Goal: Use online tool/utility: Utilize a website feature to perform a specific function

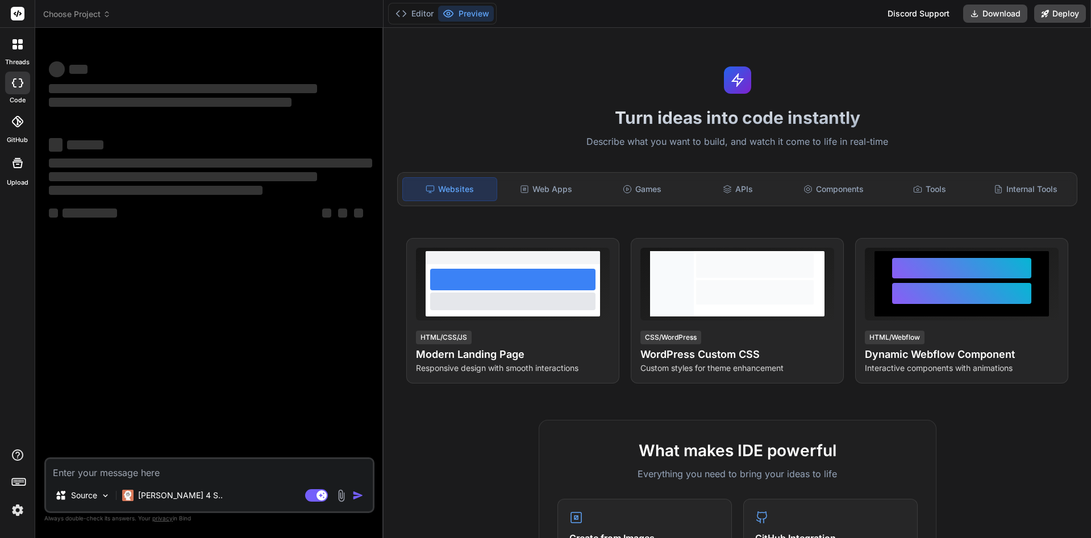
click at [279, 478] on textarea at bounding box center [209, 469] width 327 height 20
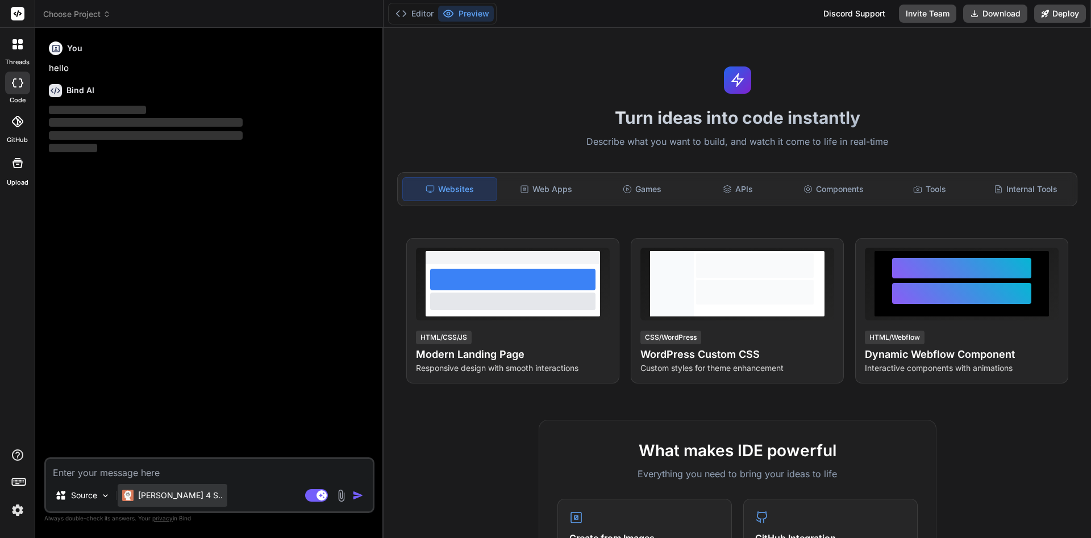
click at [186, 497] on div "[PERSON_NAME] 4 S.." at bounding box center [173, 495] width 110 height 23
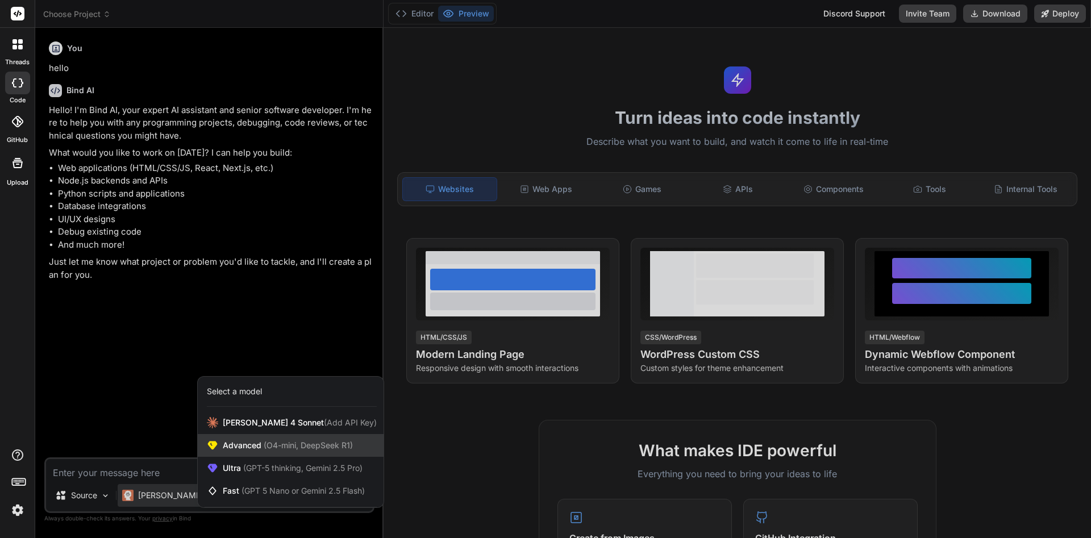
click at [267, 447] on span "(O4-mini, DeepSeek R1)" at bounding box center [307, 445] width 92 height 10
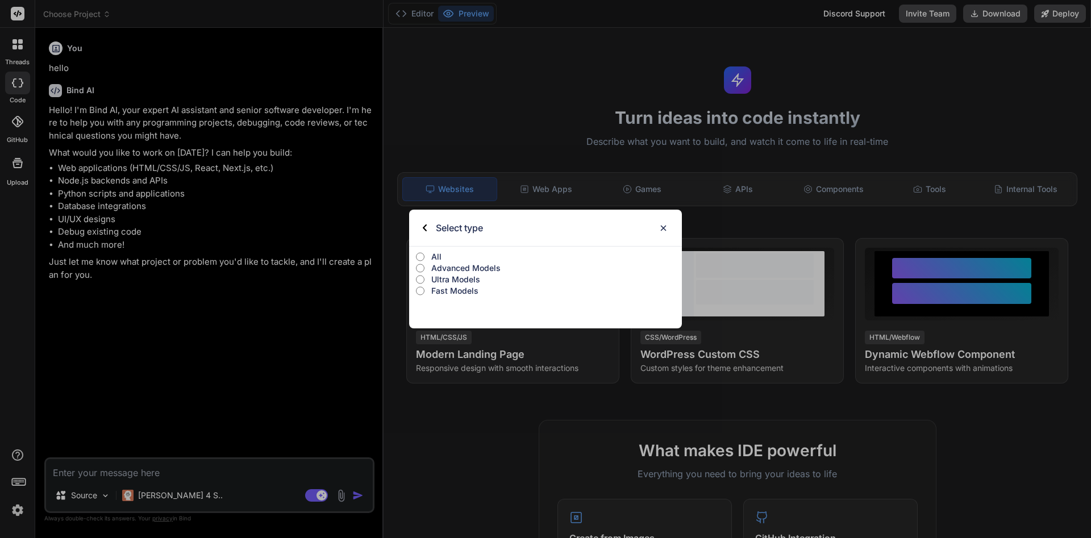
type textarea "x"
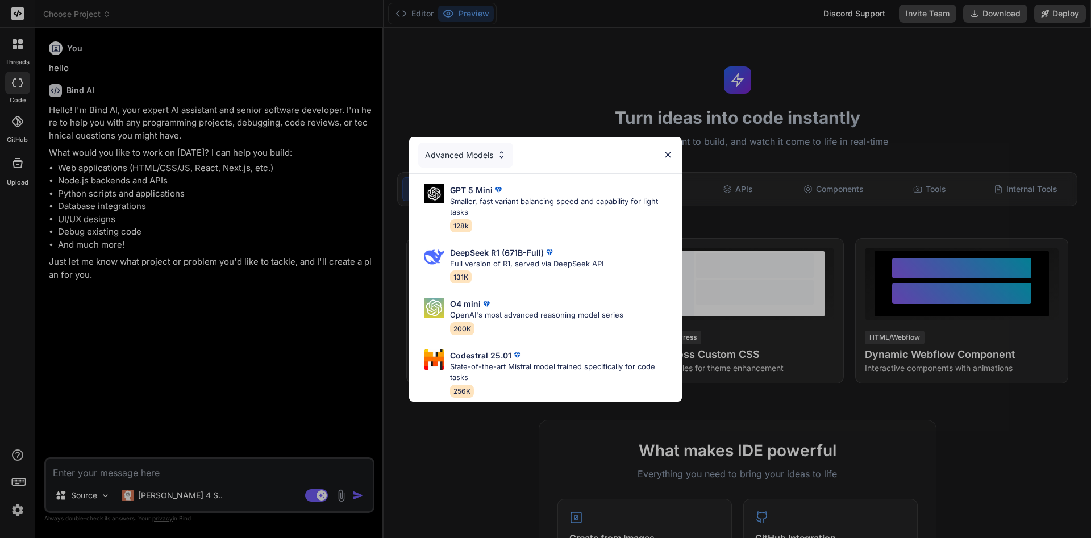
click at [544, 155] on img at bounding box center [668, 155] width 10 height 10
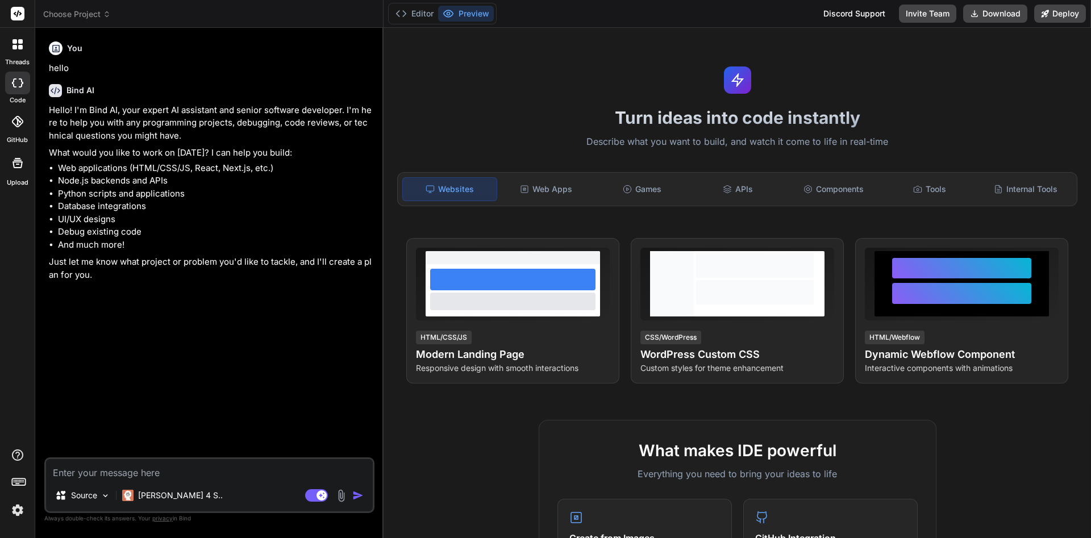
click at [171, 474] on textarea at bounding box center [209, 469] width 327 height 20
paste textarea "On-demand on demand mobile app by All In One [MEDICAL_DATA] Services, LLC. Crea…"
type textarea "On-demand on demand mobile app by All In One [MEDICAL_DATA] Services, LLC. Crea…"
type textarea "x"
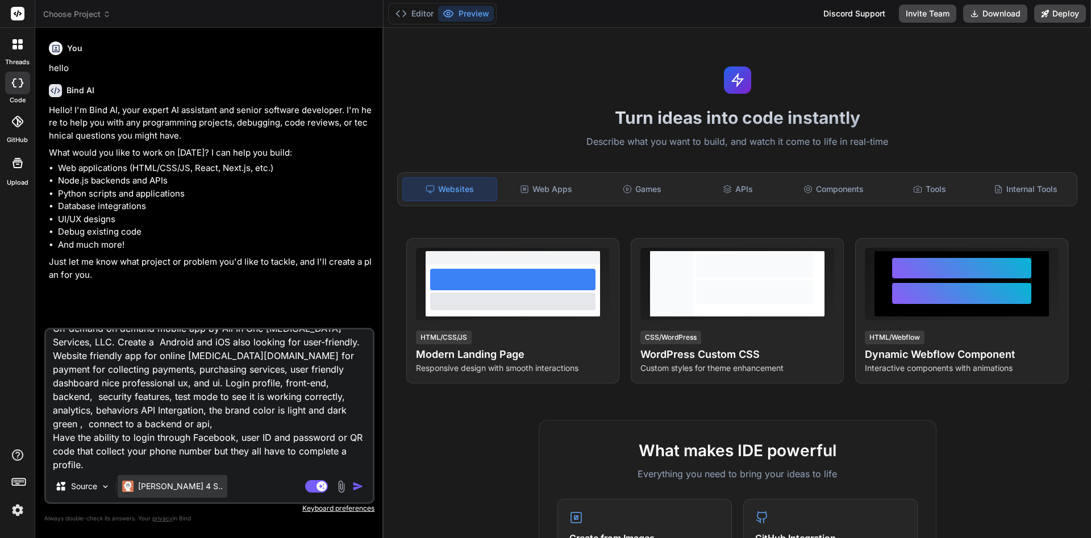
type textarea "On-demand on demand mobile app by All In One [MEDICAL_DATA] Services, LLC. Crea…"
click at [177, 487] on p "[PERSON_NAME] 4 S.." at bounding box center [180, 486] width 85 height 11
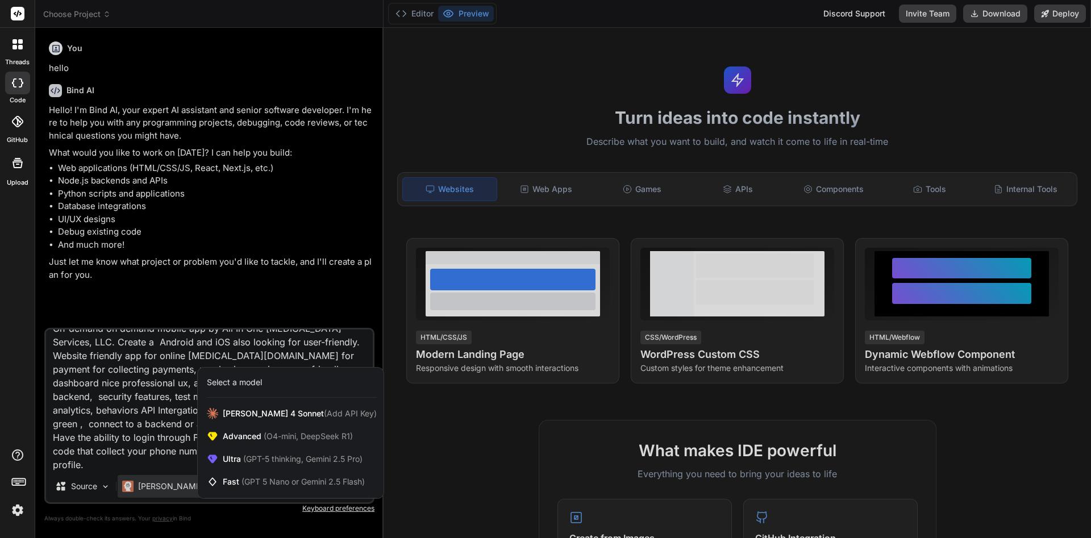
click at [159, 392] on div at bounding box center [545, 269] width 1091 height 538
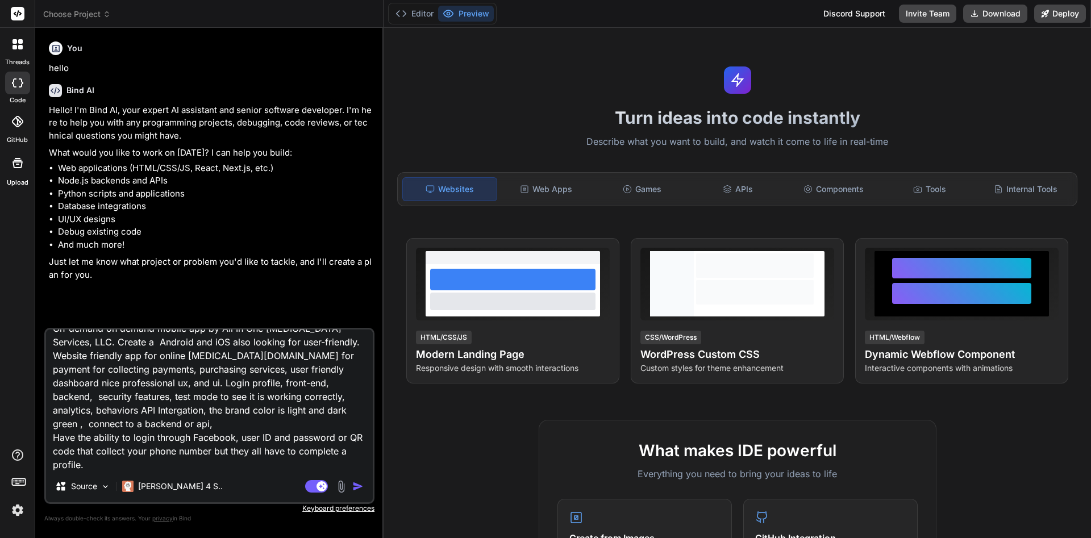
click at [363, 489] on img "button" at bounding box center [357, 486] width 11 height 11
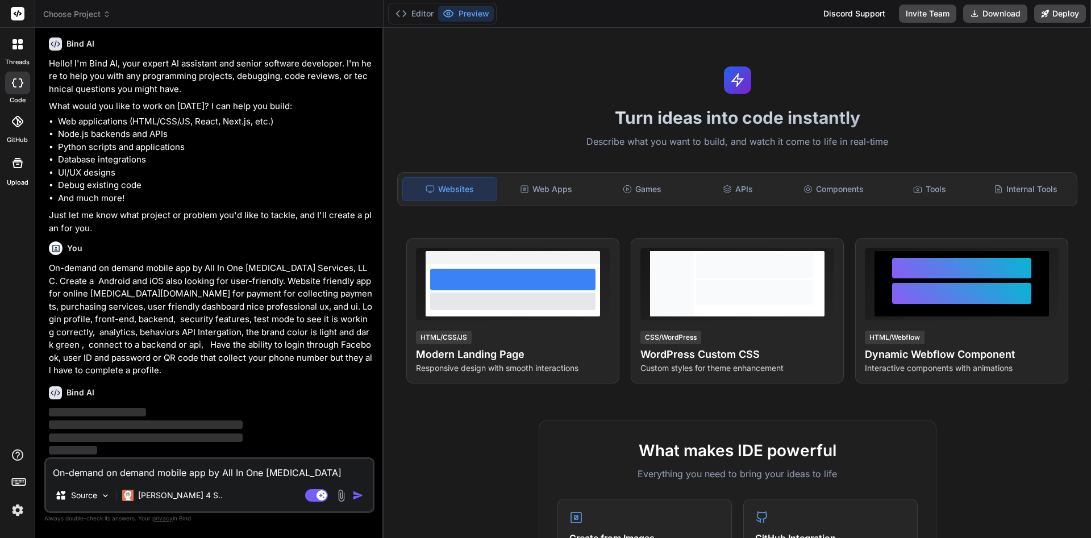
scroll to position [35, 0]
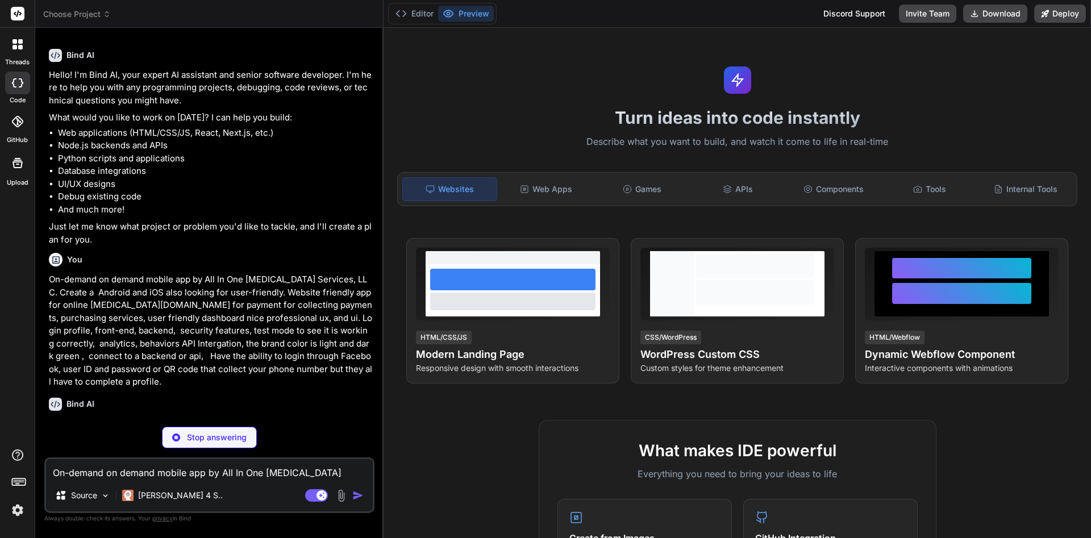
click at [103, 17] on span "Choose Project" at bounding box center [77, 14] width 68 height 11
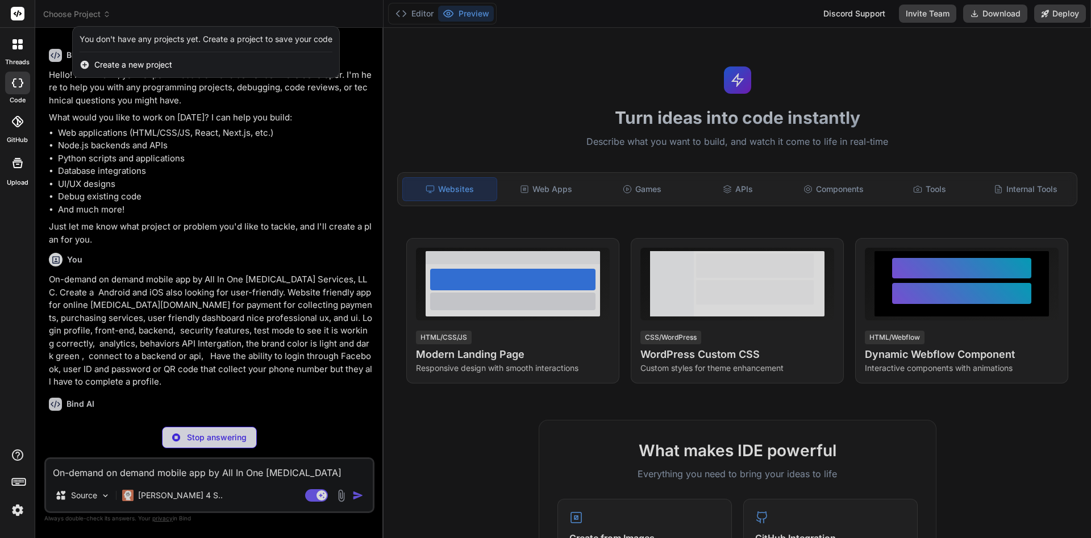
click at [393, 243] on div at bounding box center [545, 269] width 1091 height 538
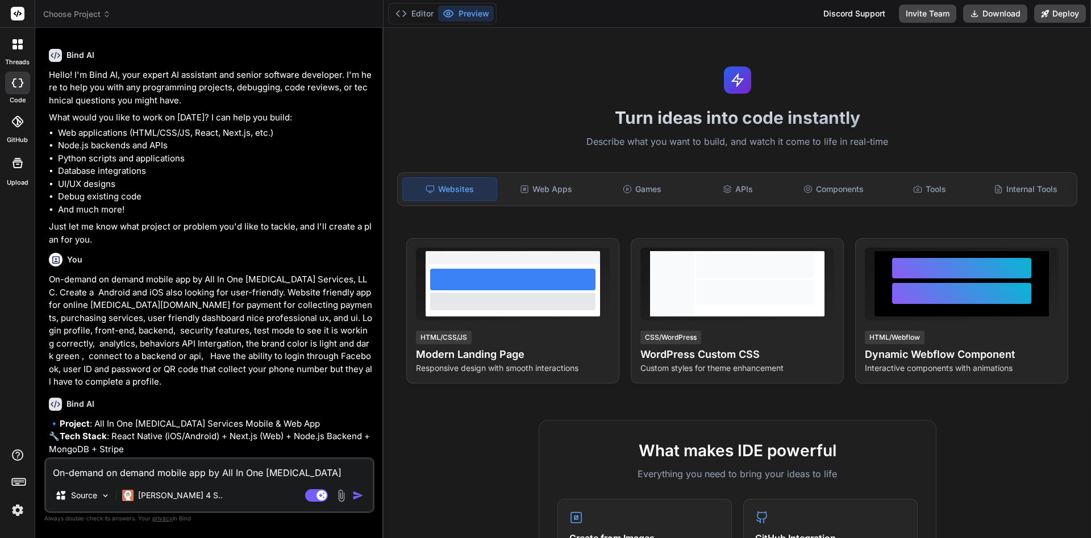
type textarea "x"
click at [290, 326] on p "On-demand on demand mobile app by All In One [MEDICAL_DATA] Services, LLC. Crea…" at bounding box center [210, 330] width 323 height 115
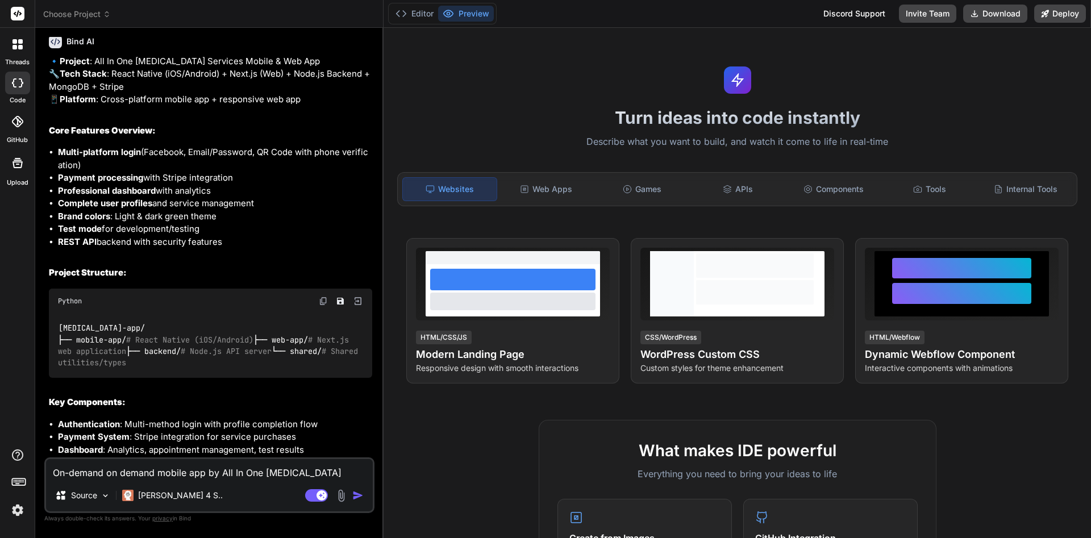
scroll to position [548, 0]
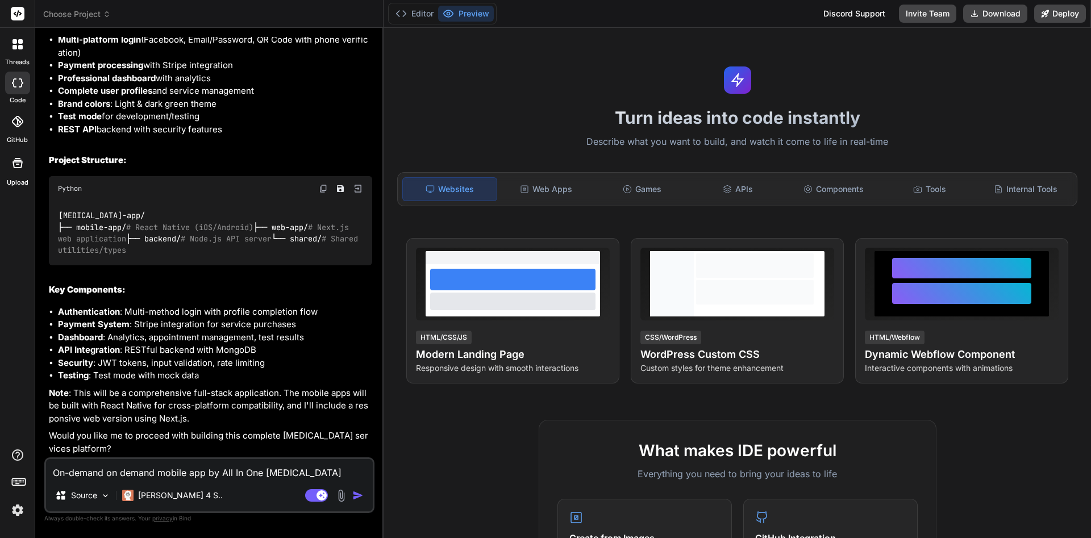
click at [105, 12] on icon at bounding box center [107, 14] width 8 height 8
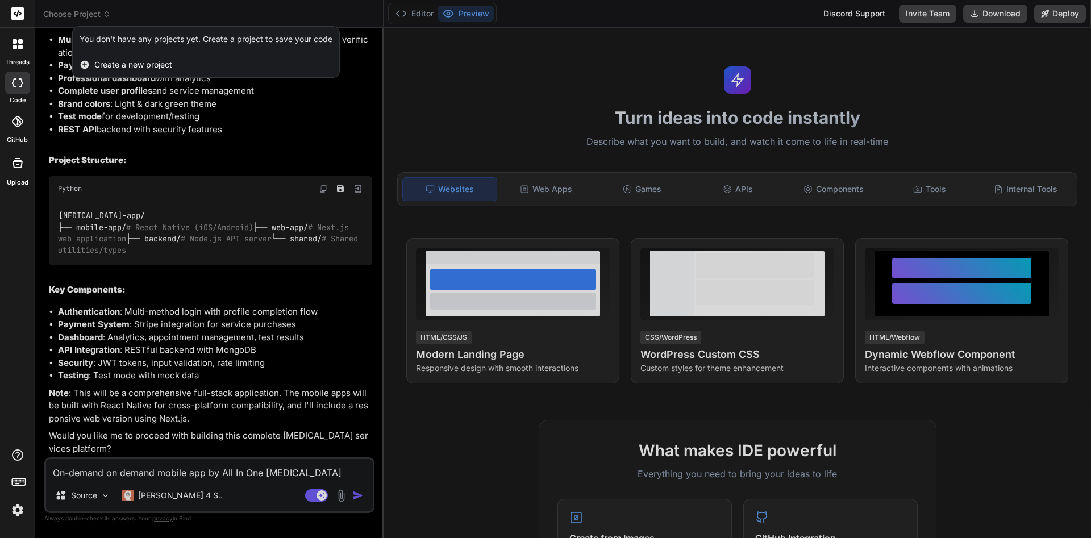
click at [109, 68] on span "Create a new project" at bounding box center [133, 64] width 78 height 11
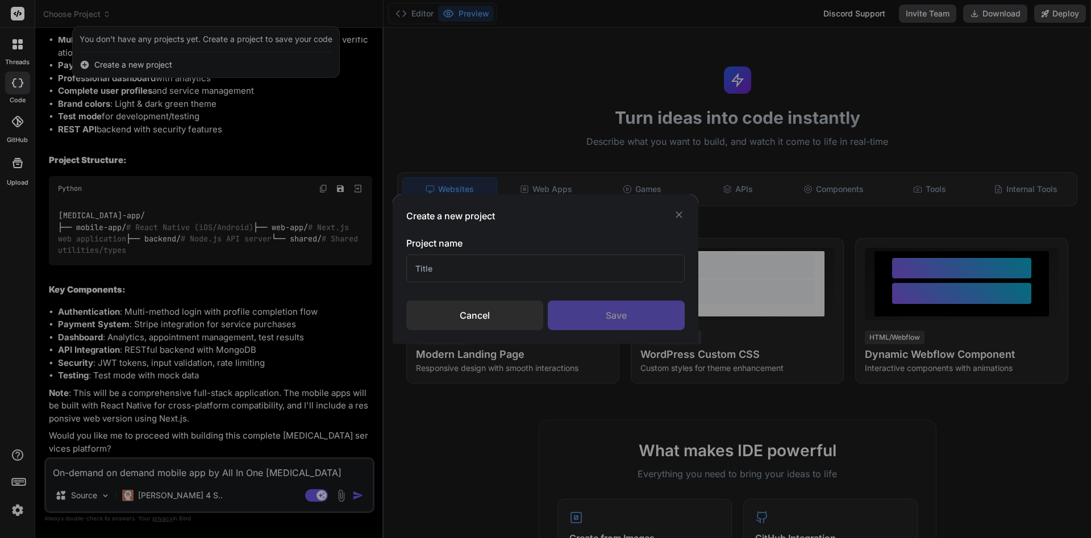
click at [449, 271] on input "text" at bounding box center [545, 269] width 278 height 28
type input "OnDemand Mobile App"
click at [544, 317] on div "Save" at bounding box center [616, 316] width 137 height 30
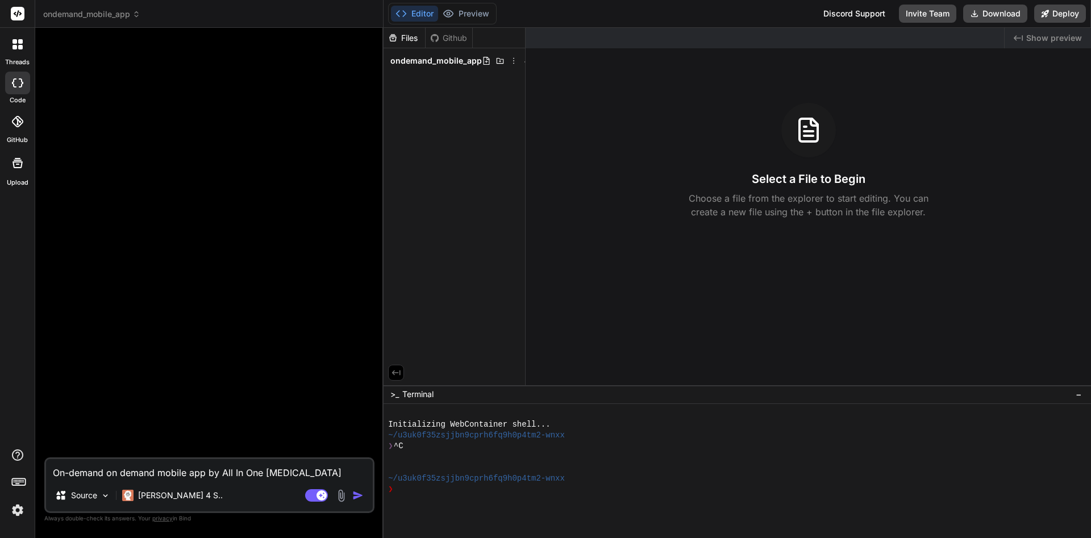
click at [182, 475] on textarea "On-demand on demand mobile app by All In One [MEDICAL_DATA] Services, LLC. Crea…" at bounding box center [209, 469] width 327 height 20
click at [172, 493] on p "[PERSON_NAME] 4 S.." at bounding box center [180, 495] width 85 height 11
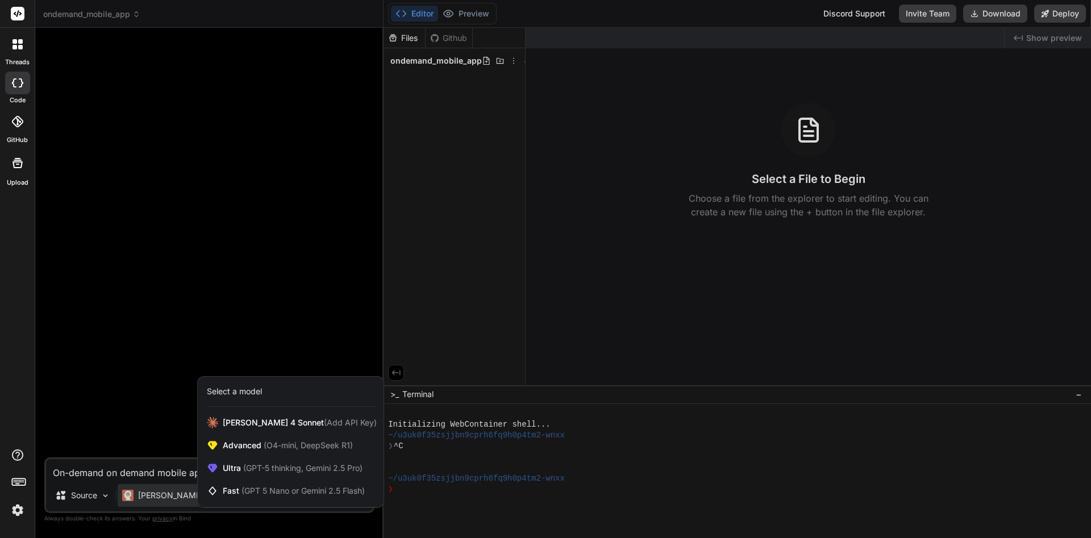
click at [165, 474] on div at bounding box center [545, 269] width 1091 height 538
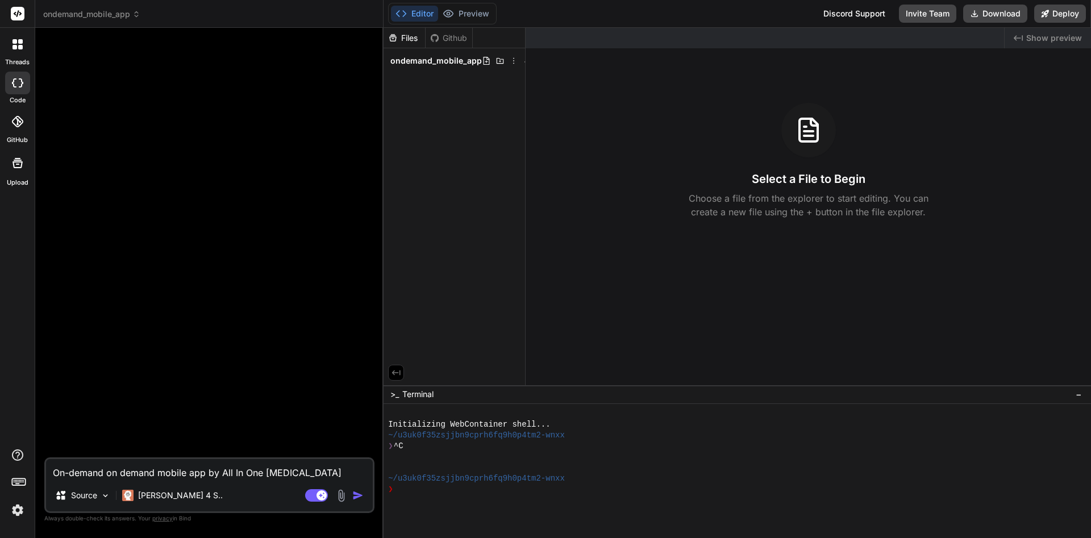
click at [215, 473] on textarea "On-demand on demand mobile app by All In One [MEDICAL_DATA] Services, LLC. Crea…" at bounding box center [209, 469] width 327 height 20
paste textarea
type textarea "x"
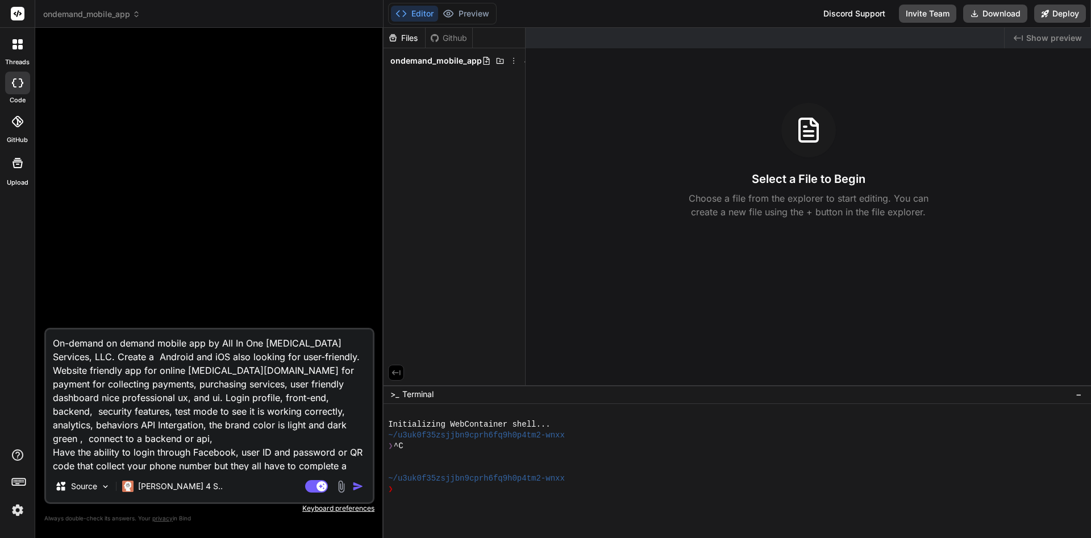
scroll to position [15, 0]
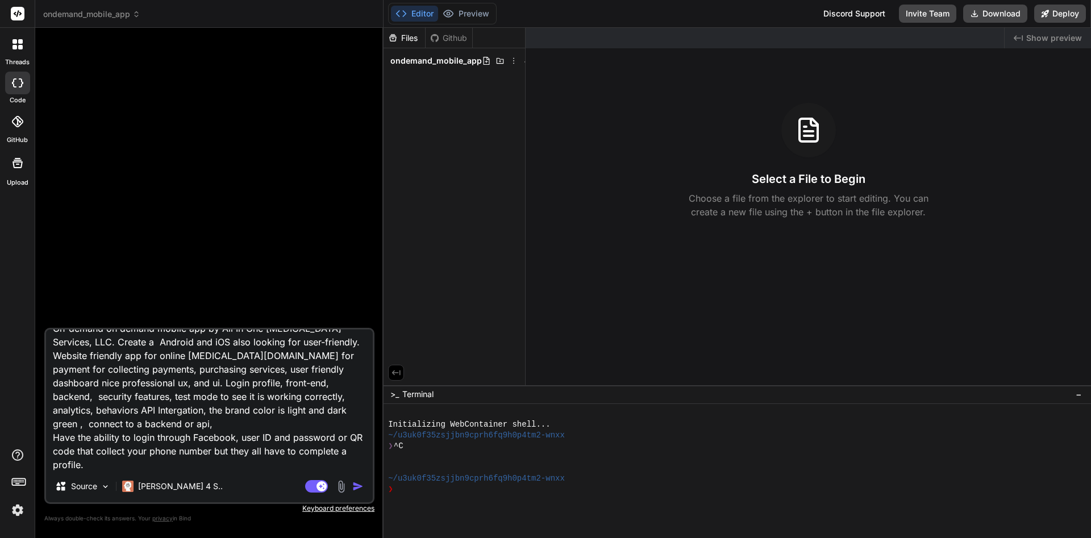
type textarea "On-demand on demand mobile app by All In One [MEDICAL_DATA] Services, LLC. Crea…"
click at [353, 484] on img "button" at bounding box center [357, 486] width 11 height 11
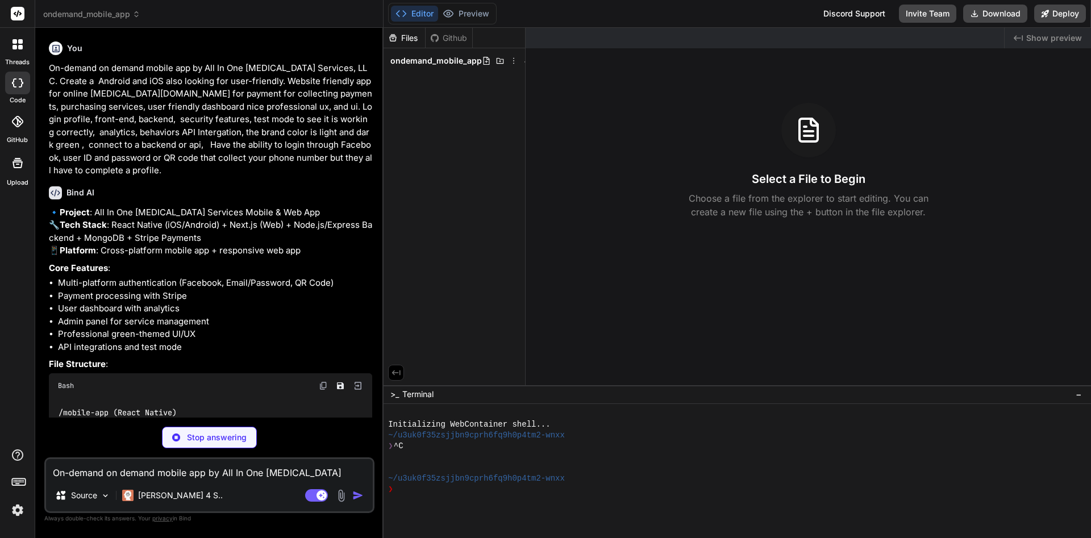
click at [248, 301] on div "🔹 Project : All In One [MEDICAL_DATA] Services Mobile & Web App 🔧 Tech Stack : …" at bounding box center [210, 448] width 323 height 485
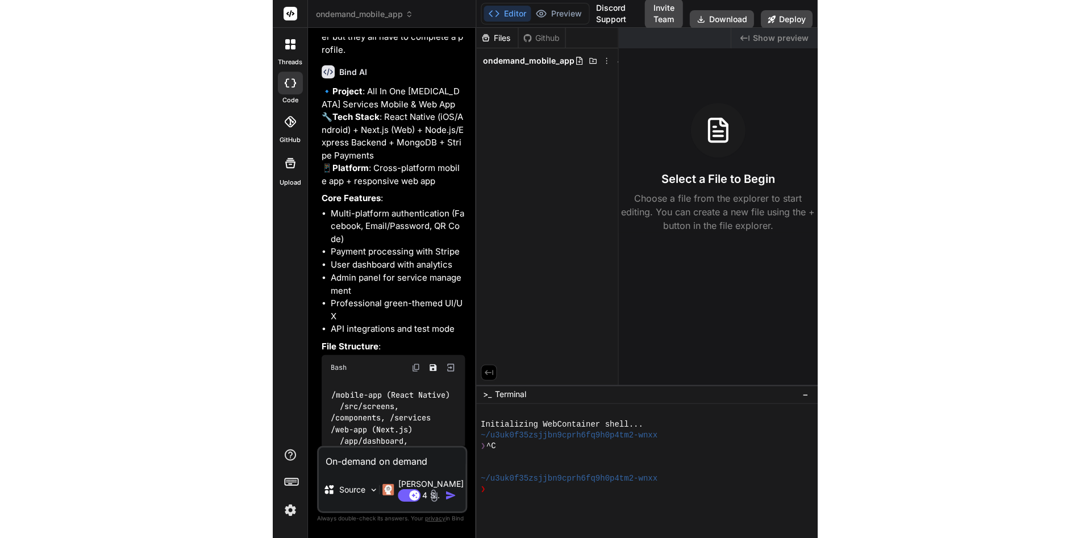
scroll to position [440, 0]
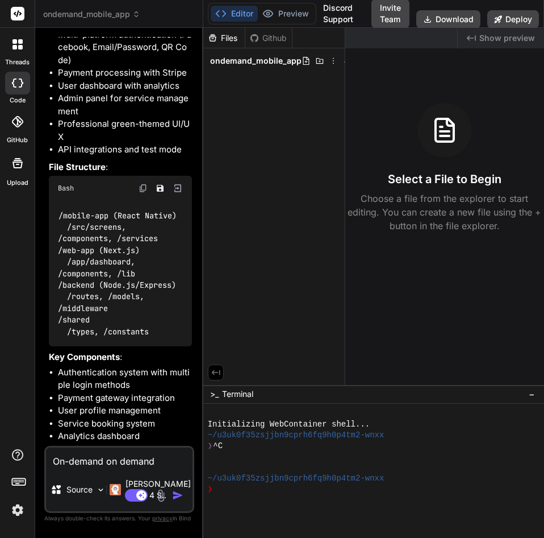
type textarea "x"
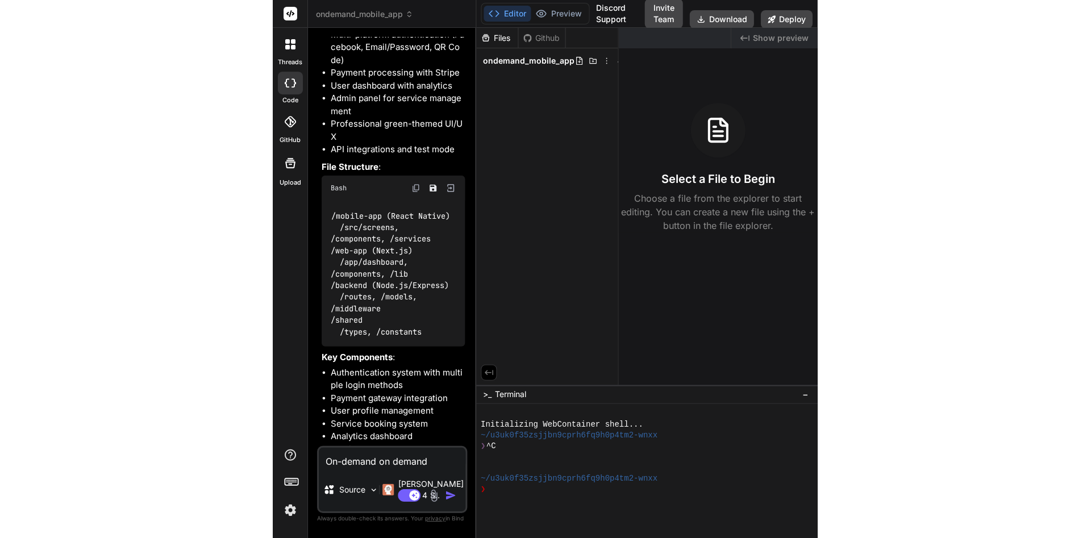
scroll to position [261, 0]
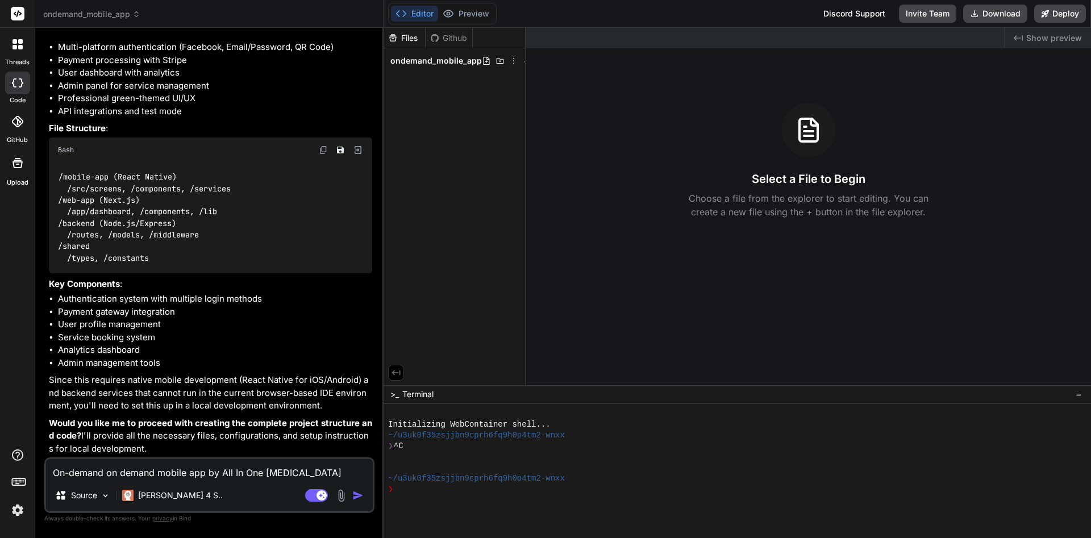
click at [140, 473] on textarea "On-demand on demand mobile app by All In One [MEDICAL_DATA] Services, LLC. Crea…" at bounding box center [209, 469] width 327 height 20
paste textarea "Lorem ipsumdolor sitametco adipiScingelit seddoeiusm temporinc Utla etdo magn a…"
type textarea "Lorem ipsumdolor sitametco adipiScingelit seddoeiusm temporinc Utla etdo magn a…"
type textarea "x"
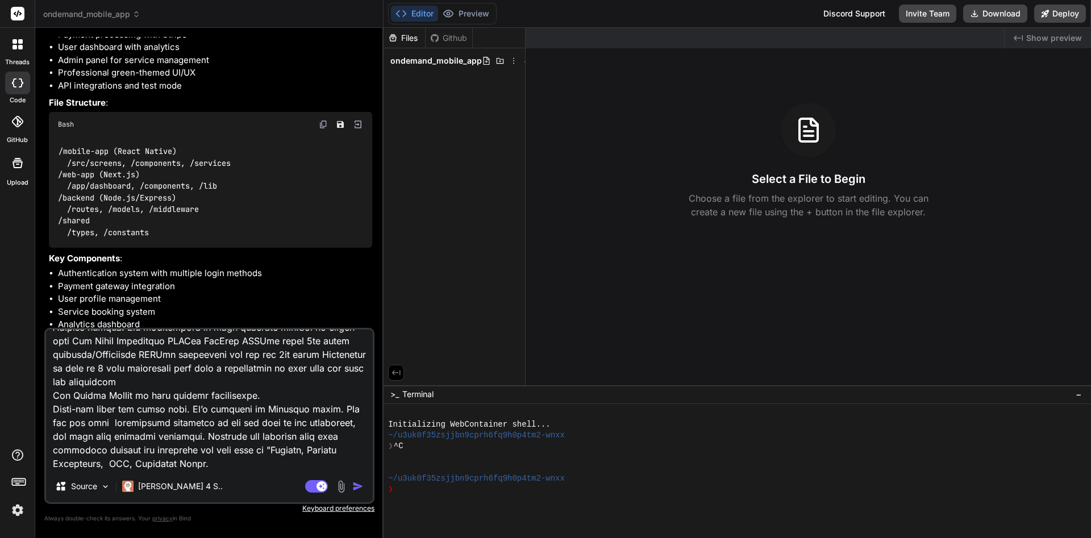
type textarea "Lorem ipsumdolor sitametco adipiScingelit seddoeiusm temporinc Utla etdo magn a…"
click at [355, 489] on img "button" at bounding box center [357, 486] width 11 height 11
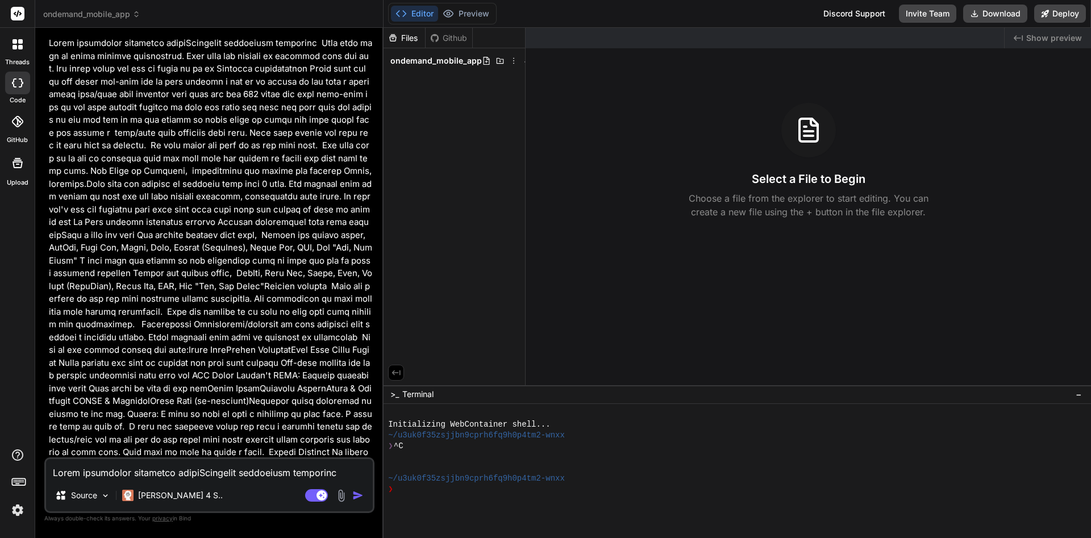
scroll to position [682, 0]
click at [104, 496] on img at bounding box center [106, 496] width 10 height 10
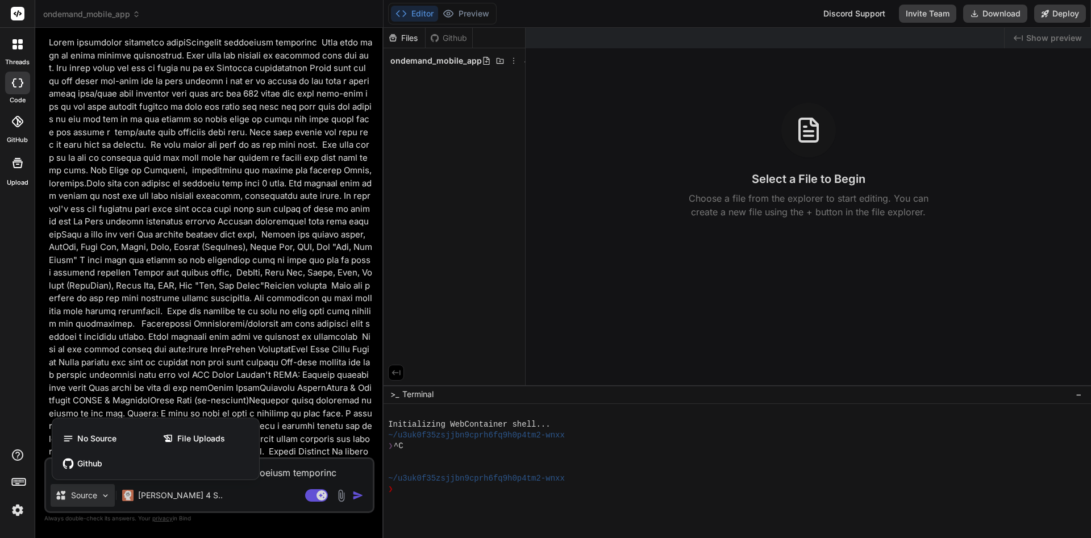
click at [104, 496] on div at bounding box center [545, 269] width 1091 height 538
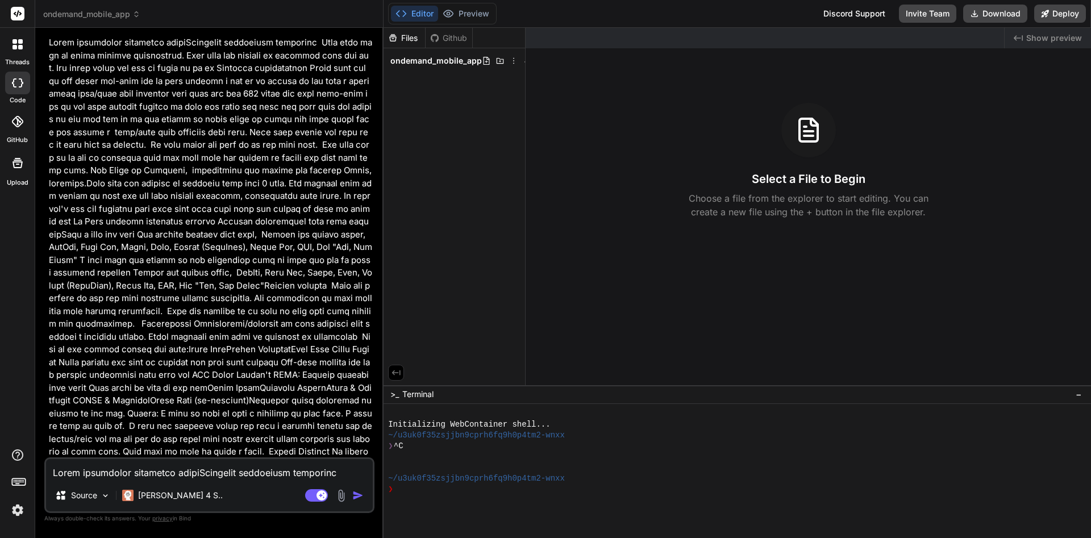
scroll to position [699, 0]
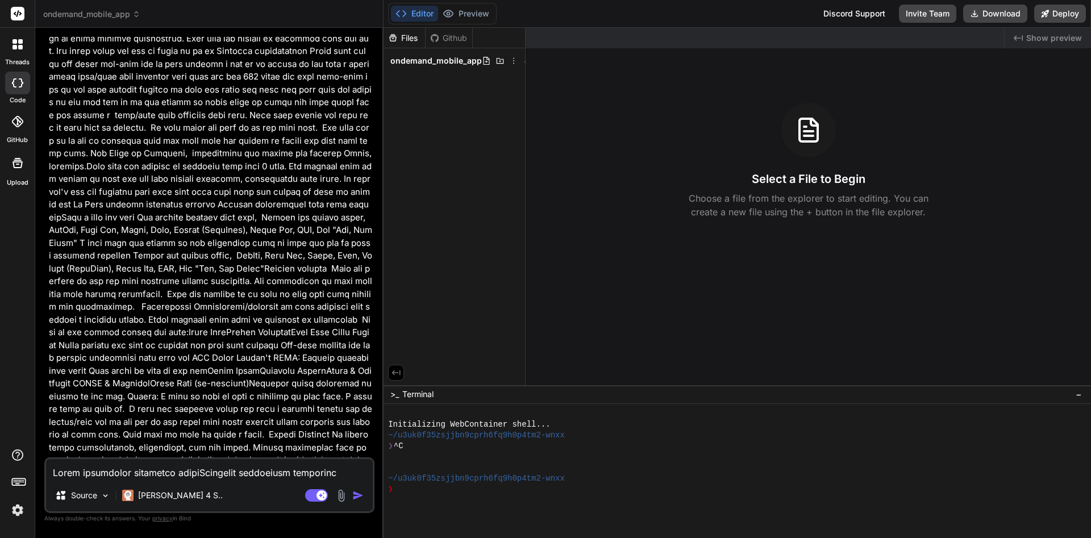
click at [358, 496] on img "button" at bounding box center [357, 495] width 11 height 11
click at [371, 89] on p at bounding box center [210, 332] width 323 height 627
click at [277, 49] on p at bounding box center [210, 332] width 323 height 627
click at [375, 74] on div "You On-demand on demand mobile app by All In One [MEDICAL_DATA] Services, LLC. …" at bounding box center [211, 247] width 328 height 421
click at [375, 76] on div "Bind AI Web Search Created with Pixso. Code Generator You On-demand on demand m…" at bounding box center [209, 283] width 348 height 510
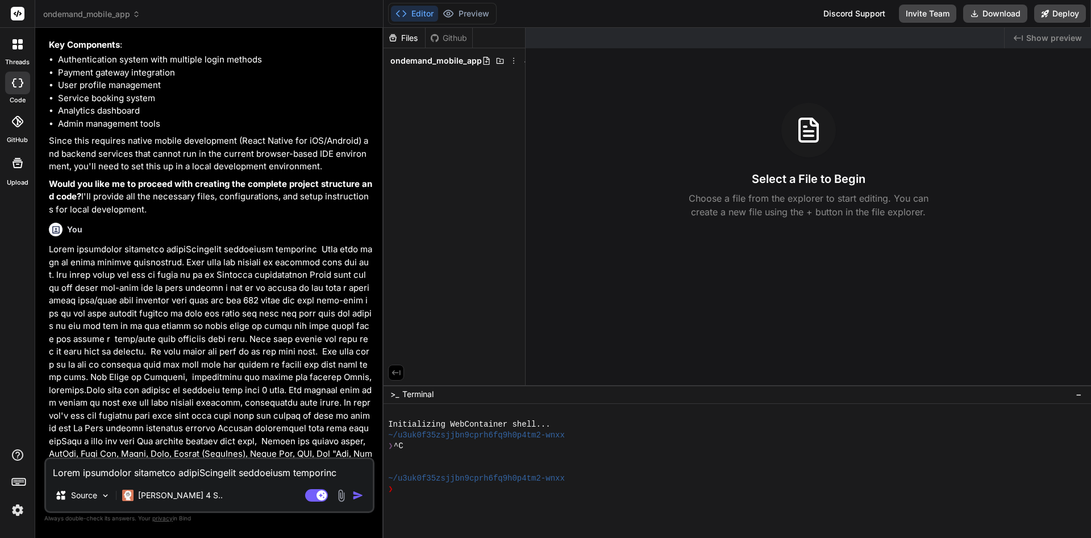
scroll to position [474, 0]
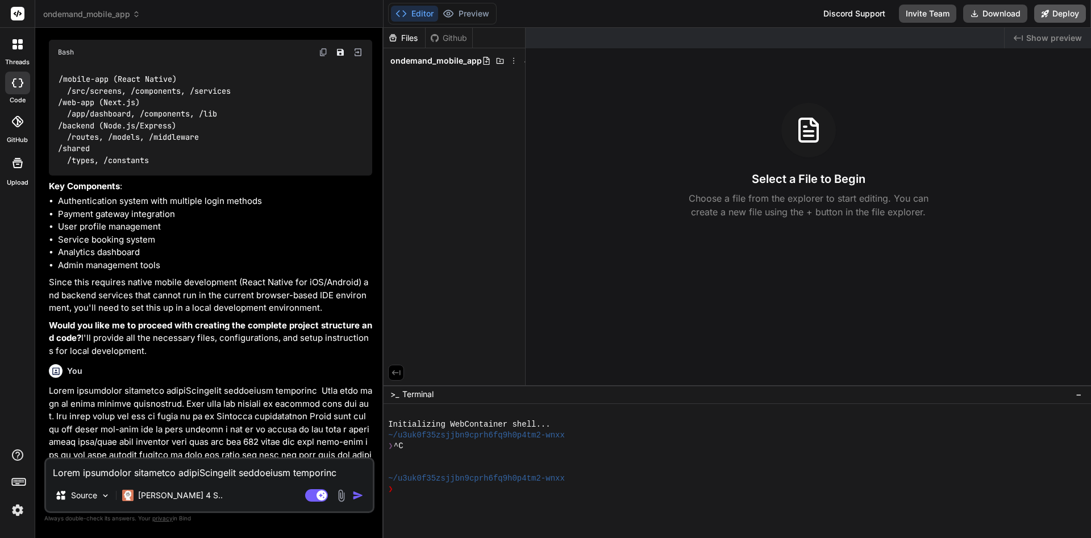
click at [544, 18] on button "Deploy" at bounding box center [1060, 14] width 52 height 18
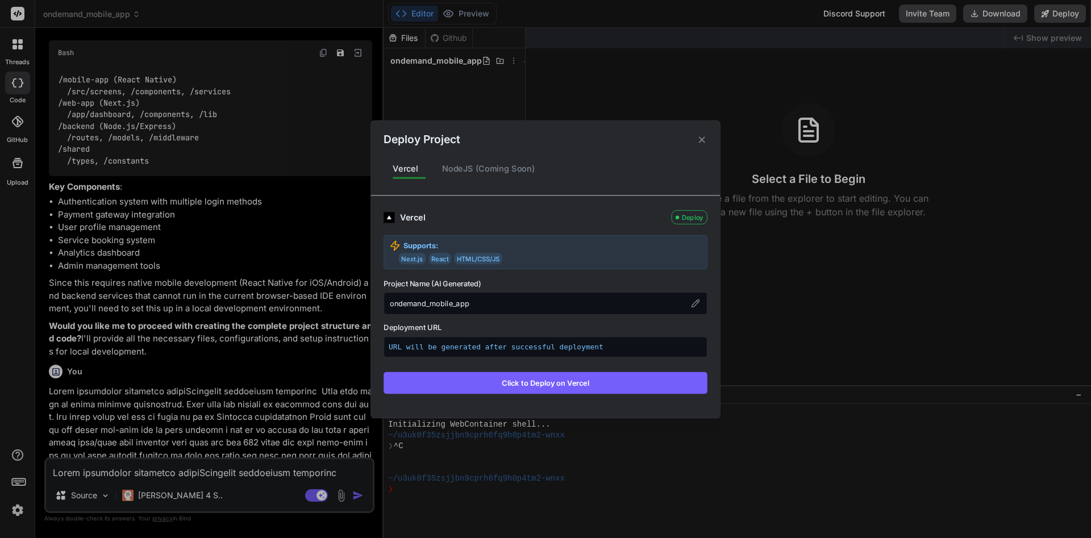
click at [544, 386] on button "Click to Deploy on Vercel" at bounding box center [546, 383] width 324 height 22
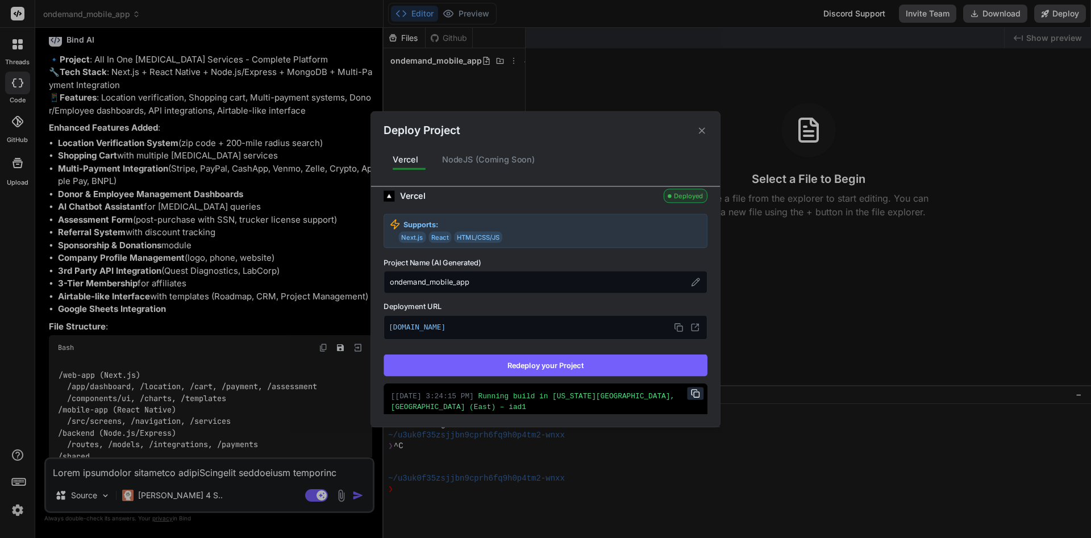
scroll to position [0, 0]
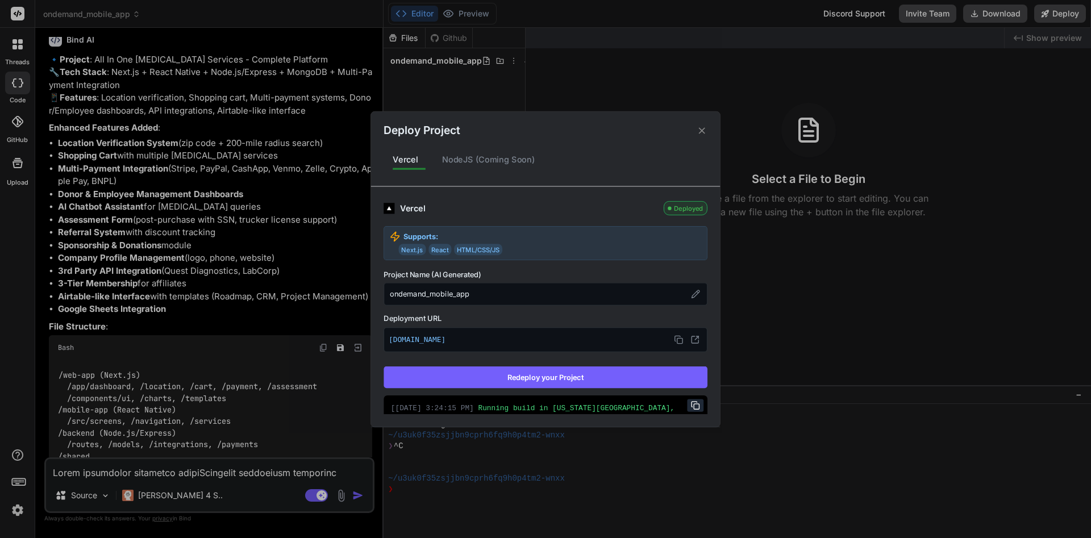
click at [513, 161] on div "NodeJS (Coming Soon)" at bounding box center [488, 160] width 111 height 24
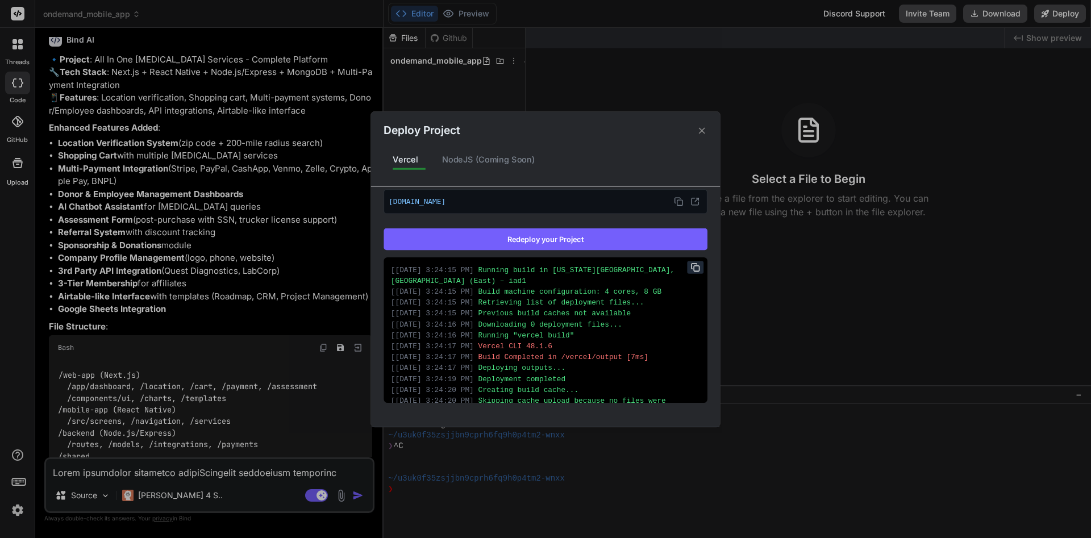
click at [544, 241] on button "Redeploy your Project" at bounding box center [546, 239] width 324 height 22
type textarea "x"
click at [544, 205] on button at bounding box center [679, 201] width 15 height 15
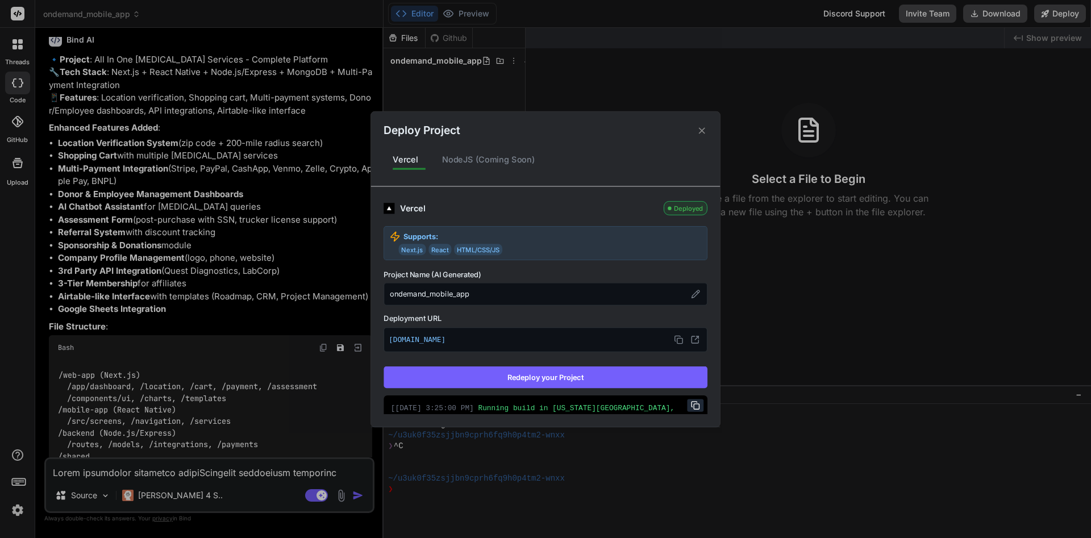
click at [414, 206] on div "Vercel" at bounding box center [529, 208] width 258 height 13
click at [544, 128] on icon at bounding box center [702, 130] width 11 height 11
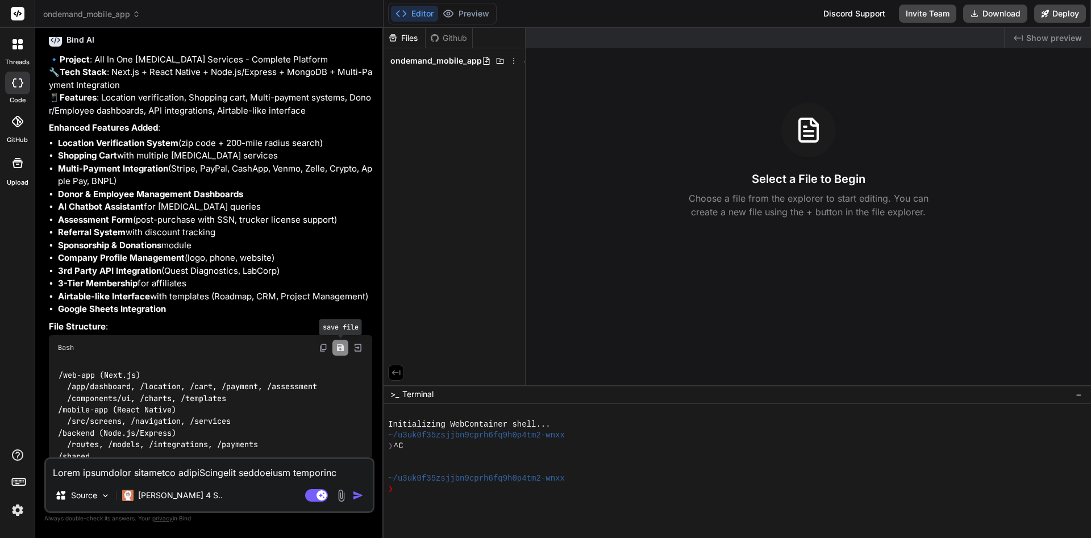
click at [344, 356] on button "Save file" at bounding box center [340, 348] width 16 height 16
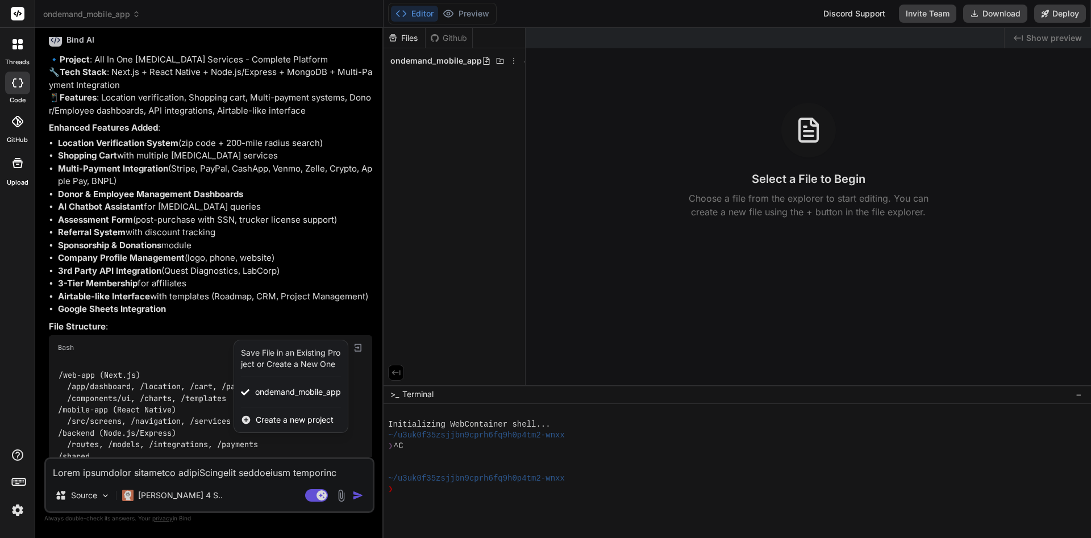
click at [264, 271] on div at bounding box center [545, 269] width 1091 height 538
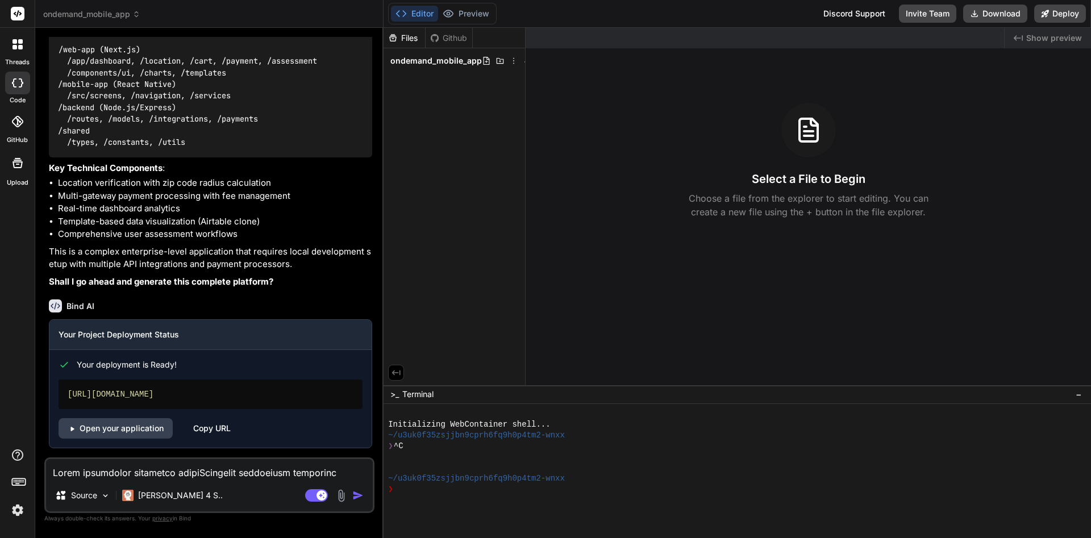
scroll to position [1645, 0]
click at [339, 28] on icon "Save file" at bounding box center [340, 23] width 9 height 9
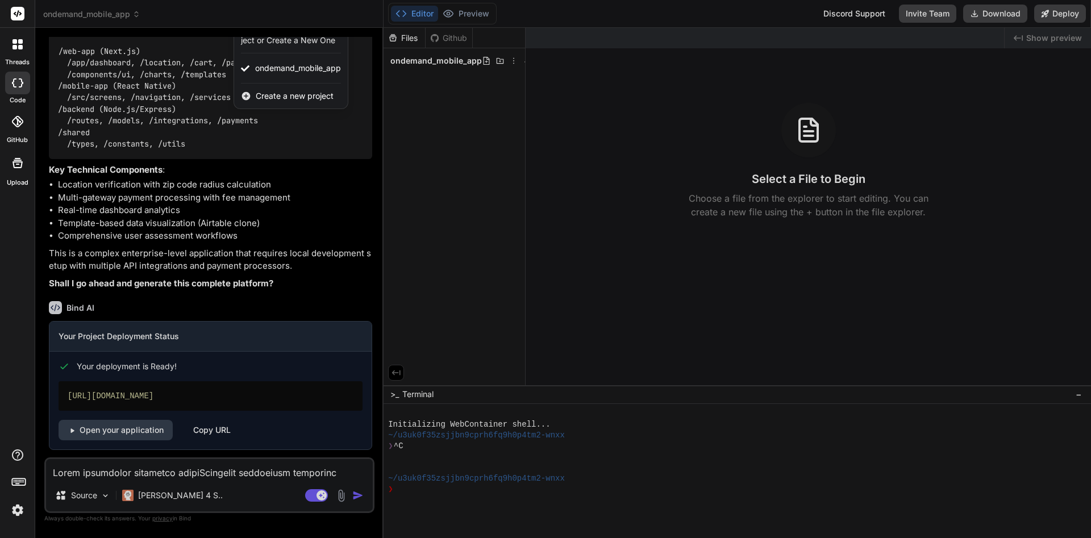
click at [347, 266] on div at bounding box center [545, 269] width 1091 height 538
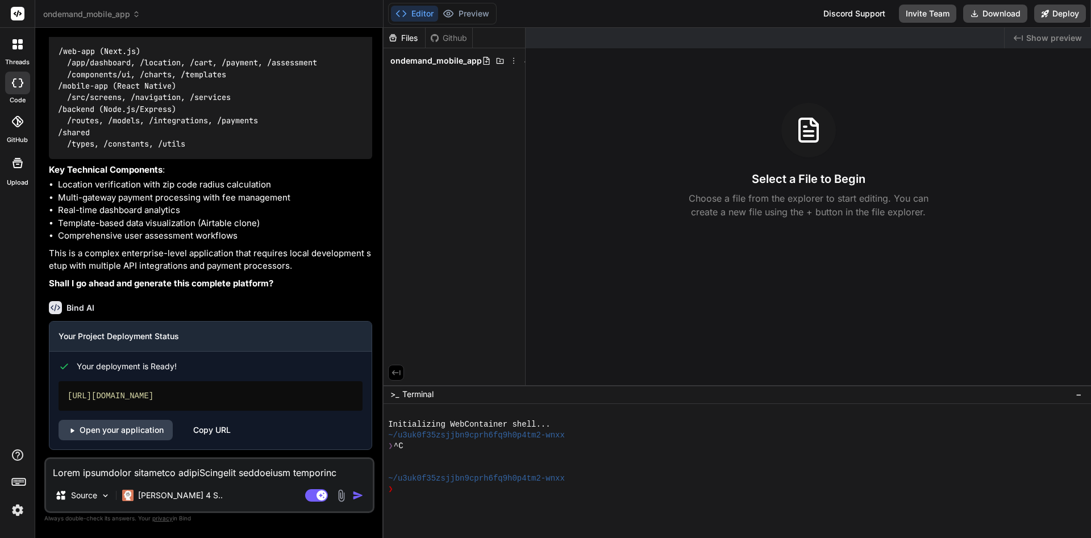
click at [297, 314] on div "Bind AI" at bounding box center [210, 307] width 323 height 13
click at [139, 430] on link "Open your application" at bounding box center [116, 428] width 114 height 20
click at [203, 486] on div "Source [PERSON_NAME] 4 S.." at bounding box center [209, 497] width 327 height 27
click at [208, 477] on textarea at bounding box center [209, 469] width 327 height 20
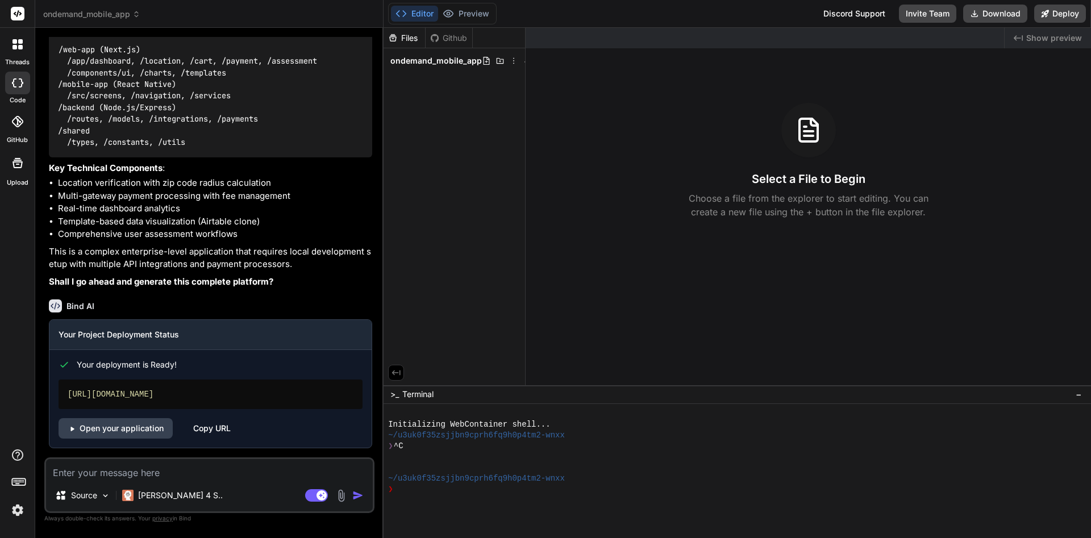
type textarea "I"
type textarea "x"
type textarea "I"
type textarea "x"
type textarea "I n"
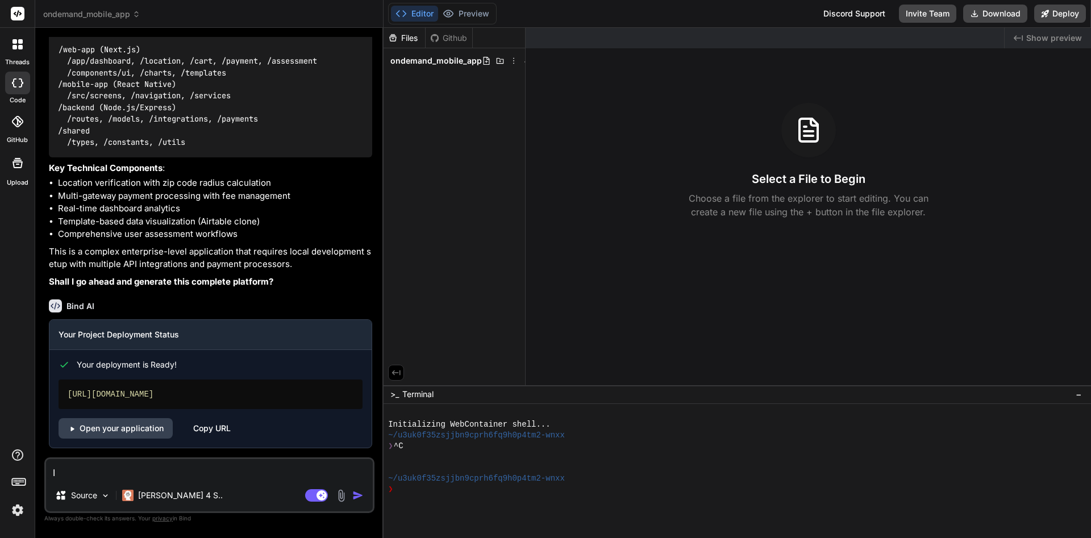
type textarea "x"
type textarea "I ne"
type textarea "x"
type textarea "I nee"
type textarea "x"
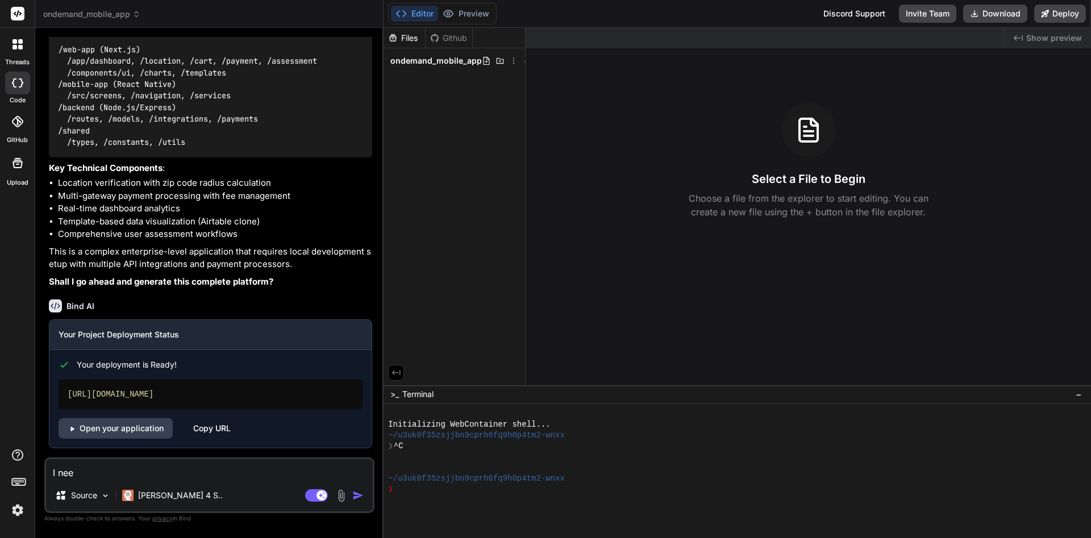
type textarea "I need"
type textarea "x"
type textarea "I need"
type textarea "x"
type textarea "I need a"
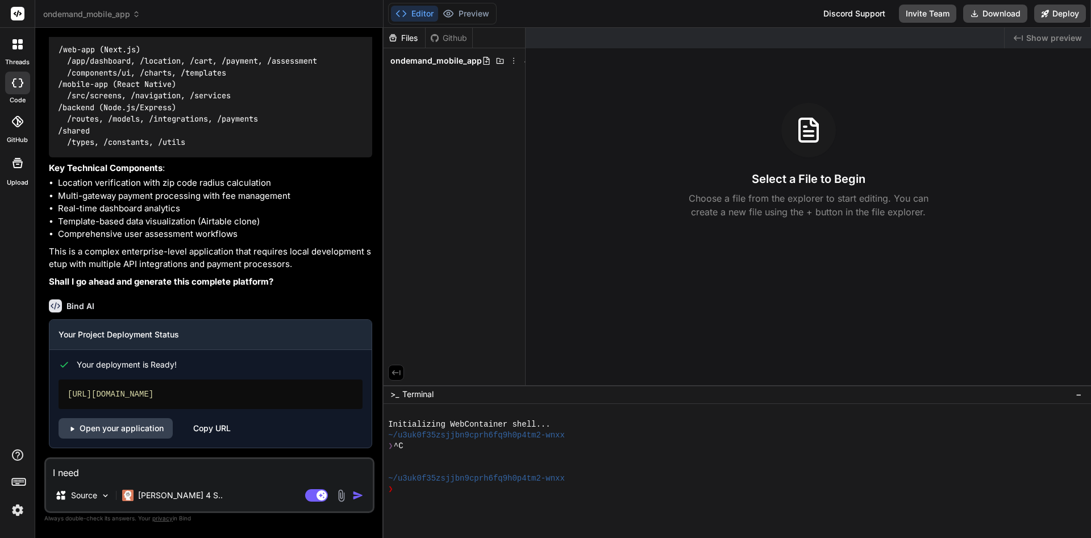
type textarea "x"
type textarea "I need a"
type textarea "x"
type textarea "I need a l"
type textarea "x"
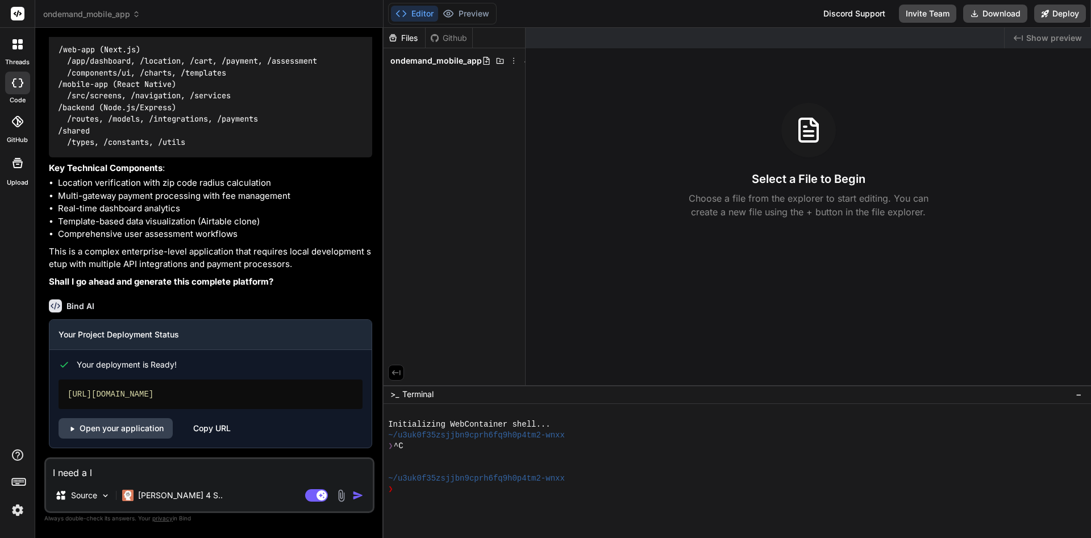
type textarea "I need a li"
type textarea "x"
type textarea "I need a liv"
type textarea "x"
type textarea "I need a live"
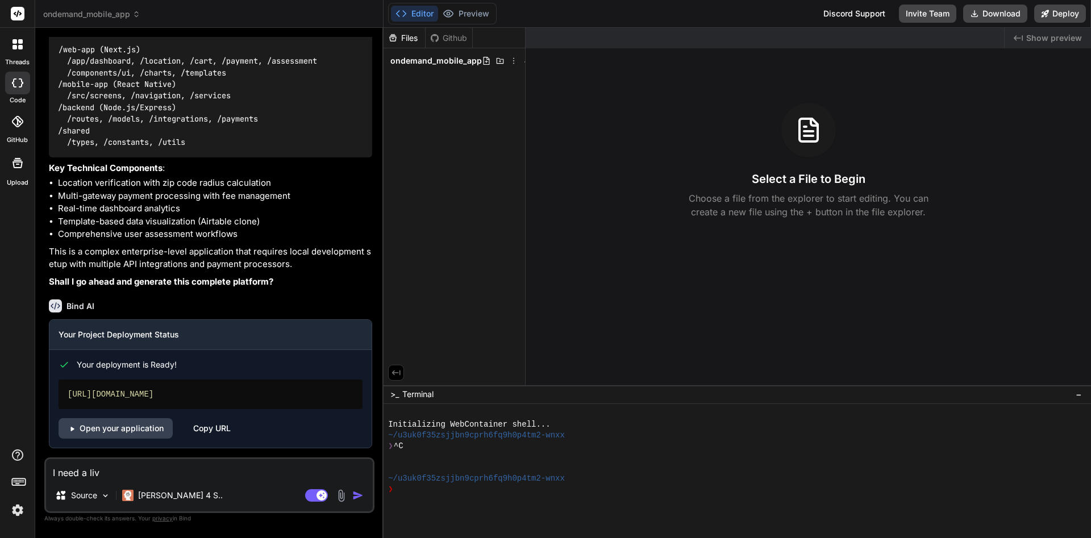
type textarea "x"
type textarea "I need a live"
type textarea "x"
type textarea "I need a live p"
type textarea "x"
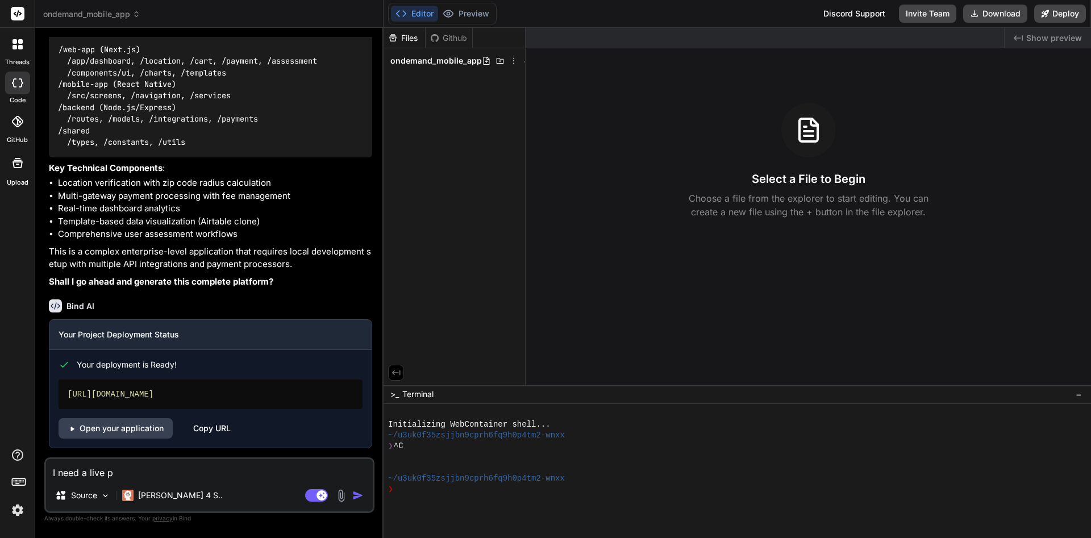
type textarea "I need a live pr"
type textarea "x"
type textarea "I need a live pre"
type textarea "x"
type textarea "I need a live pre-"
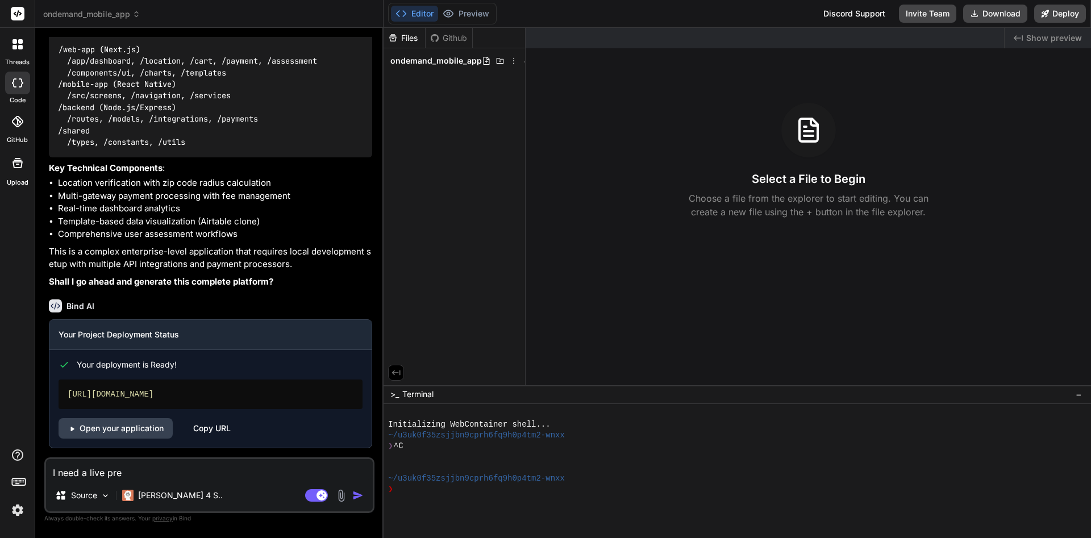
type textarea "x"
type textarea "I need a live pre"
type textarea "x"
type textarea "I need a live prev"
type textarea "x"
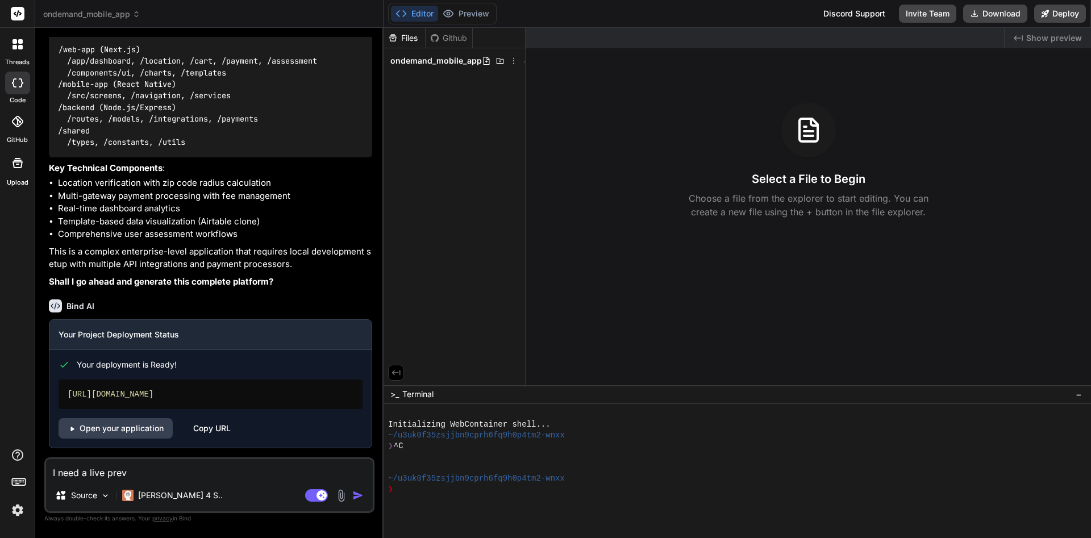
type textarea "I need a live previ"
type textarea "x"
type textarea "I need a live previe"
type textarea "x"
click at [544, 214] on p "Choose a file from the explorer to start editing. You can create a new file usi…" at bounding box center [808, 205] width 255 height 27
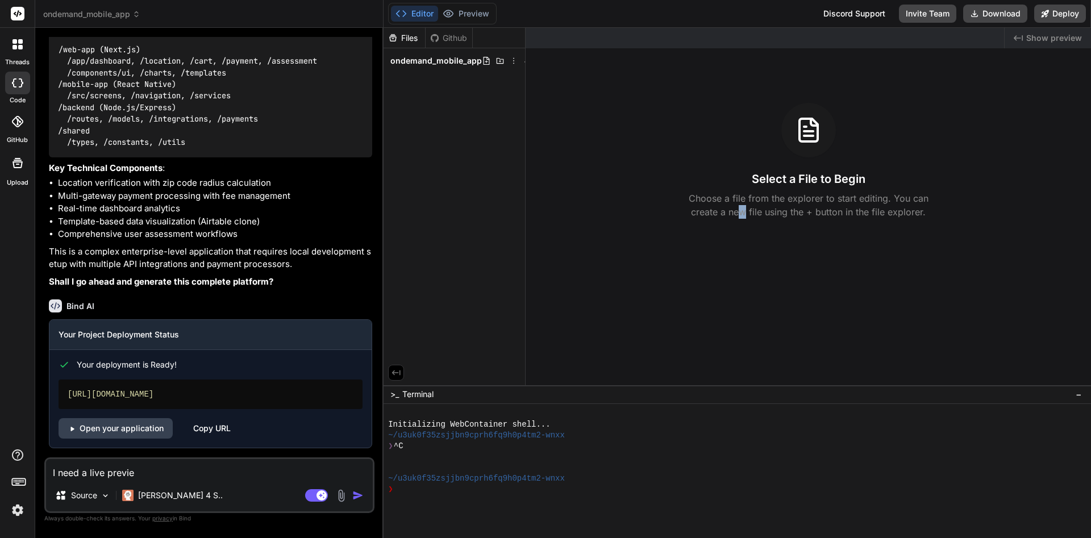
copy p "w"
click at [238, 466] on textarea "I need a live previe" at bounding box center [209, 469] width 327 height 20
paste textarea "w"
type textarea "I need a live preview"
type textarea "x"
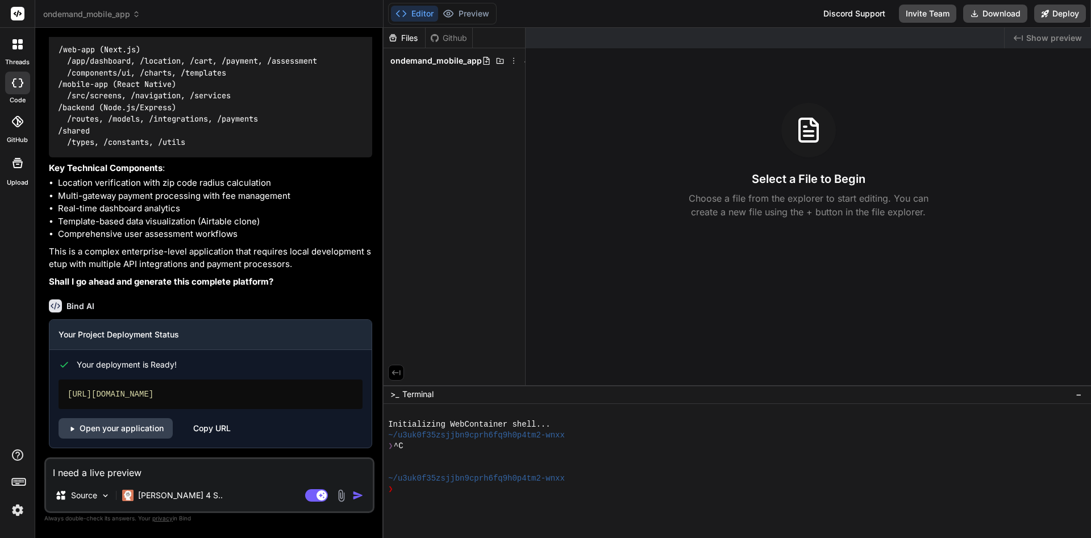
type textarea "I need a live preview"
click at [364, 499] on img "button" at bounding box center [357, 495] width 11 height 11
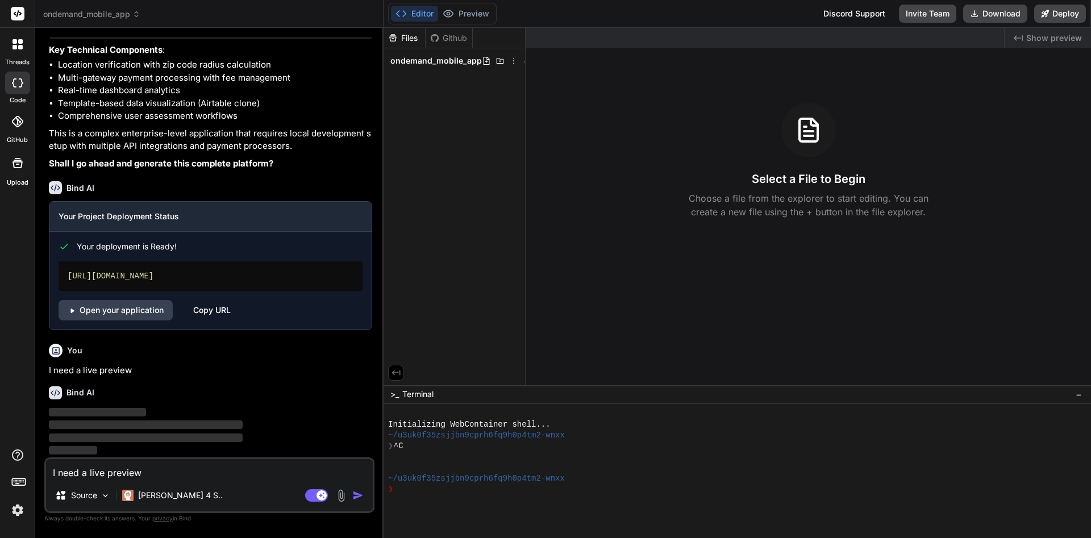
scroll to position [1791, 0]
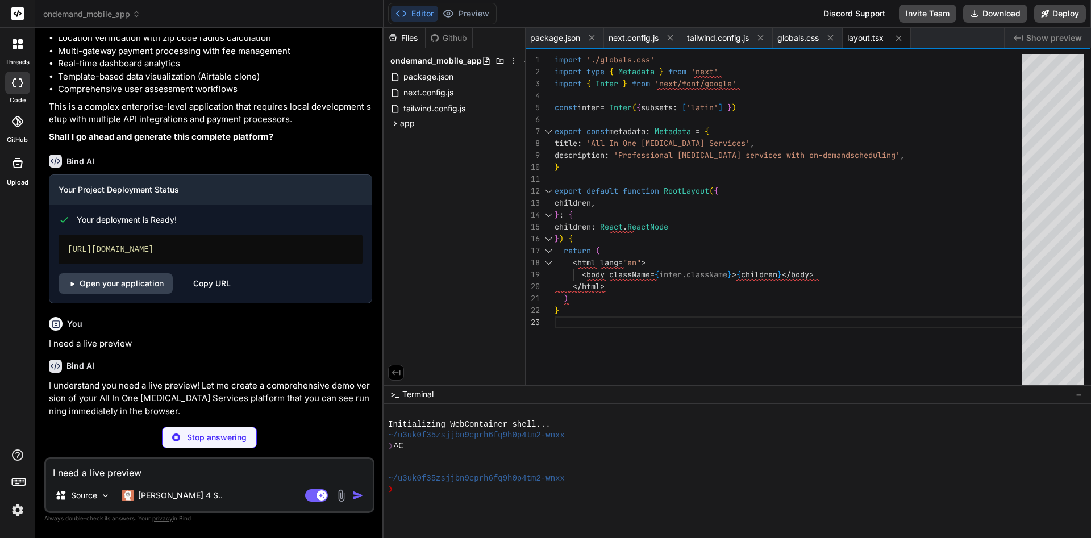
click at [114, 477] on textarea "I need a live preview" at bounding box center [209, 469] width 327 height 20
type textarea "x"
type textarea "T"
type textarea "x"
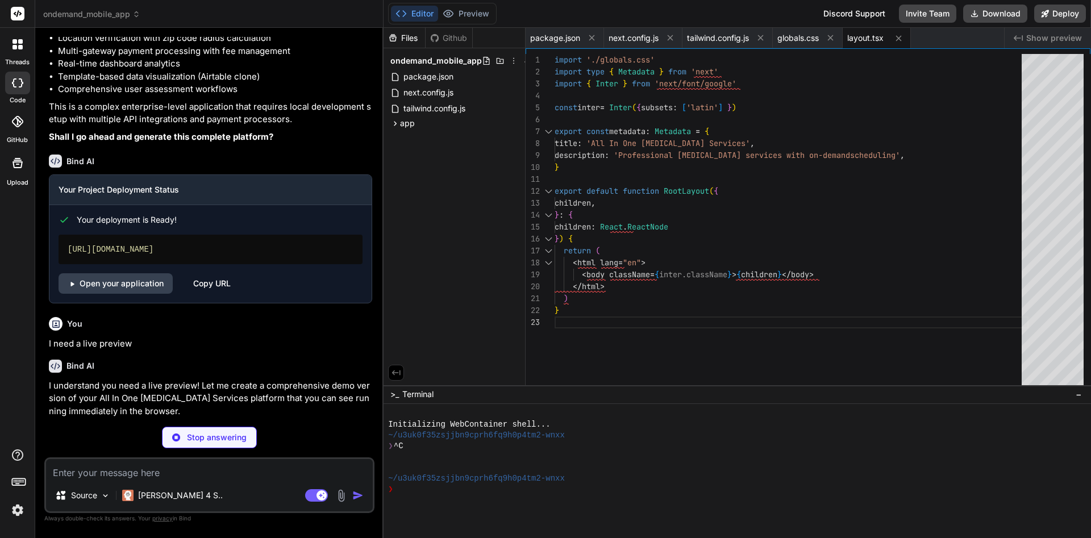
type textarea "x"
type textarea "Y"
type textarea "x"
type textarea "Ye"
type textarea "x"
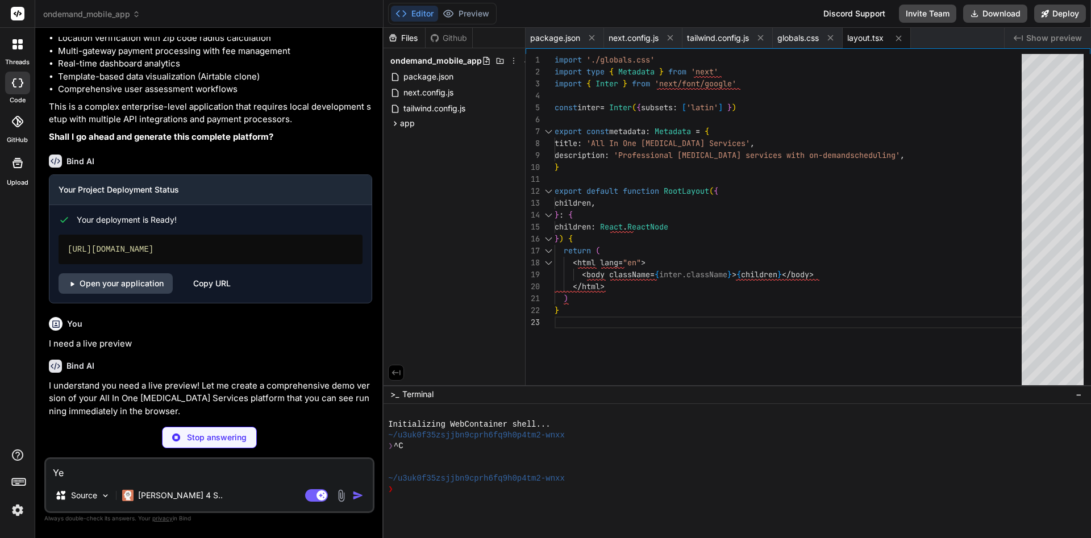
type textarea "Yes"
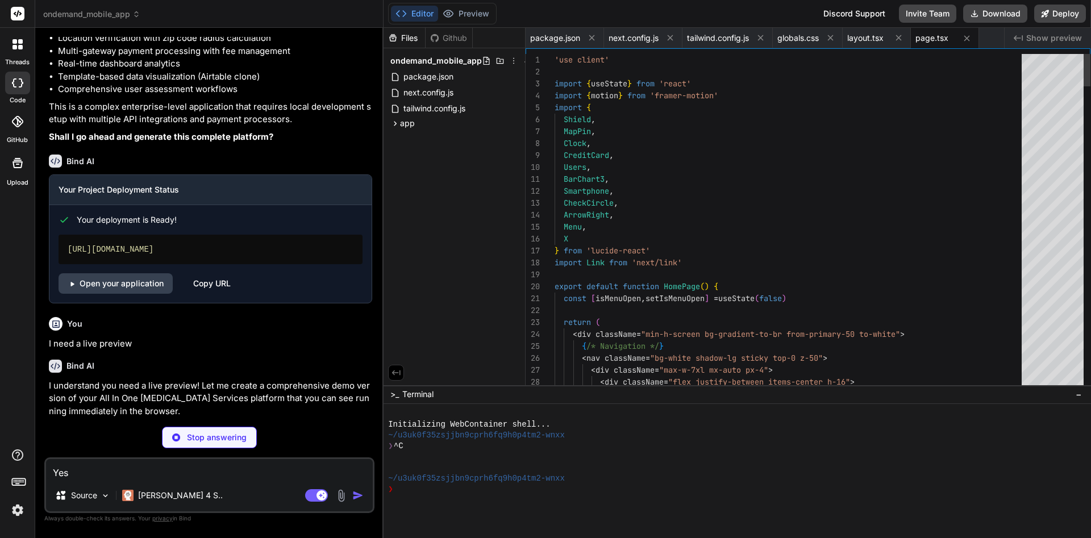
type textarea "x"
type textarea "Yes"
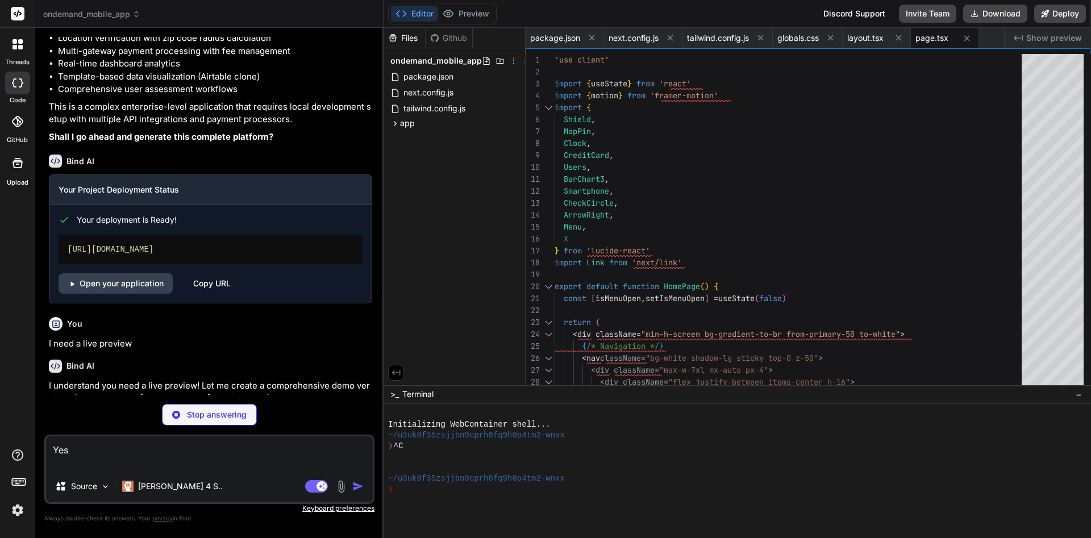
type textarea "x"
type textarea "Yes"
click at [159, 382] on div "You On-demand on demand mobile app by All In One [MEDICAL_DATA] Services, LLC. …" at bounding box center [211, 216] width 328 height 358
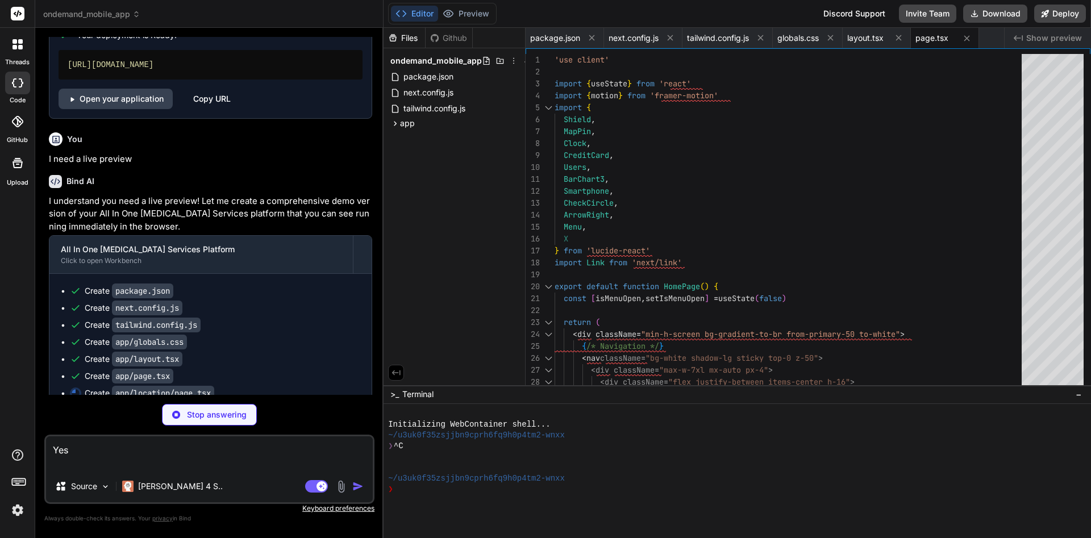
scroll to position [2032, 0]
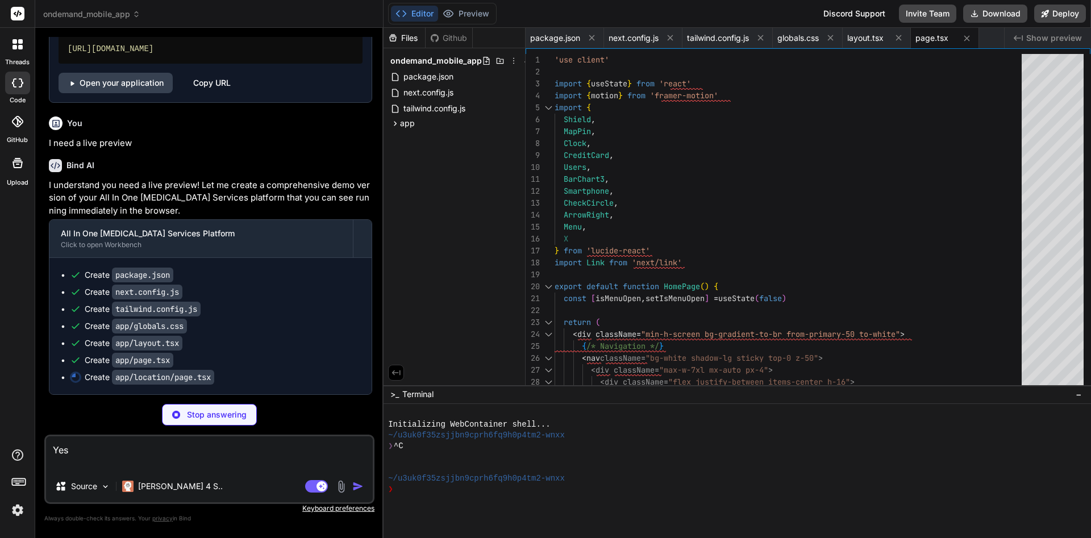
click at [136, 461] on textarea "Yes" at bounding box center [209, 453] width 327 height 34
type textarea "x"
type textarea "Yes"
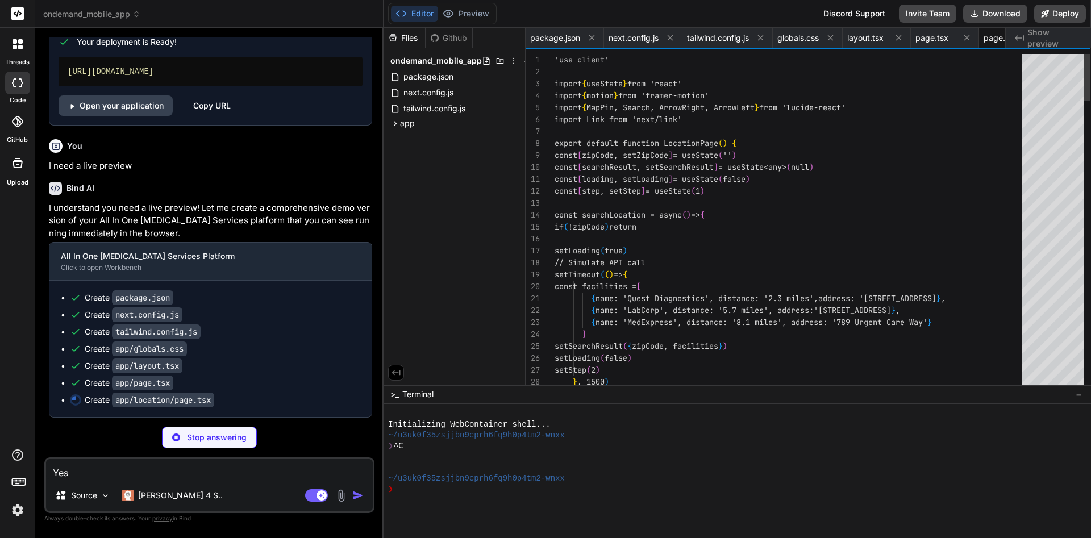
scroll to position [0, 45]
type textarea "x"
type textarea "Yes"
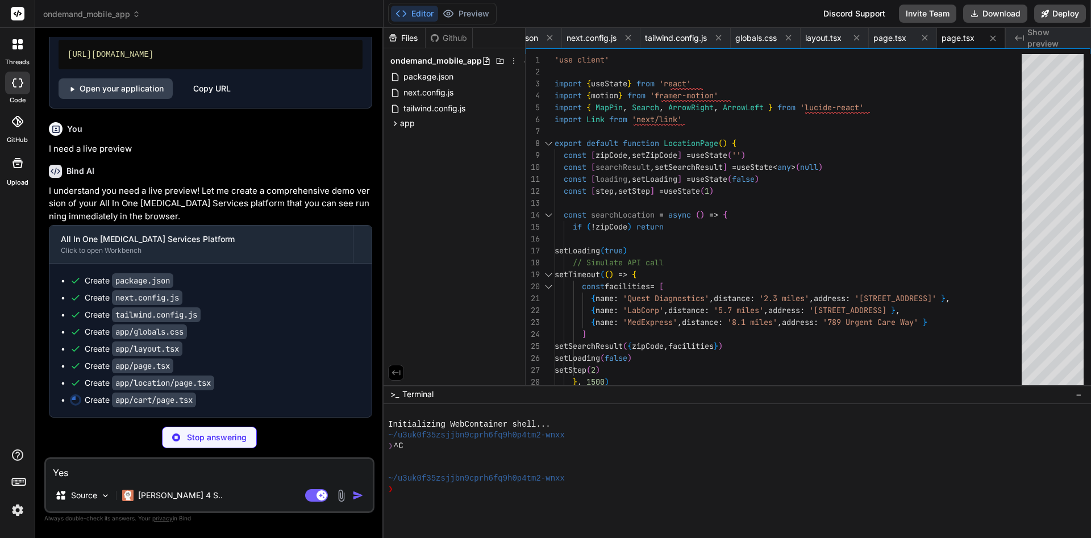
click at [127, 356] on code "app/layout.tsx" at bounding box center [147, 349] width 70 height 15
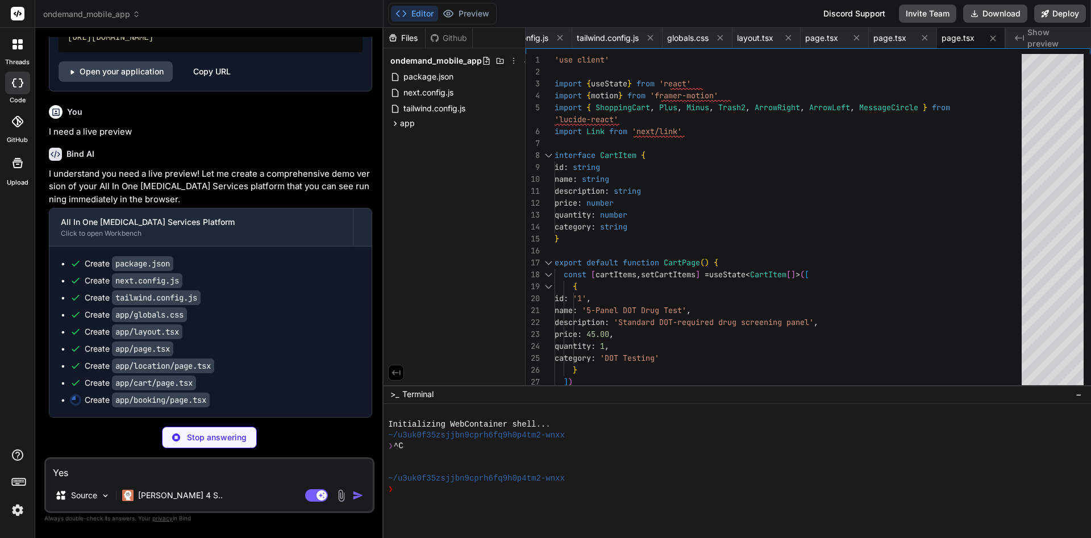
scroll to position [0, 182]
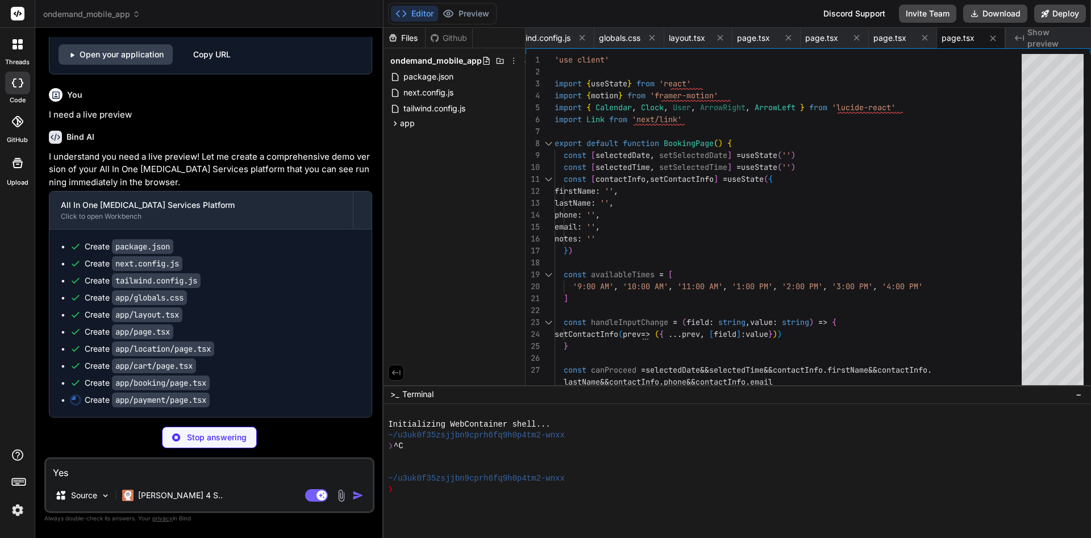
click at [154, 322] on code "app/layout.tsx" at bounding box center [147, 314] width 70 height 15
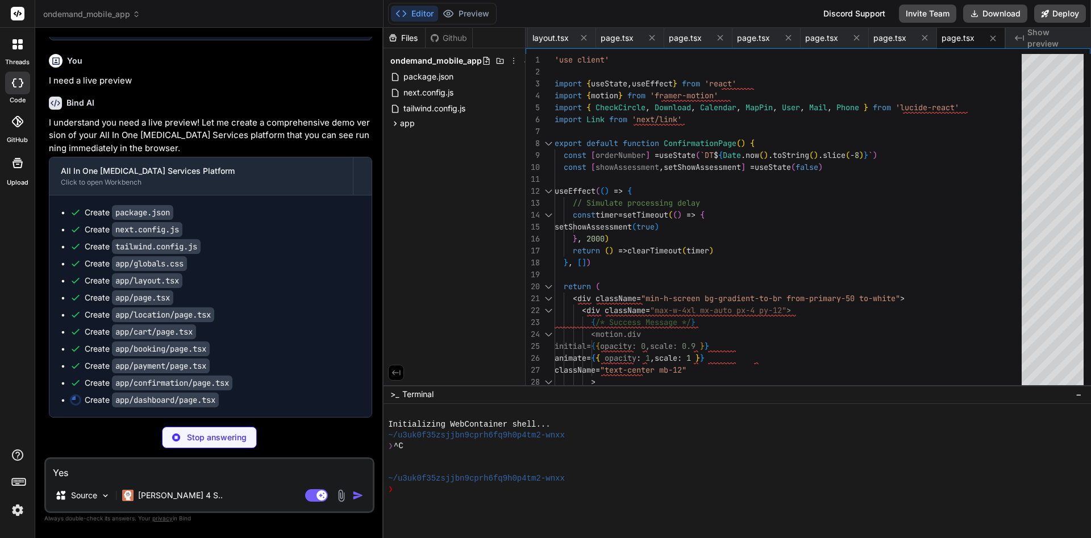
scroll to position [2011, 0]
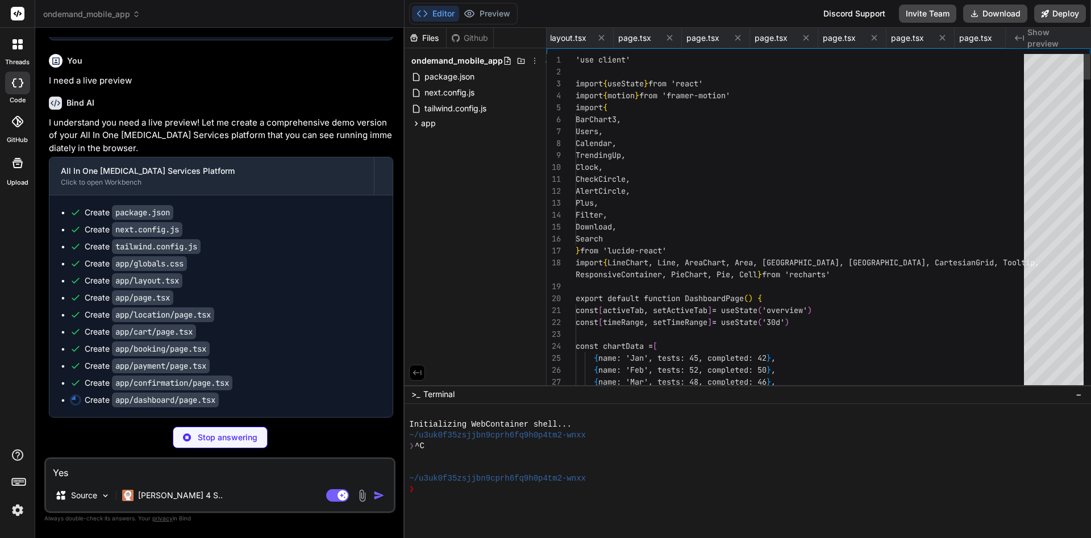
drag, startPoint x: 384, startPoint y: 332, endPoint x: 382, endPoint y: 359, distance: 26.2
click at [382, 359] on div "Bind AI Web Search Created with Pixso. Code Generator You On-demand on demand m…" at bounding box center [219, 283] width 369 height 510
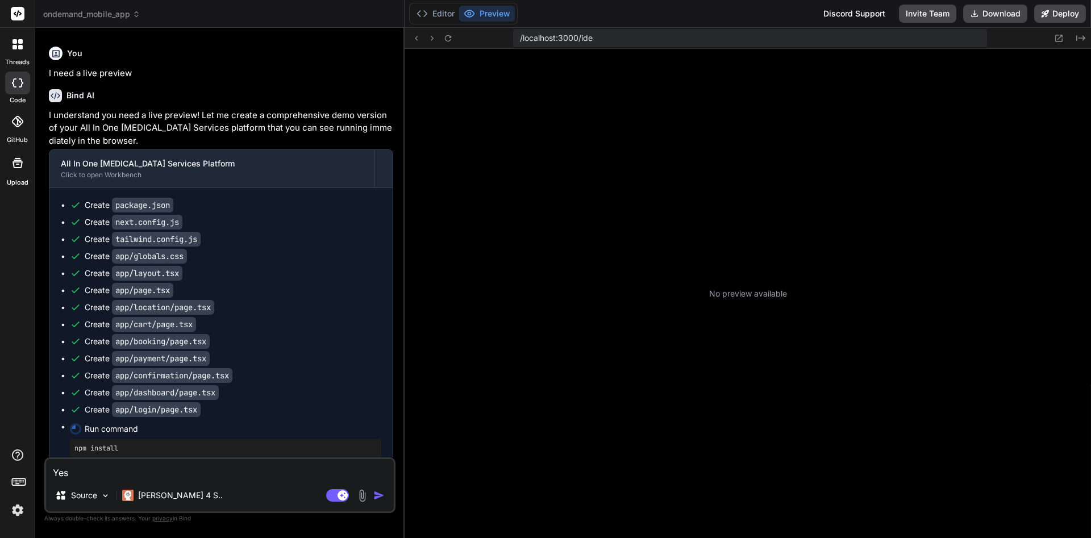
scroll to position [551, 0]
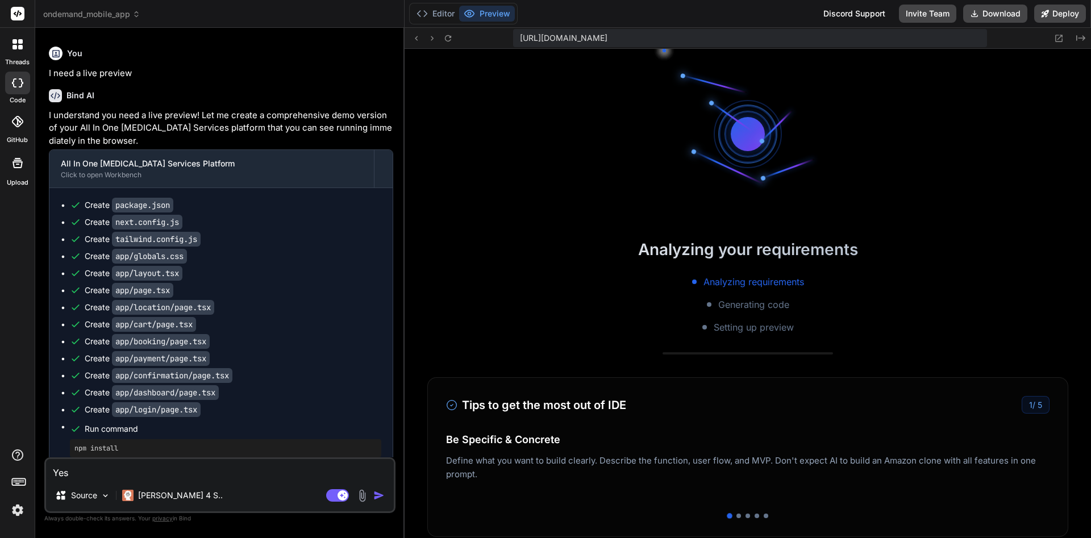
type textarea "x"
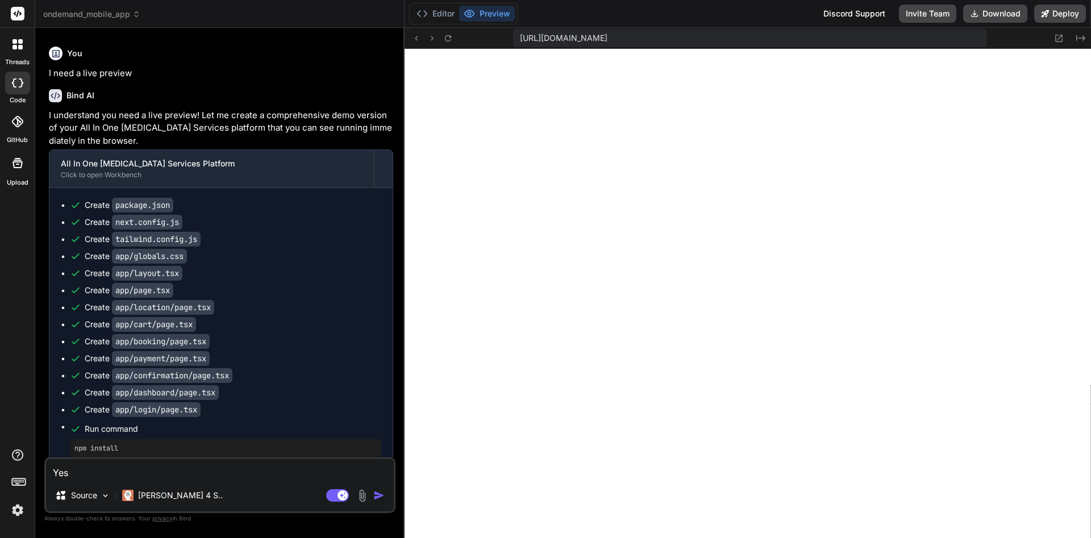
scroll to position [1112, 0]
click at [267, 482] on div "Yes Source [PERSON_NAME] 4 S.. Agent Mode. When this toggle is activated, AI au…" at bounding box center [219, 486] width 351 height 56
click at [267, 476] on textarea "Yes" at bounding box center [220, 469] width 348 height 20
click at [180, 366] on code "app/payment/page.tsx" at bounding box center [161, 358] width 98 height 15
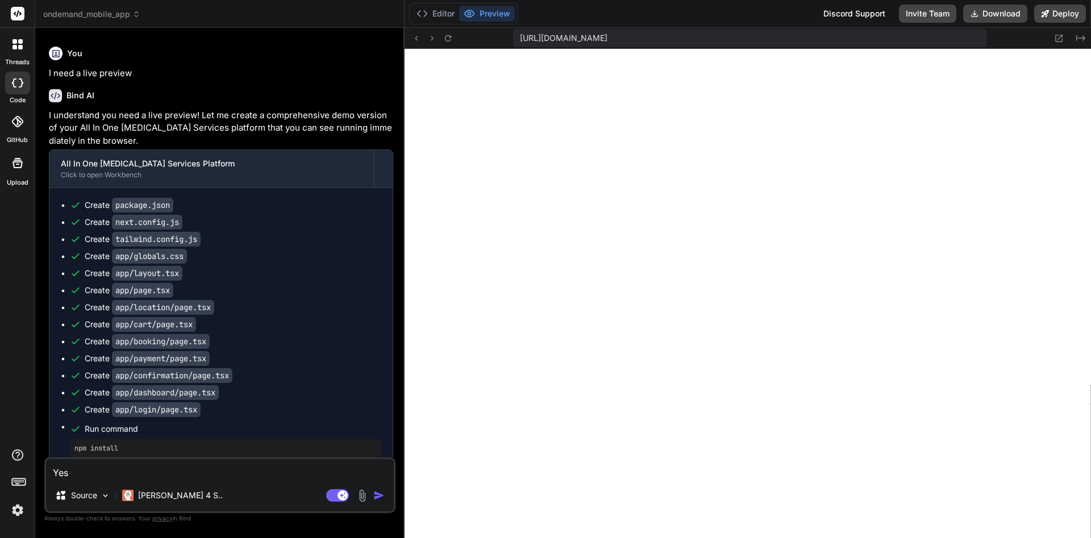
click at [101, 472] on textarea "Yes" at bounding box center [220, 469] width 348 height 20
type textarea "Ye"
type textarea "x"
type textarea "Y"
type textarea "x"
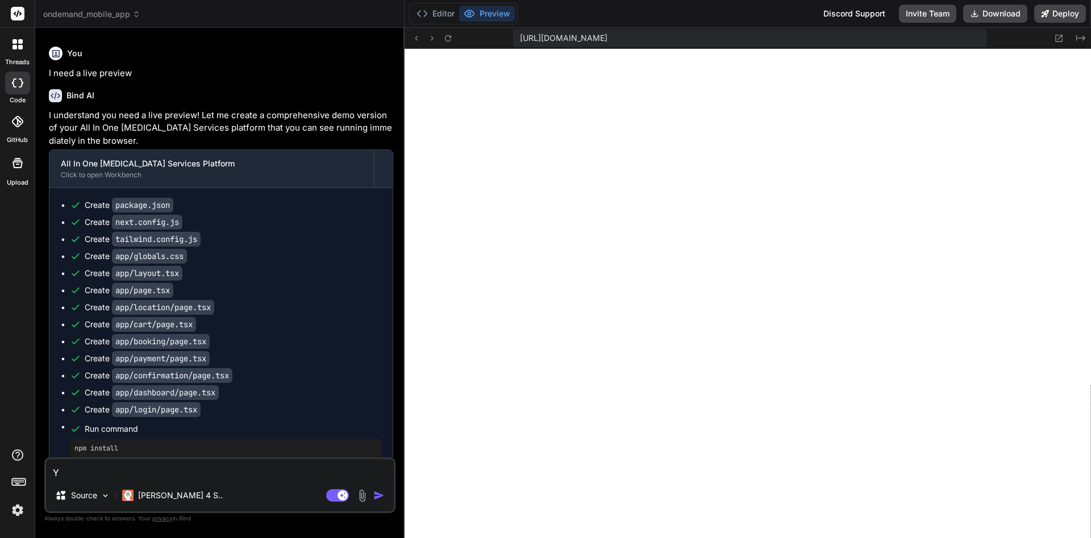
type textarea "x"
type textarea "I"
type textarea "x"
type textarea "I"
type textarea "x"
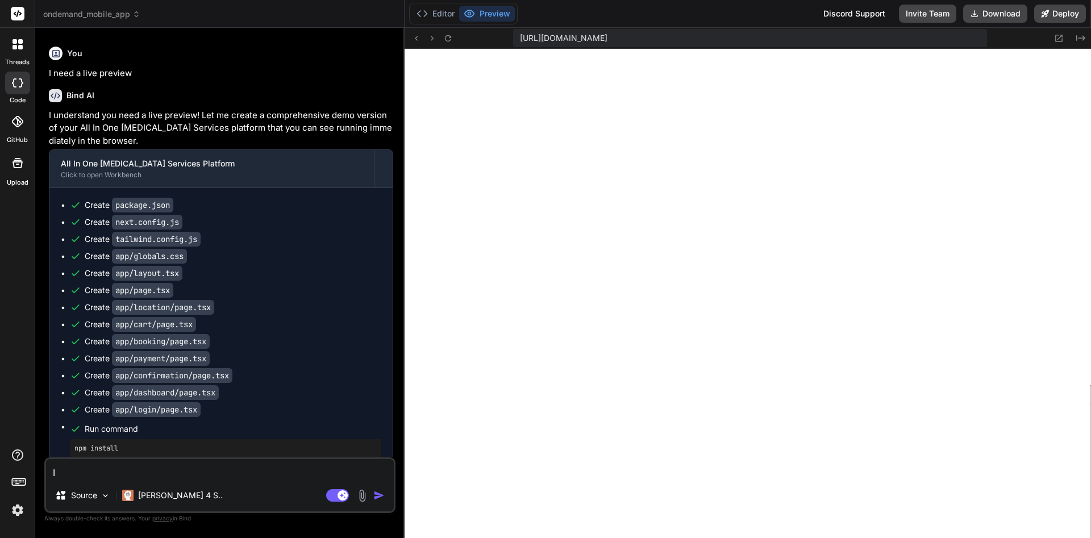
type textarea "I n"
type textarea "x"
type textarea "I ne"
type textarea "x"
type textarea "I nee"
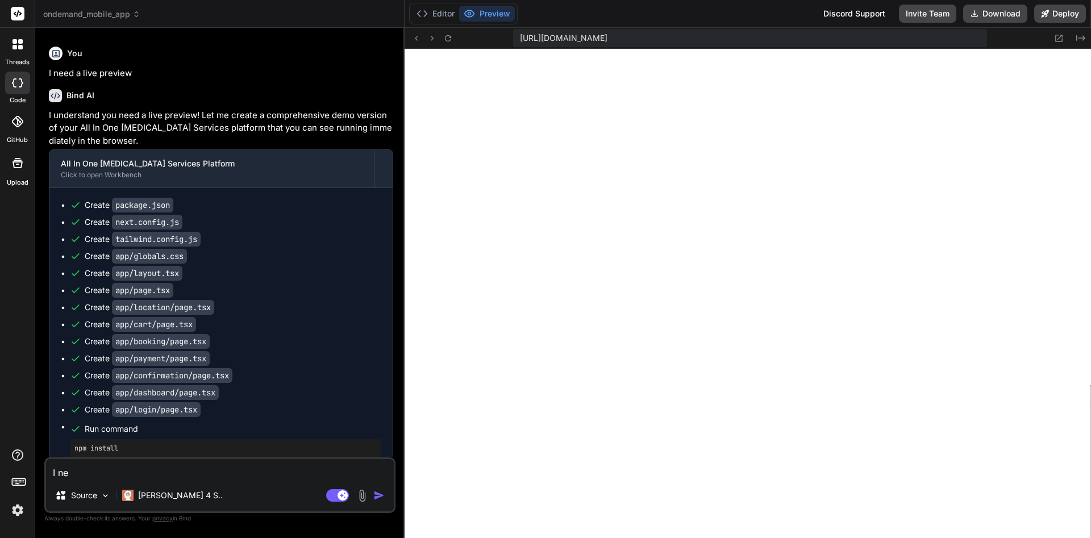
type textarea "x"
type textarea "I need"
type textarea "x"
type textarea "I need"
type textarea "x"
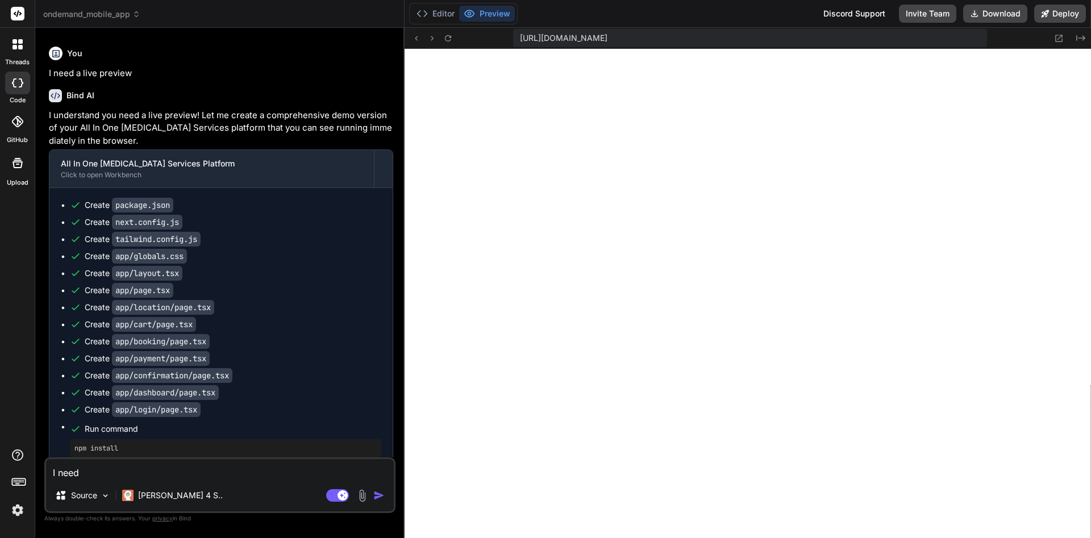
type textarea "I need y"
type textarea "x"
type textarea "I need yo"
type textarea "x"
type textarea "I need you"
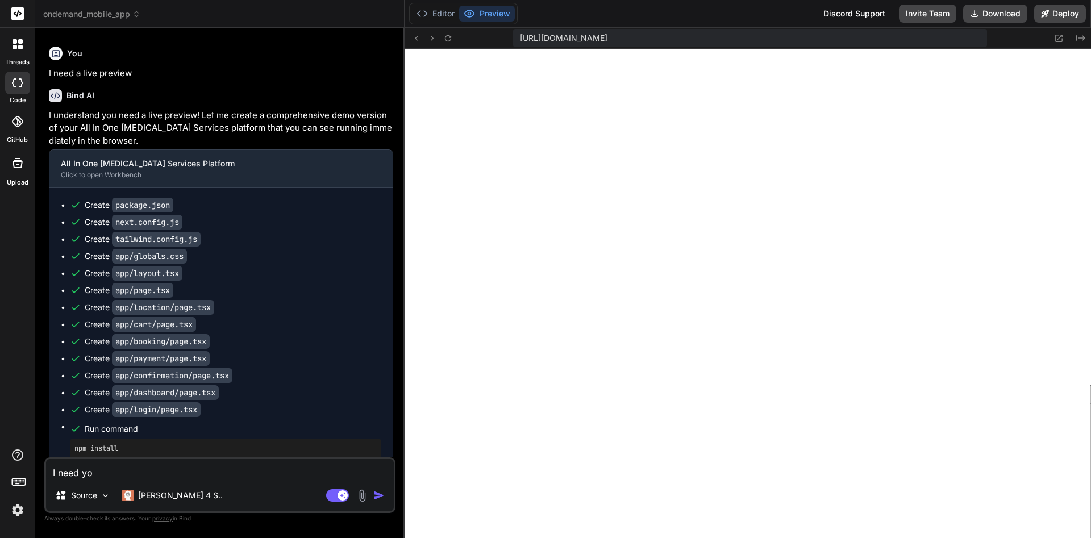
type textarea "x"
type textarea "I need you"
type textarea "x"
type textarea "I need you t"
type textarea "x"
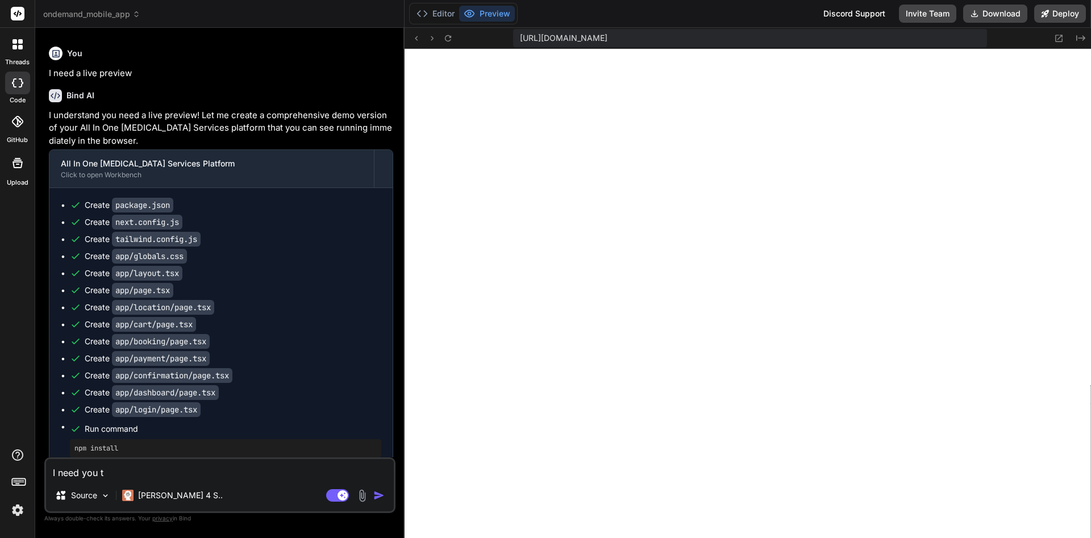
type textarea "I need you to"
type textarea "x"
type textarea "I need you to"
type textarea "x"
type textarea "I need you to c"
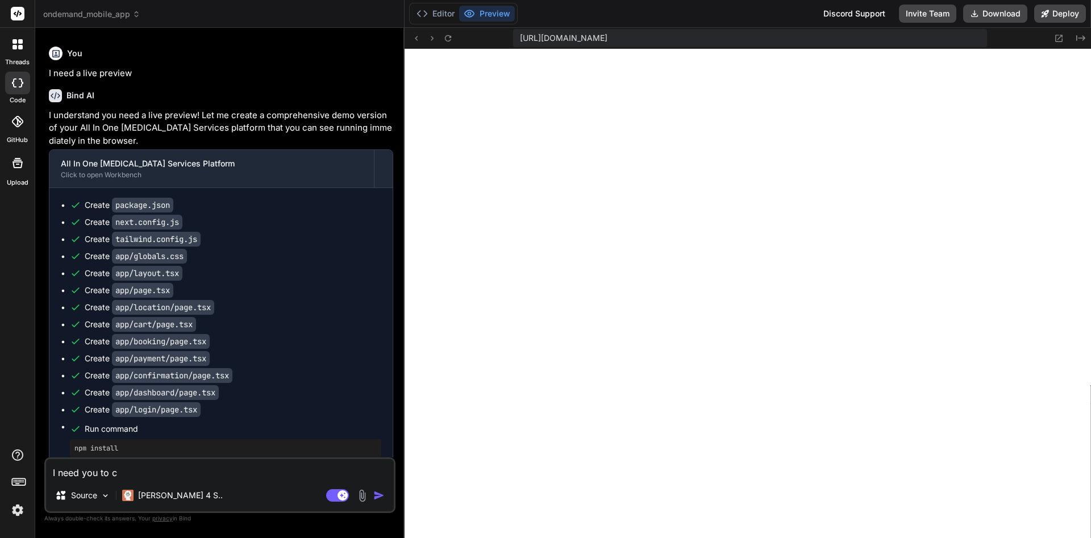
type textarea "x"
type textarea "I need you to cl"
type textarea "x"
type textarea "I need you to cle"
type textarea "x"
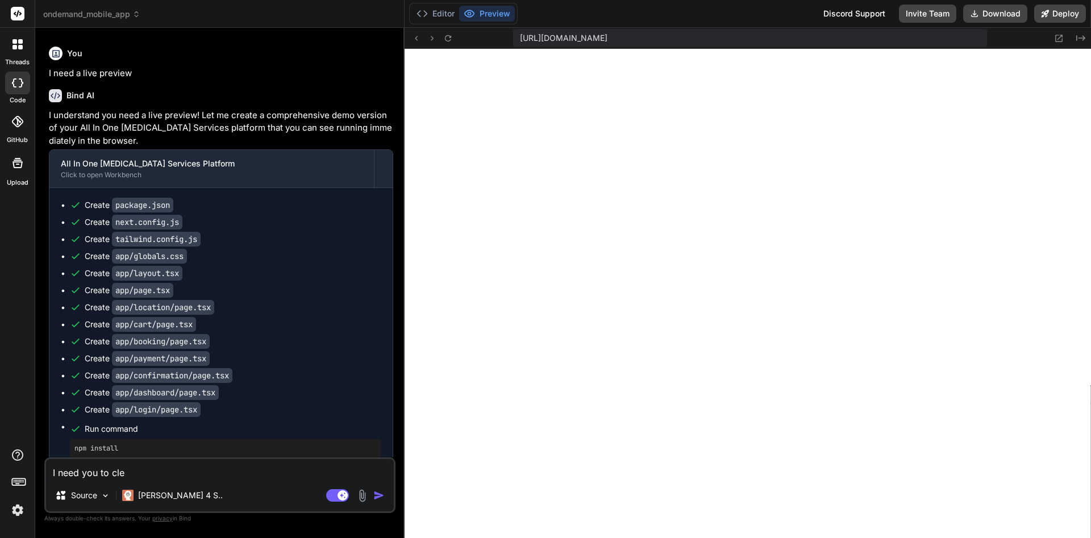
type textarea "I need you to clea"
type textarea "x"
type textarea "I need you to clean"
type textarea "x"
type textarea "I need you to clean"
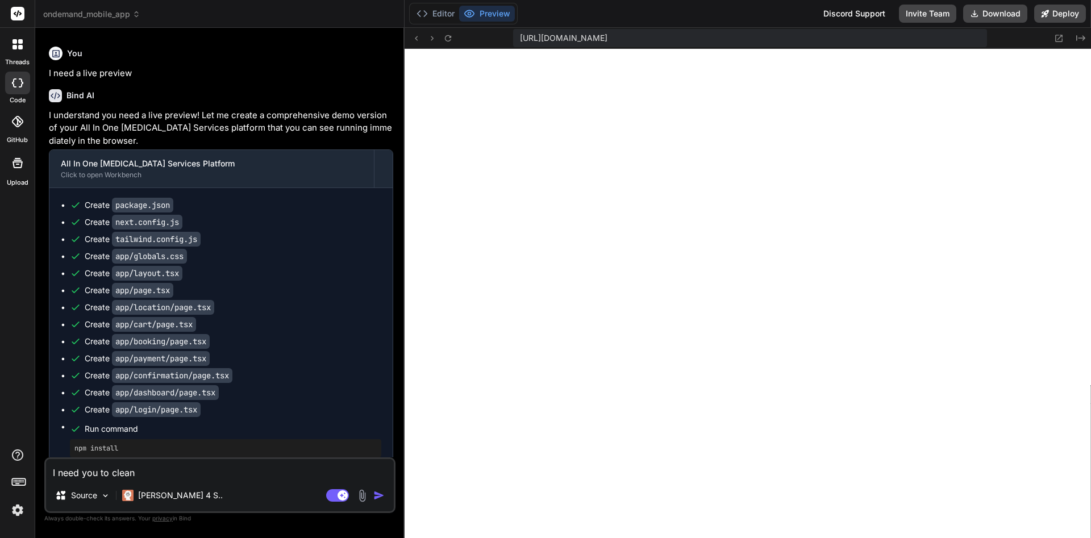
type textarea "x"
type textarea "I need you to clean h"
type textarea "x"
type textarea "I need you to clean"
type textarea "x"
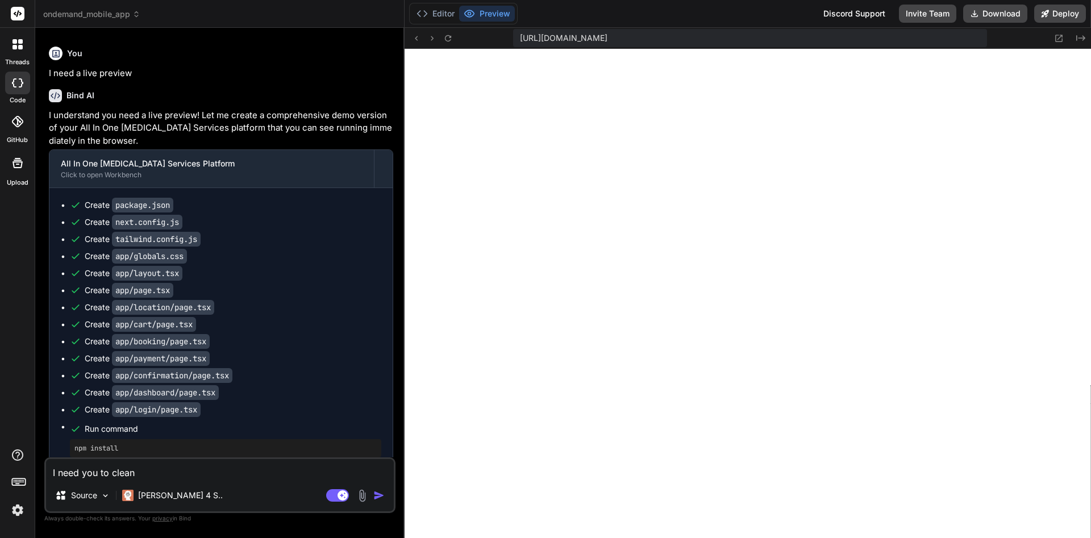
type textarea "I need you to clean t"
type textarea "x"
type textarea "I need you to clean th"
type textarea "x"
type textarea "I need you to clean thi"
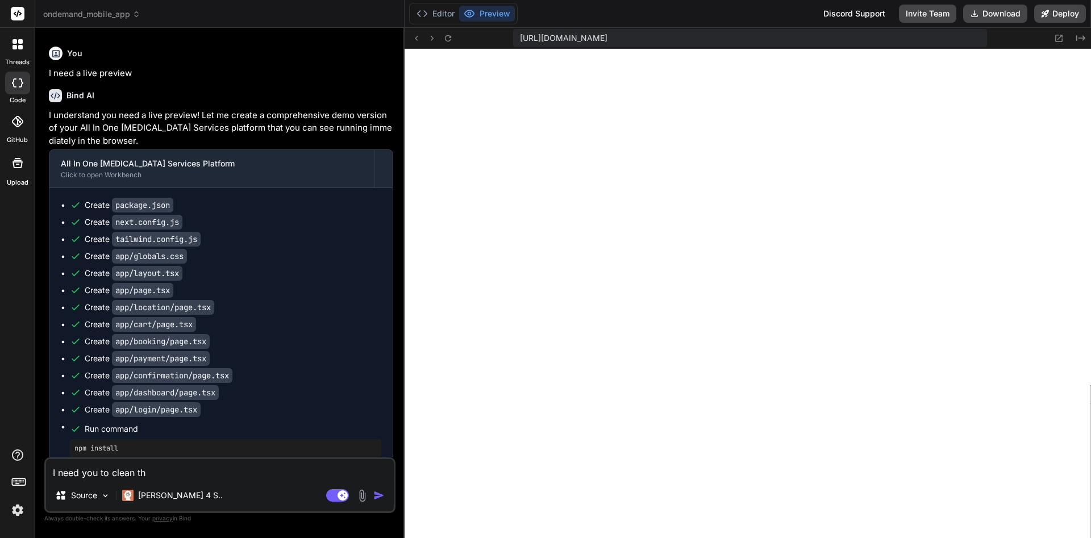
type textarea "x"
type textarea "I need you to clean this"
type textarea "x"
type textarea "I need you to clean this"
type textarea "x"
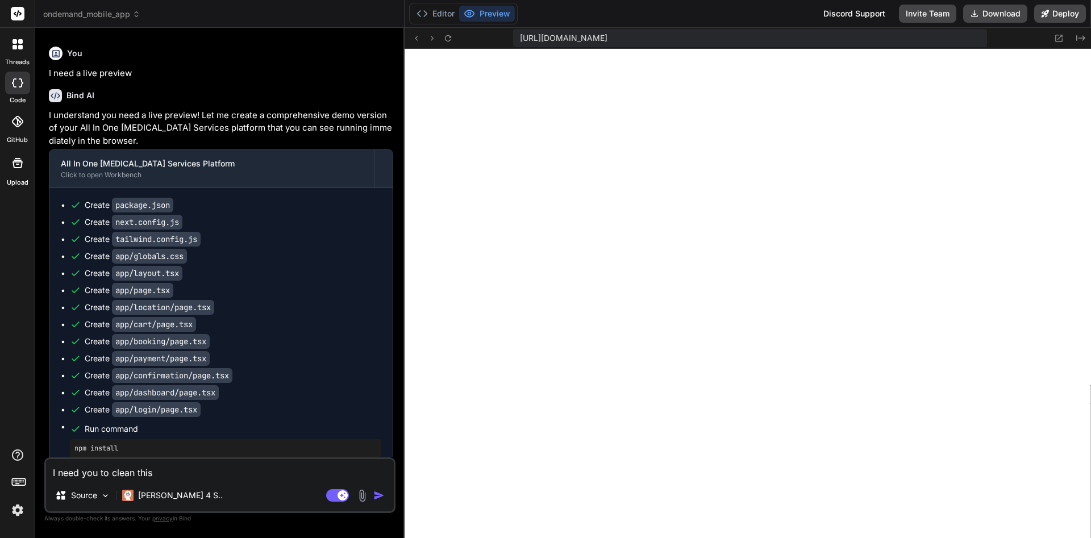
type textarea "I need you to clean this u"
type textarea "x"
type textarea "I need you to clean this up"
type textarea "x"
type textarea "I need you to clean this up."
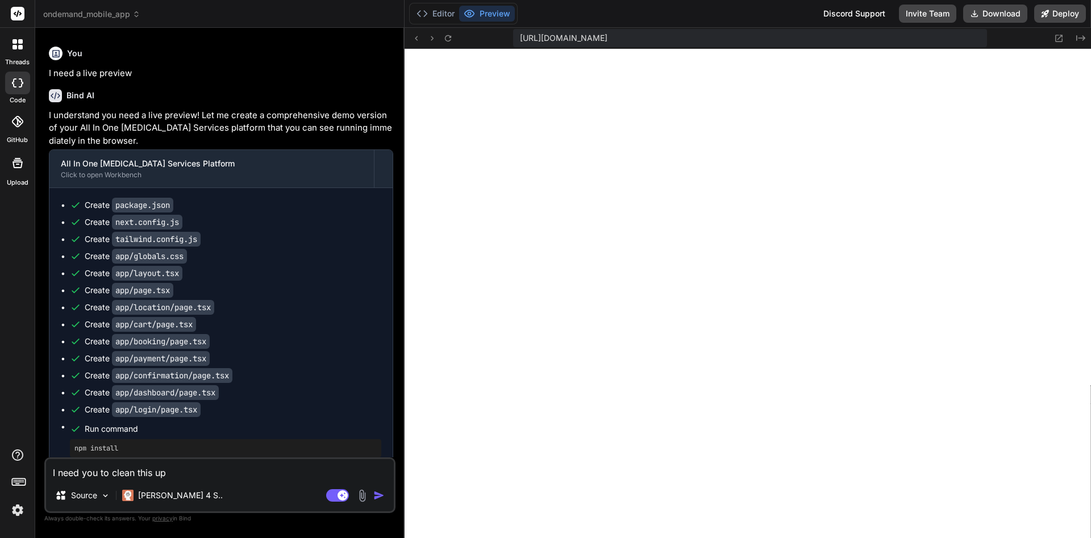
type textarea "x"
type textarea "I need you to clean this up."
type textarea "x"
type textarea "I need you to clean this up. I"
type textarea "x"
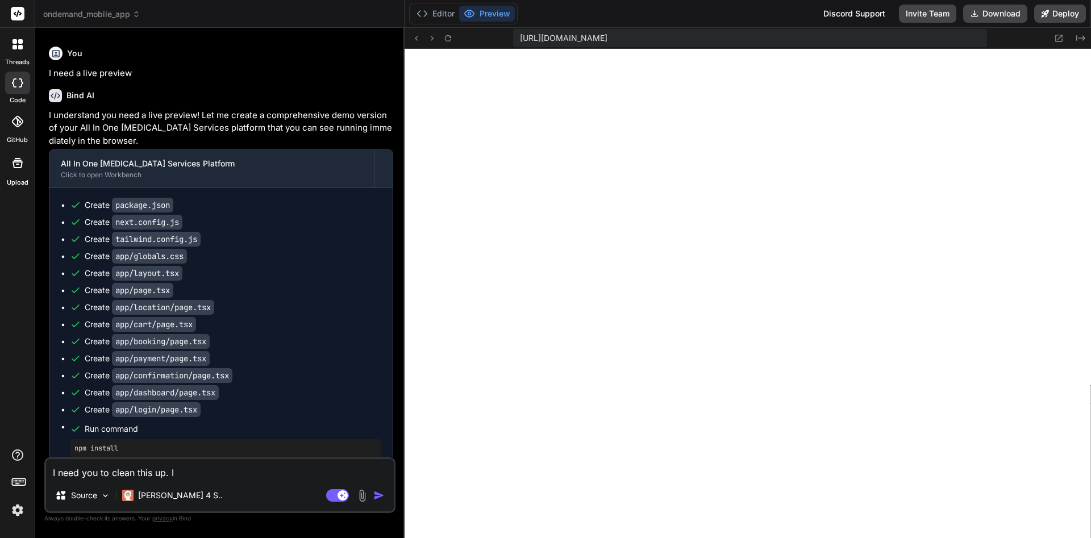
type textarea "I need you to clean this up. It"
type textarea "x"
type textarea "I need you to clean this up. It"
type textarea "x"
type textarea "I need you to clean this up. It l"
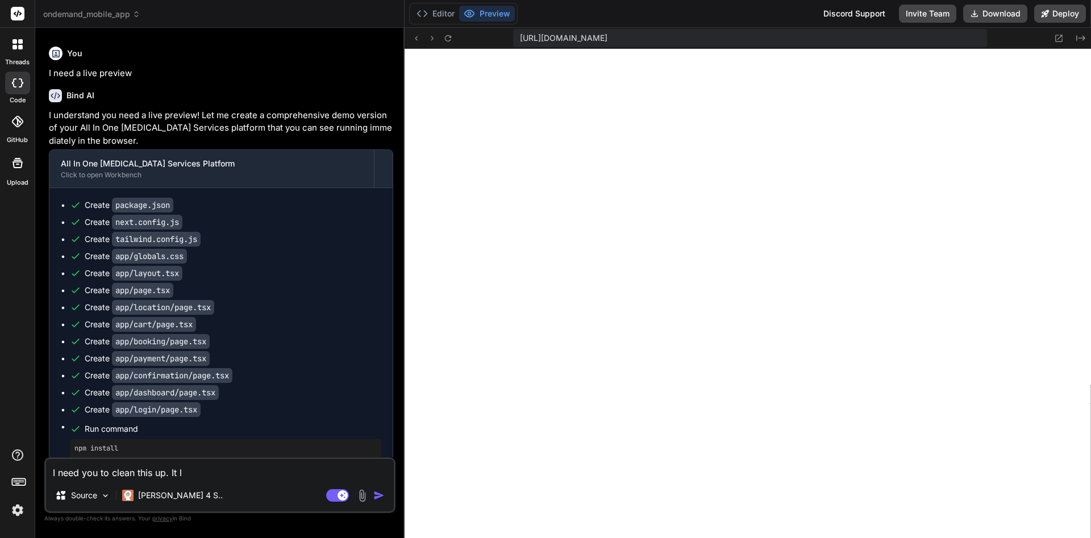
type textarea "x"
type textarea "I need you to clean this up. It lo"
type textarea "x"
type textarea "I need you to clean this up. It loo"
type textarea "x"
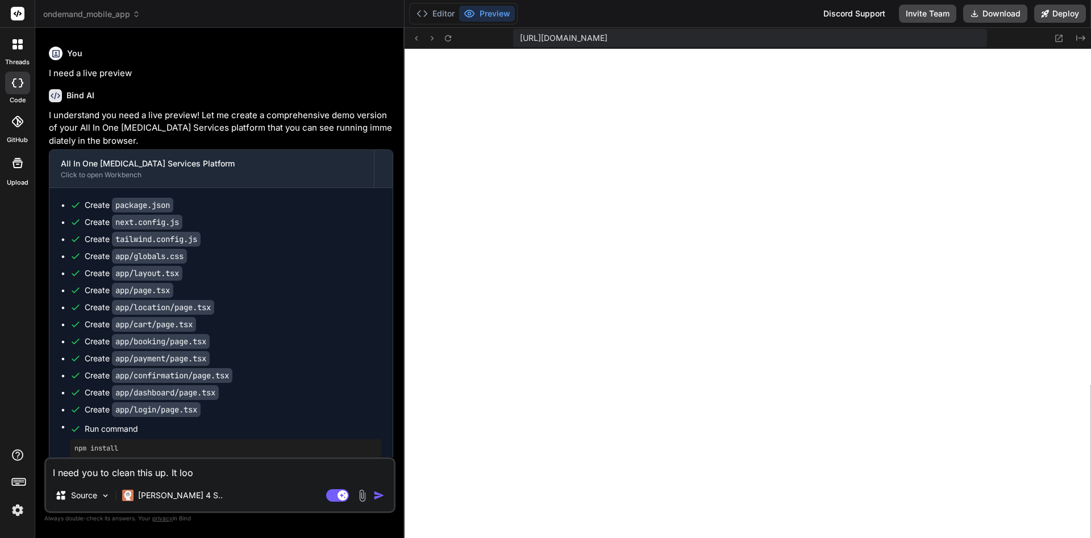
type textarea "I need you to clean this up. It look"
type textarea "x"
type textarea "I need you to clean this up. It looks"
type textarea "x"
type textarea "I need you to clean this up. It looks"
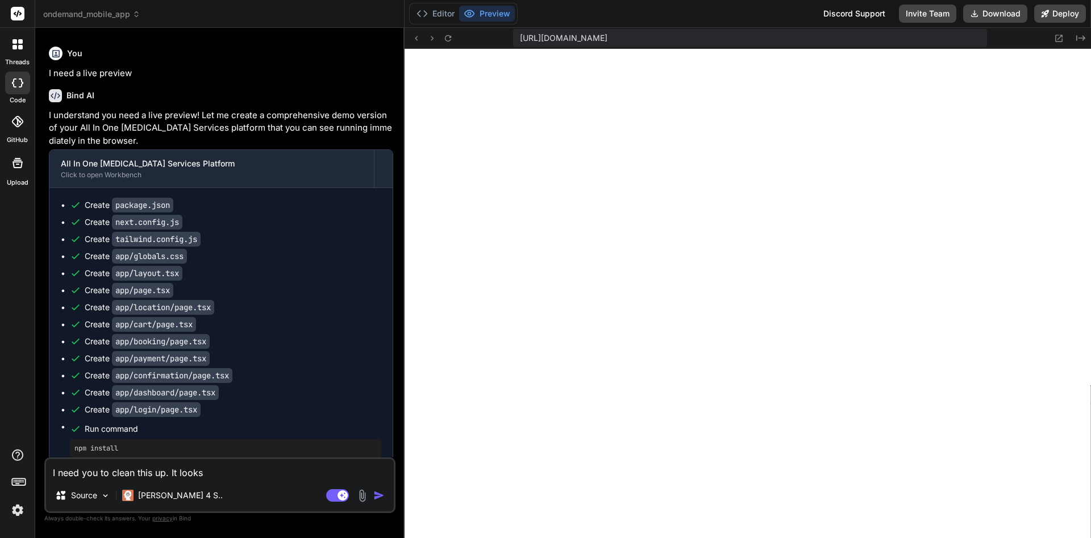
type textarea "x"
type textarea "I need you to clean this up. It looks l"
type textarea "x"
type textarea "I need you to clean this up. It looks li"
type textarea "x"
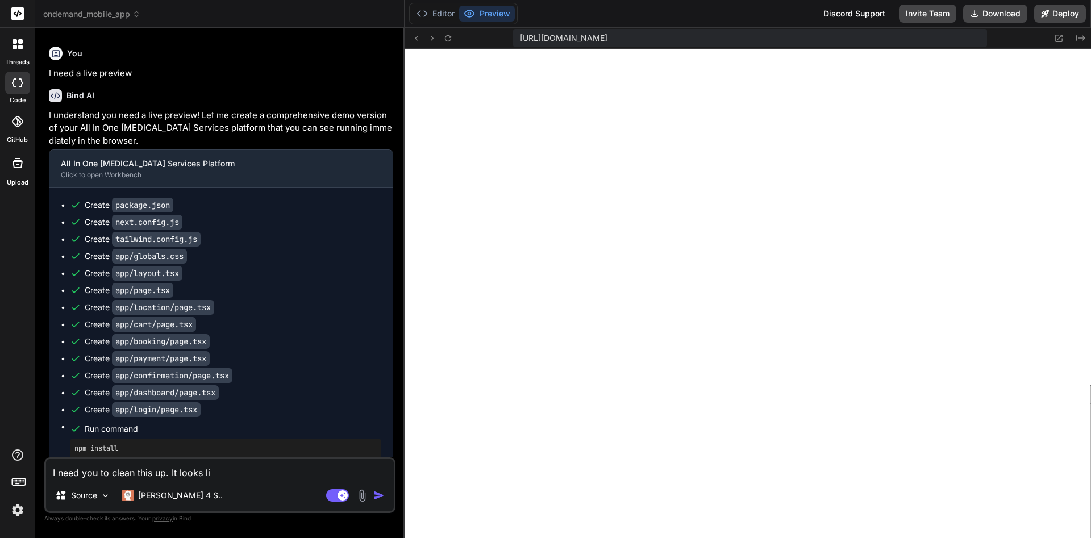
type textarea "I need you to clean this up. It looks lik"
type textarea "x"
type textarea "I need you to clean this up. It looks like"
type textarea "x"
type textarea "I need you to clean this up. It looks like"
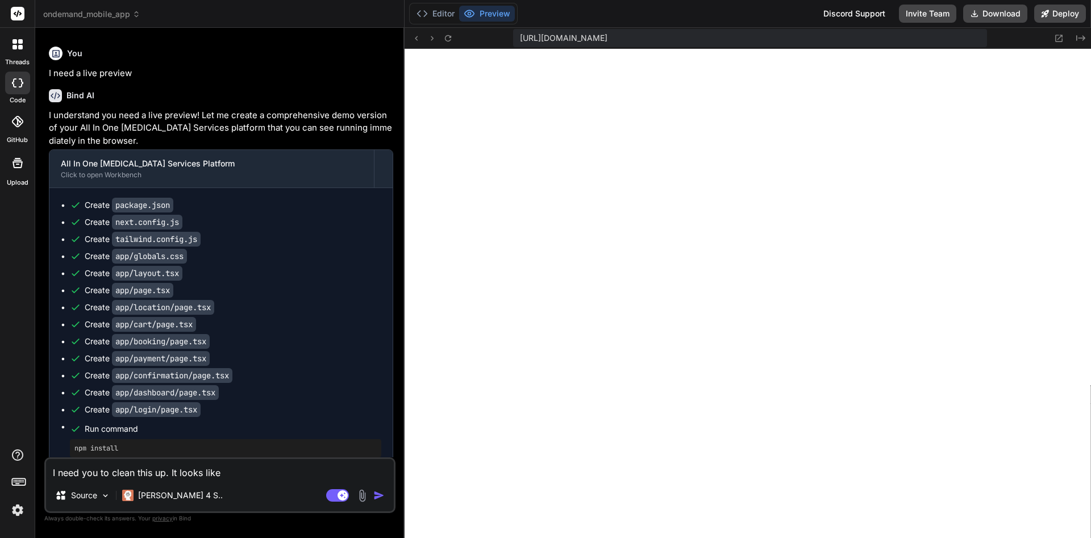
type textarea "x"
type textarea "I need you to clean this up. It looks like"
type textarea "x"
type textarea "I need you to clean this up. It looks lik"
type textarea "x"
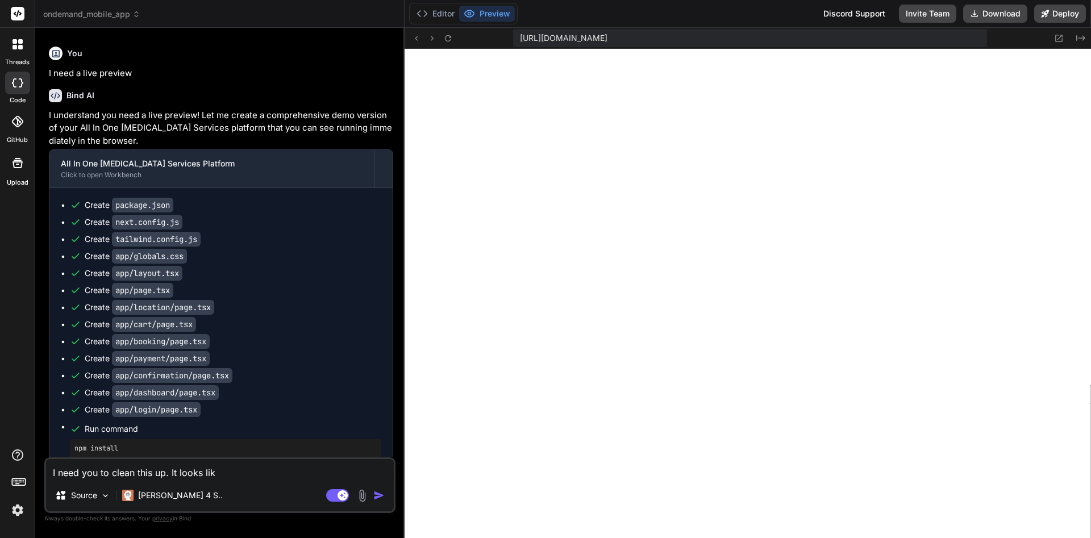
type textarea "I need you to clean this up. It looks li"
type textarea "x"
type textarea "I need you to clean this up. It looks lin"
type textarea "x"
type textarea "I need you to clean this up. It looks [PERSON_NAME]"
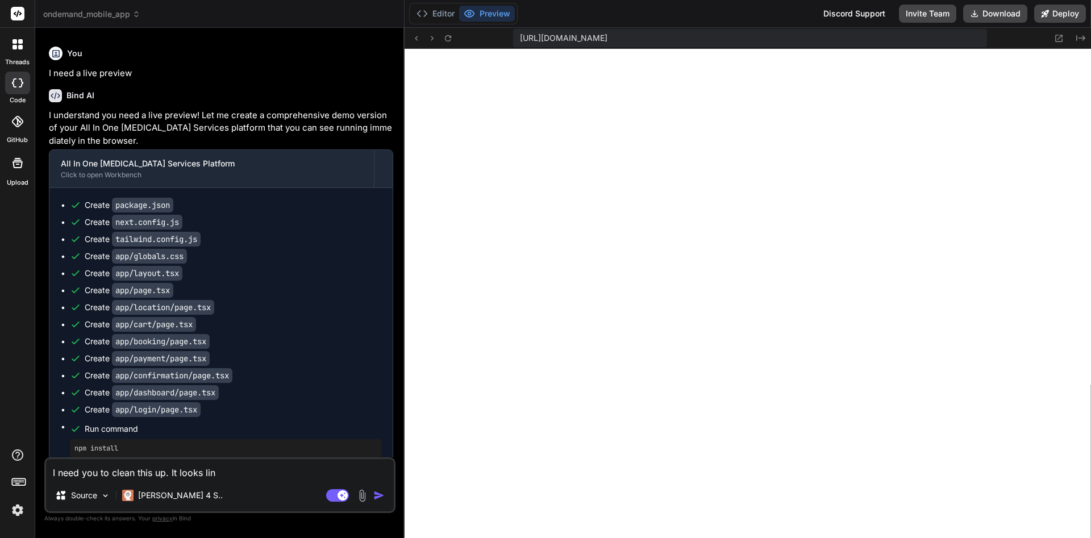
type textarea "x"
type textarea "I need you to clean this up. It looks [PERSON_NAME]"
type textarea "x"
type textarea "I need you to clean this up. It looks [PERSON_NAME]"
type textarea "x"
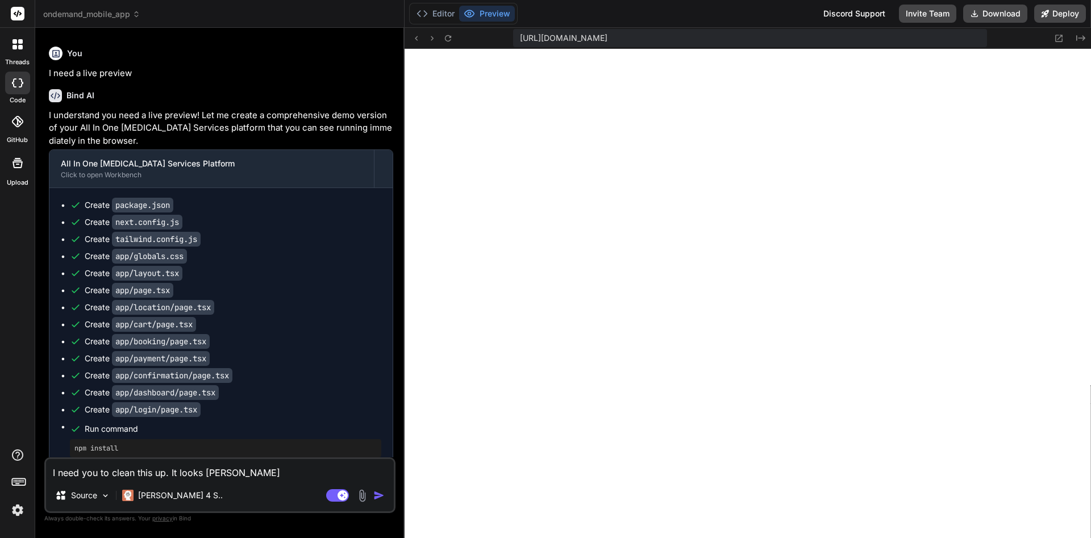
type textarea "I need you to clean this up. It looks lin"
type textarea "x"
type textarea "I need you to clean this up. It looks li"
type textarea "x"
type textarea "I need you to clean this up. It looks l"
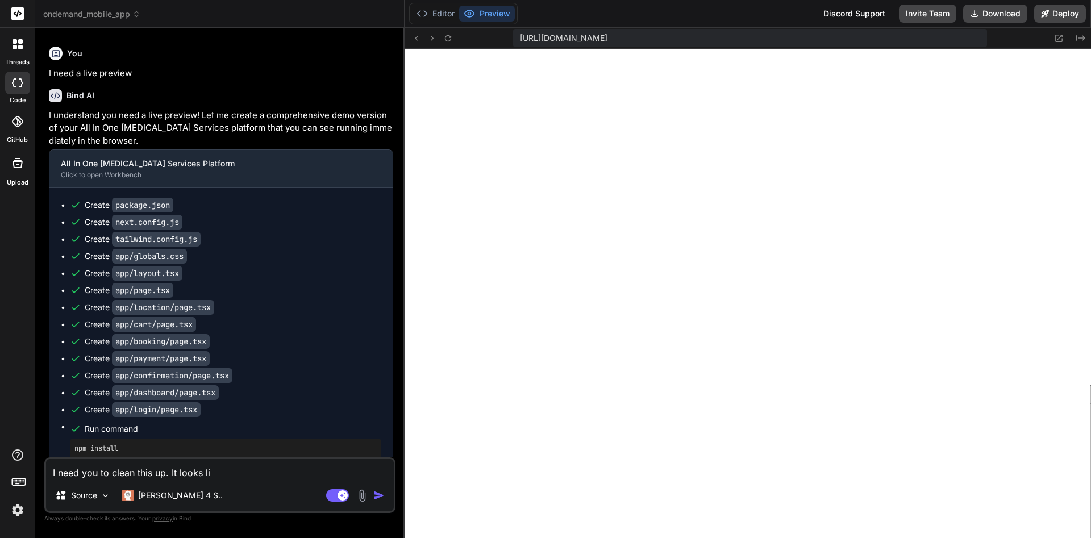
type textarea "x"
type textarea "I need you to clean this up. It looks"
type textarea "x"
type textarea "I need you to clean this up. It looks k"
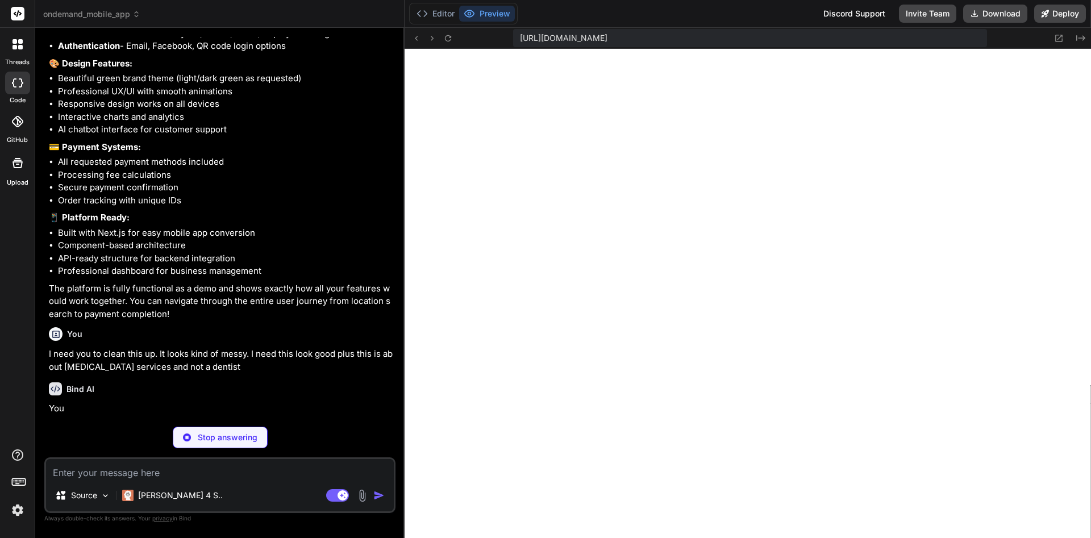
scroll to position [2653, 0]
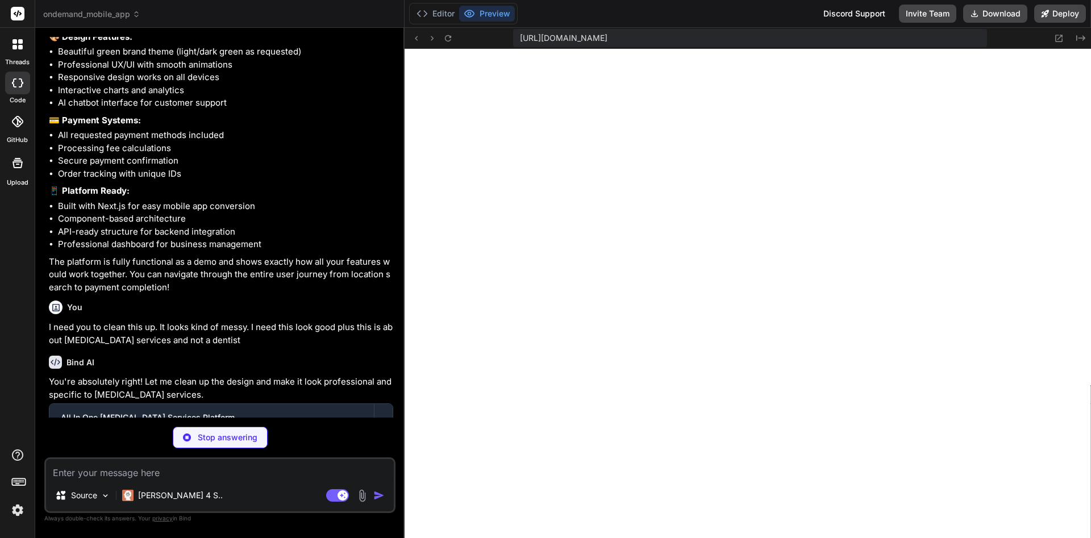
click at [501, 19] on button "Preview" at bounding box center [487, 14] width 56 height 16
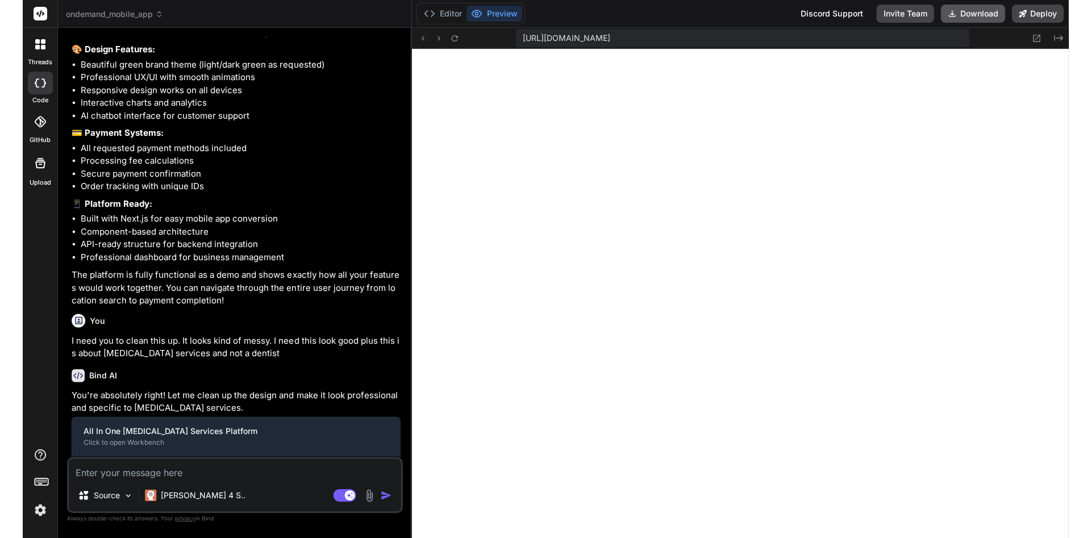
scroll to position [1490, 0]
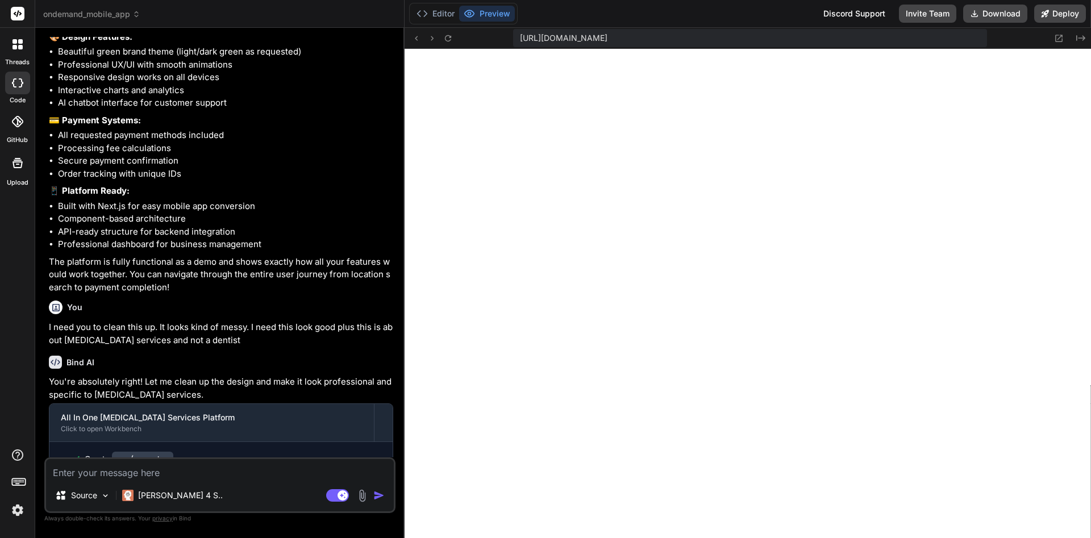
click at [363, 498] on img at bounding box center [362, 495] width 13 height 13
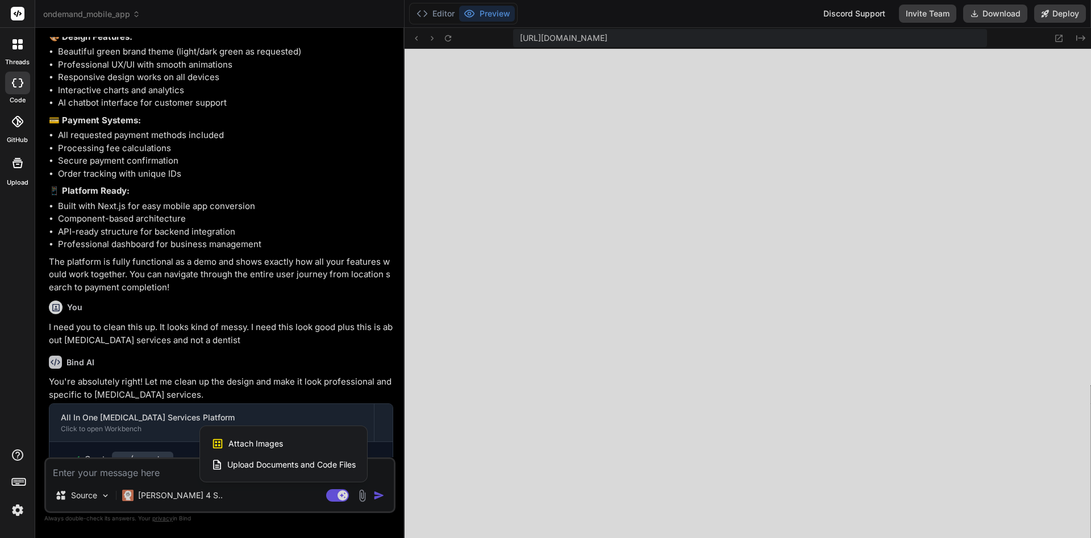
click at [265, 446] on span "Attach Images" at bounding box center [255, 443] width 55 height 11
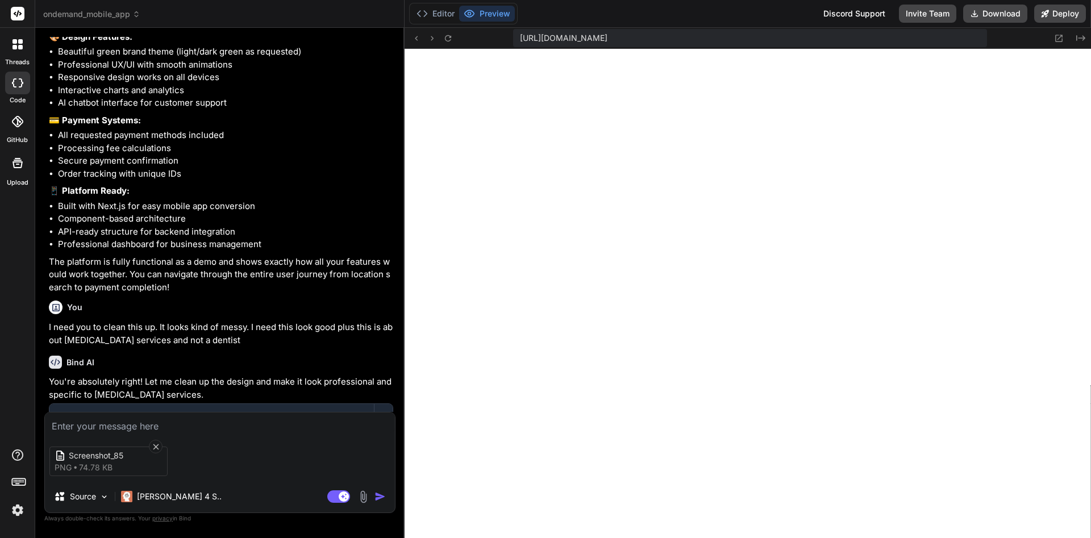
click at [368, 501] on img at bounding box center [363, 496] width 13 height 13
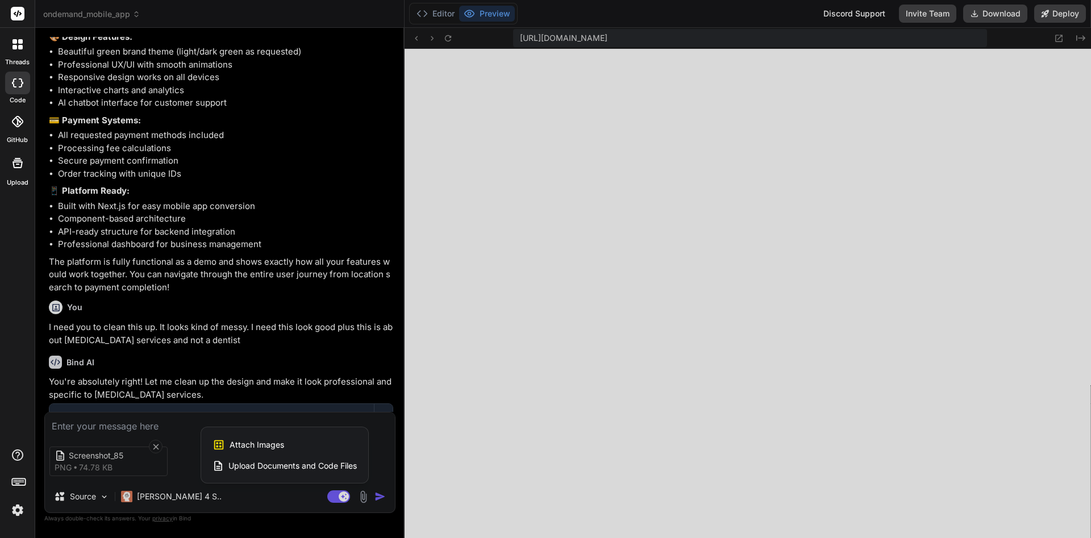
click at [282, 448] on span "Attach Images" at bounding box center [257, 444] width 55 height 11
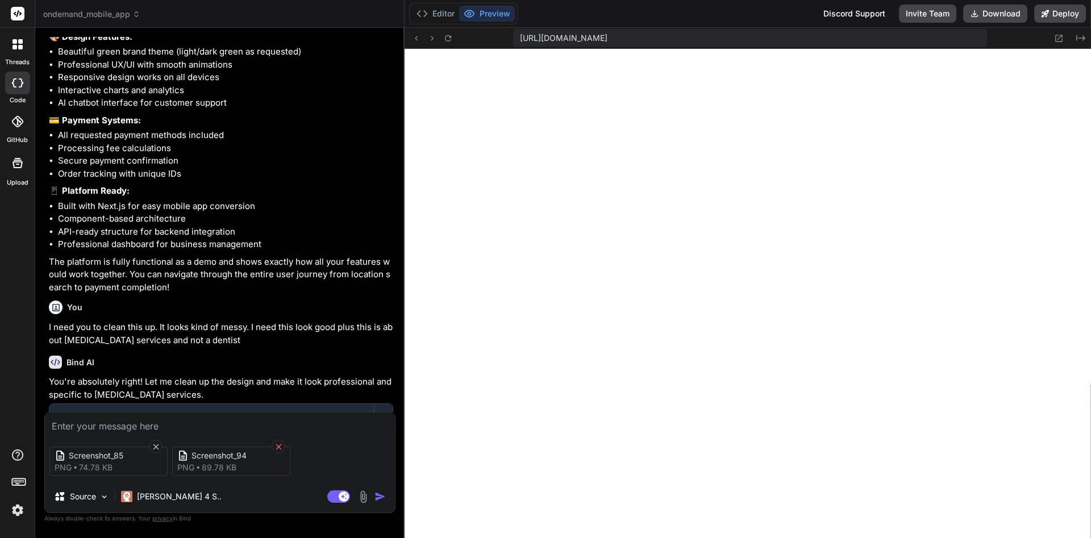
click at [282, 450] on icon at bounding box center [279, 447] width 10 height 10
click at [367, 500] on img at bounding box center [363, 496] width 13 height 13
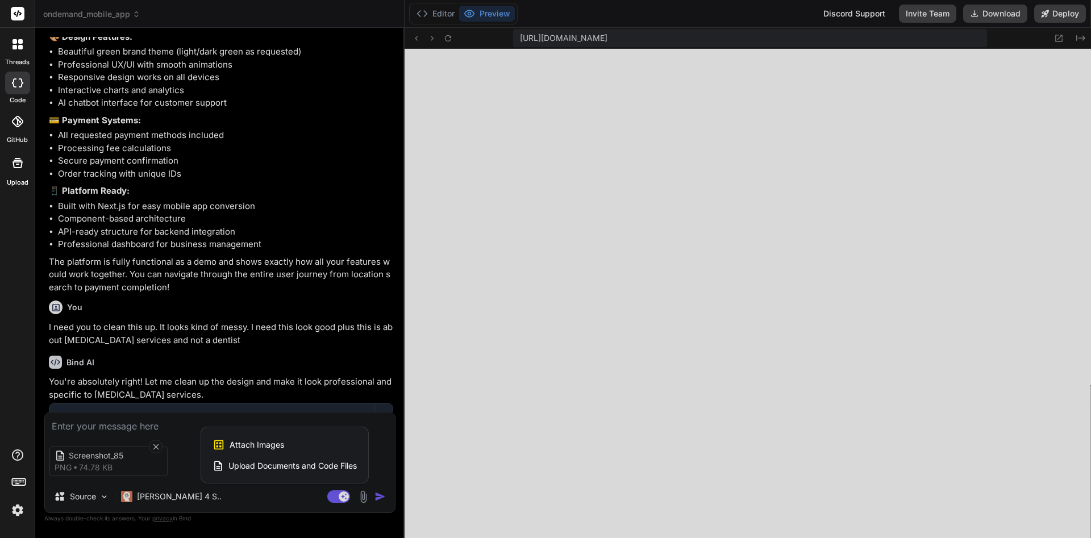
click at [275, 447] on span "Attach Images" at bounding box center [257, 444] width 55 height 11
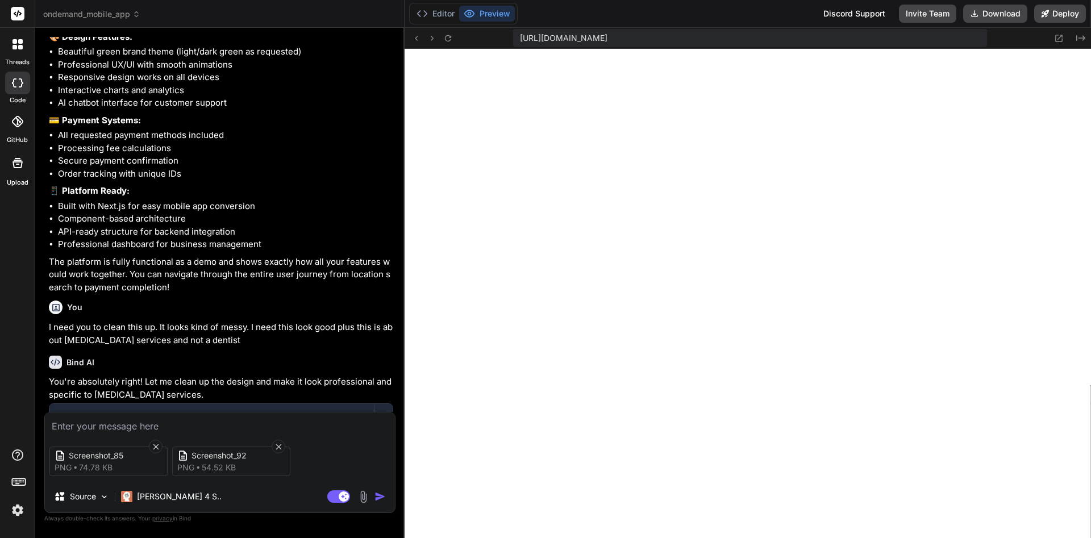
click at [365, 499] on img at bounding box center [363, 496] width 13 height 13
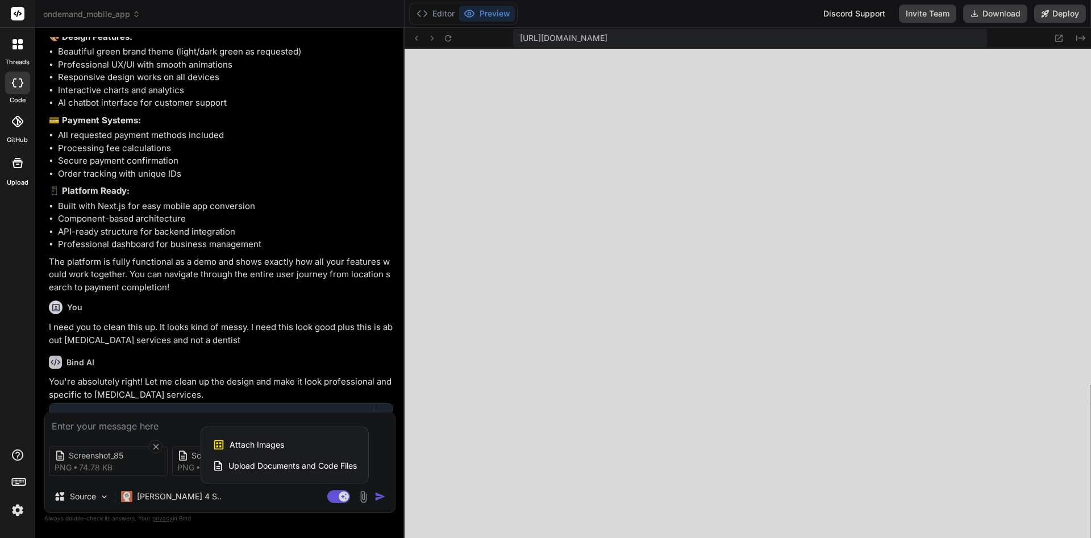
click at [281, 447] on span "Attach Images" at bounding box center [257, 444] width 55 height 11
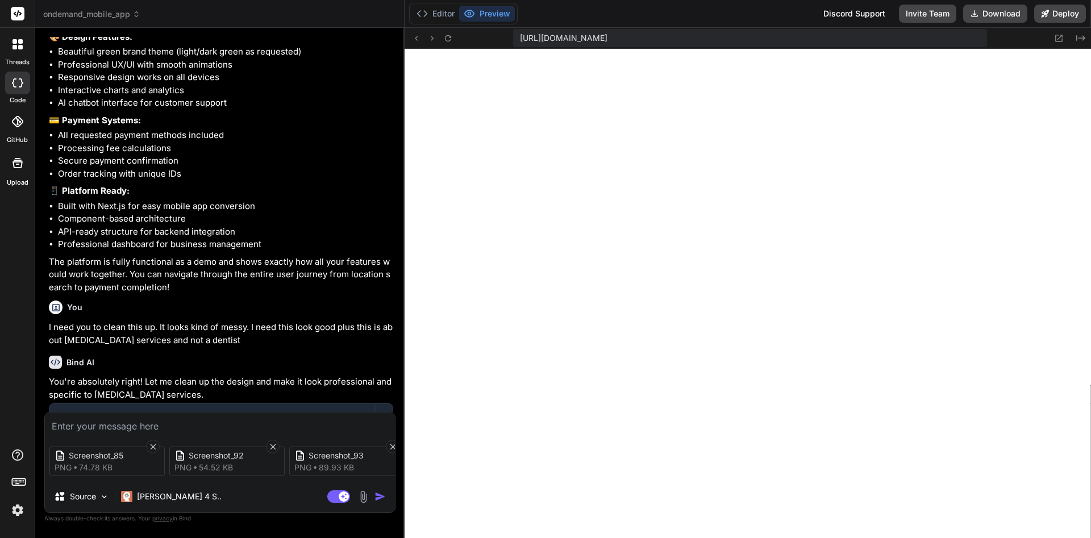
click at [386, 502] on img "button" at bounding box center [380, 496] width 11 height 11
click at [381, 498] on img "button" at bounding box center [380, 496] width 11 height 11
click at [360, 499] on img at bounding box center [363, 496] width 13 height 13
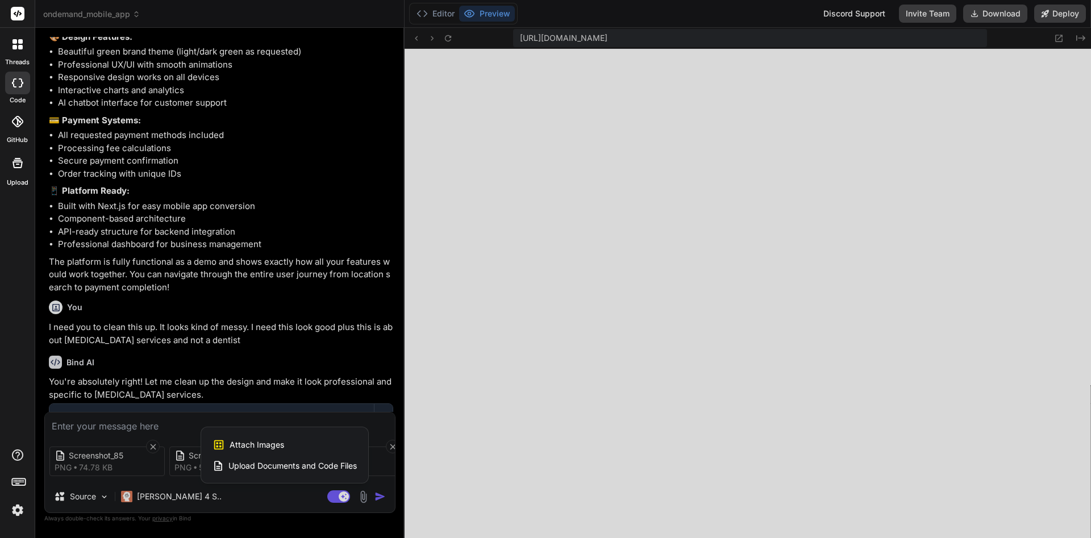
click at [280, 445] on span "Attach Images" at bounding box center [257, 444] width 55 height 11
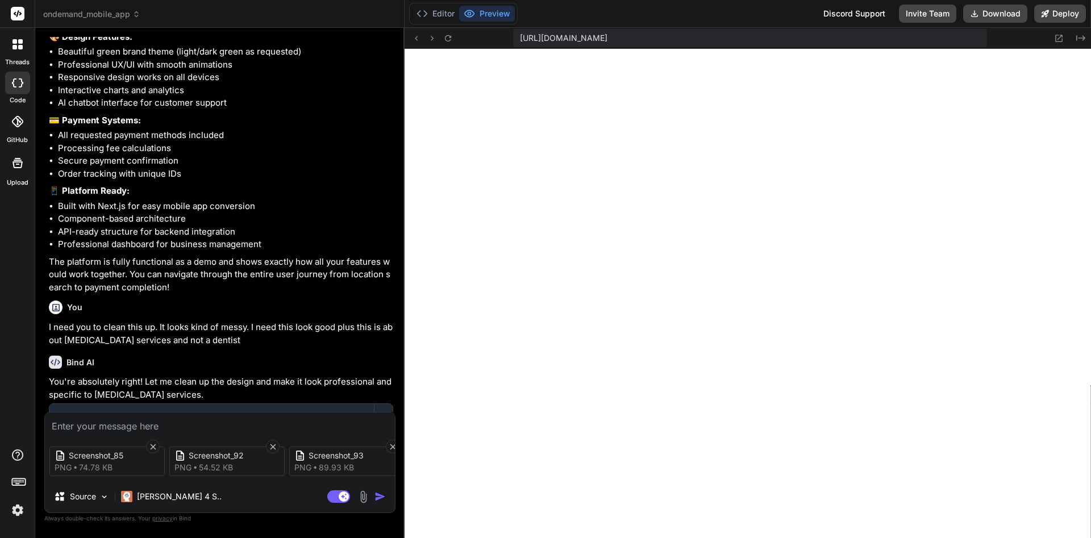
click at [364, 500] on img at bounding box center [363, 496] width 13 height 13
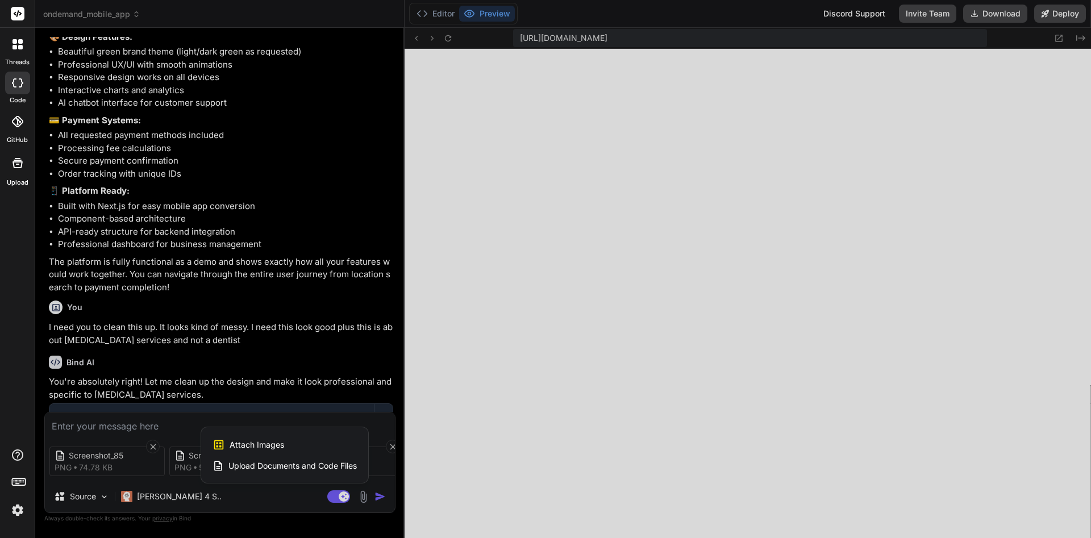
click at [297, 443] on div "Attach Images Image attachments are only supported in [PERSON_NAME] and Gemini …" at bounding box center [285, 445] width 144 height 22
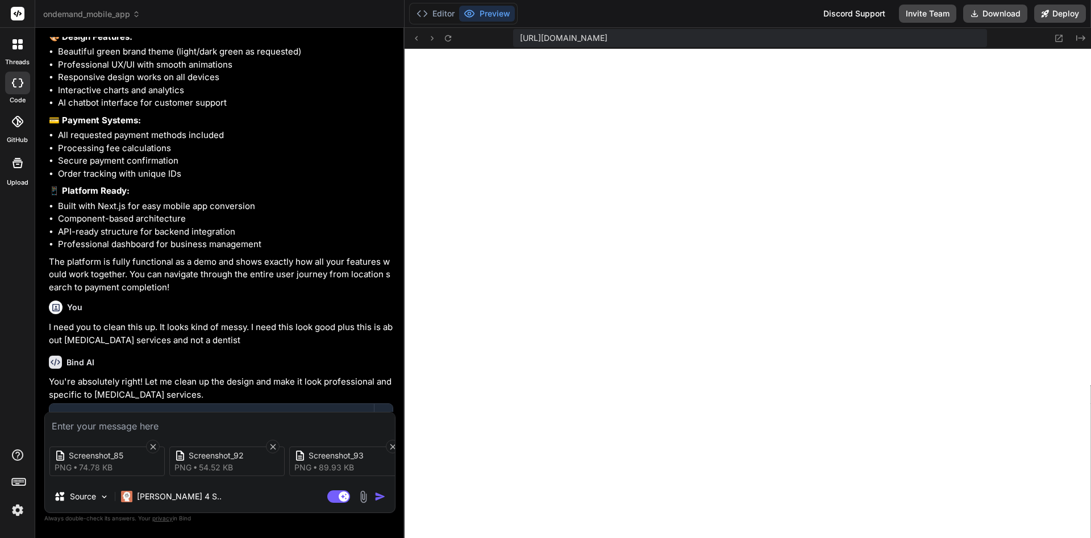
drag, startPoint x: 374, startPoint y: 492, endPoint x: 320, endPoint y: 526, distance: 63.9
click at [320, 526] on div "You On-demand on demand mobile app by All In One [MEDICAL_DATA] Services, LLC. …" at bounding box center [219, 287] width 351 height 501
click at [217, 425] on textarea at bounding box center [220, 423] width 350 height 20
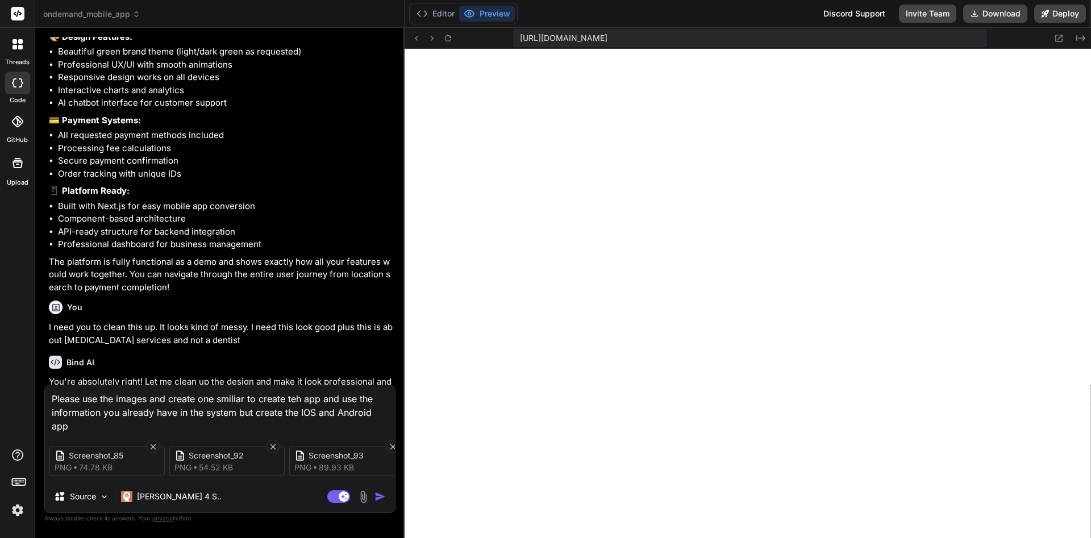
click at [243, 399] on textarea "Please use the images and create one smiliar to create teh app and use the info…" at bounding box center [220, 409] width 350 height 48
click at [302, 398] on textarea "Please use the images and create one similar to create teh app and use the info…" at bounding box center [220, 409] width 350 height 48
click at [246, 407] on textarea "Please use the images and create one similar to create the app and use the info…" at bounding box center [220, 409] width 350 height 48
click at [246, 409] on textarea "Please use the images and create one similar to create the app and use the info…" at bounding box center [220, 409] width 350 height 48
click at [282, 411] on textarea "Please use the images and create one similar to create the app and use the info…" at bounding box center [220, 409] width 350 height 48
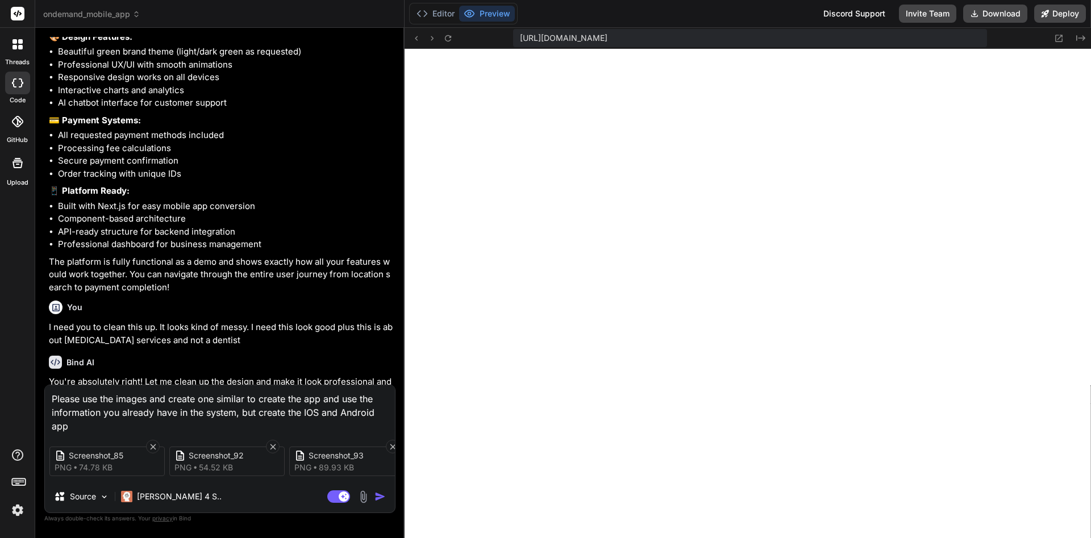
click at [332, 400] on textarea "Please use the images and create one similar to create the app and use the info…" at bounding box center [220, 409] width 350 height 48
click at [377, 498] on img "button" at bounding box center [380, 496] width 11 height 11
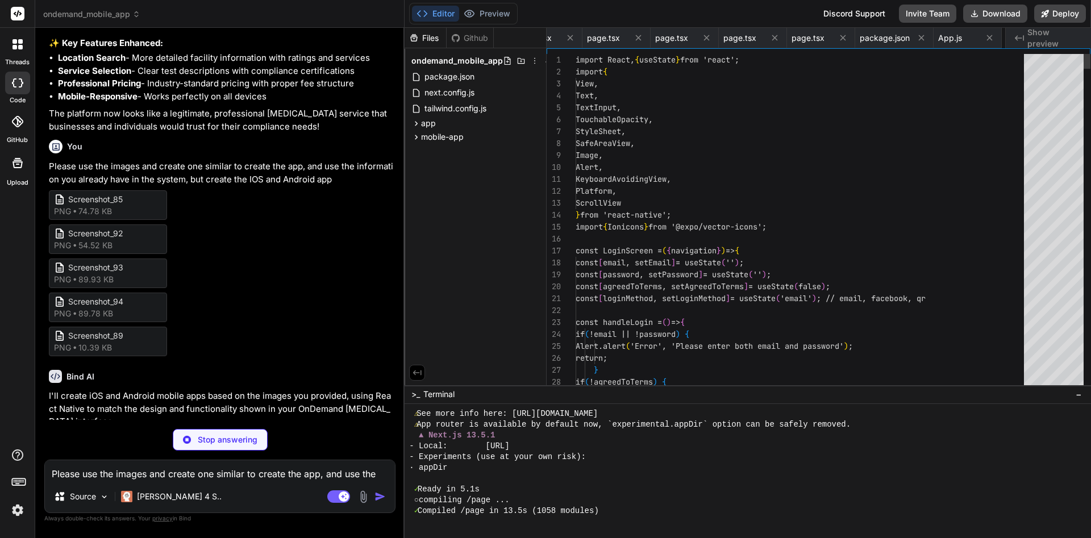
scroll to position [0, 706]
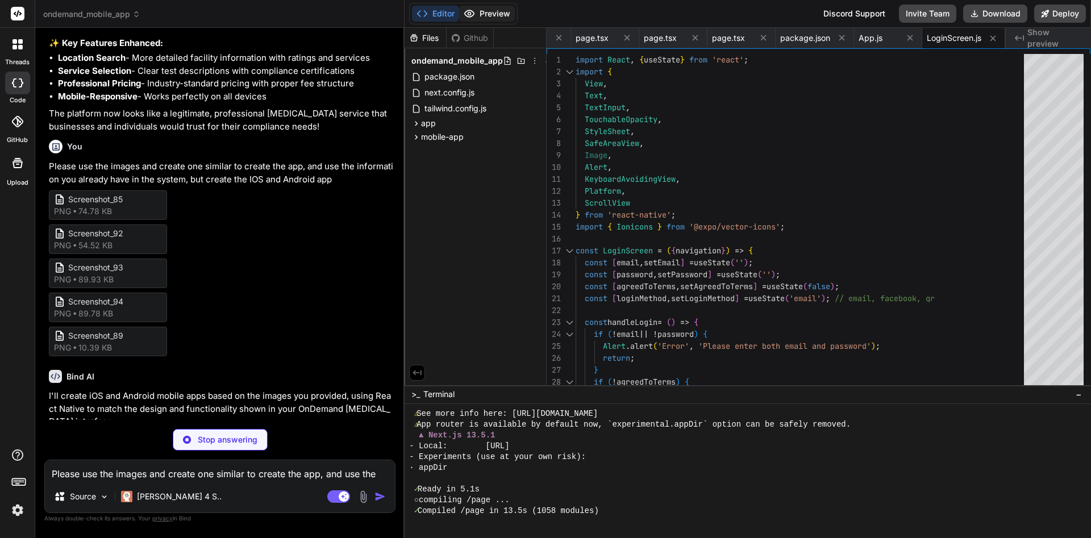
click at [481, 10] on button "Preview" at bounding box center [487, 14] width 56 height 16
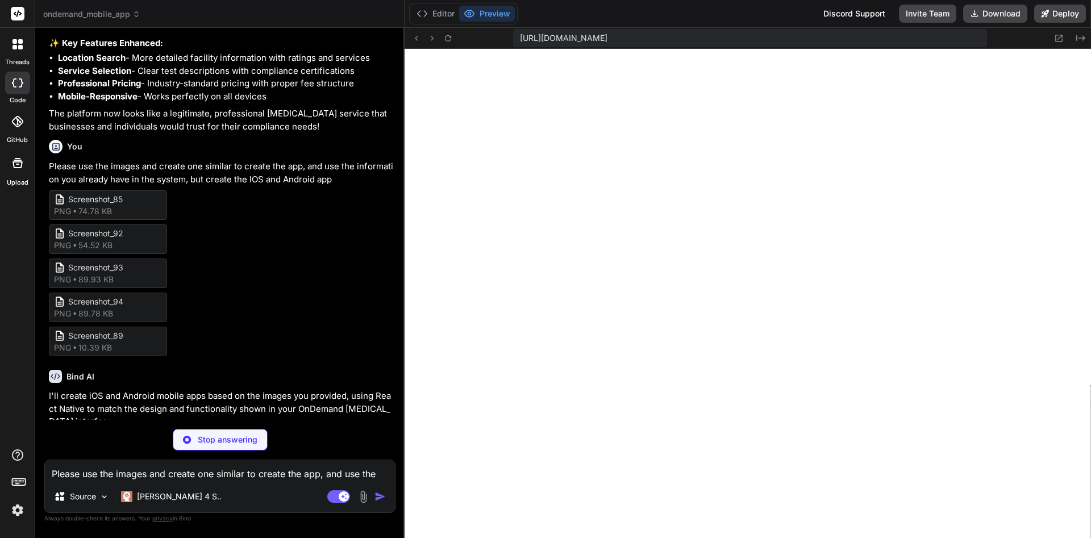
click at [475, 17] on icon at bounding box center [469, 13] width 11 height 11
click at [432, 18] on button "Editor" at bounding box center [435, 14] width 47 height 16
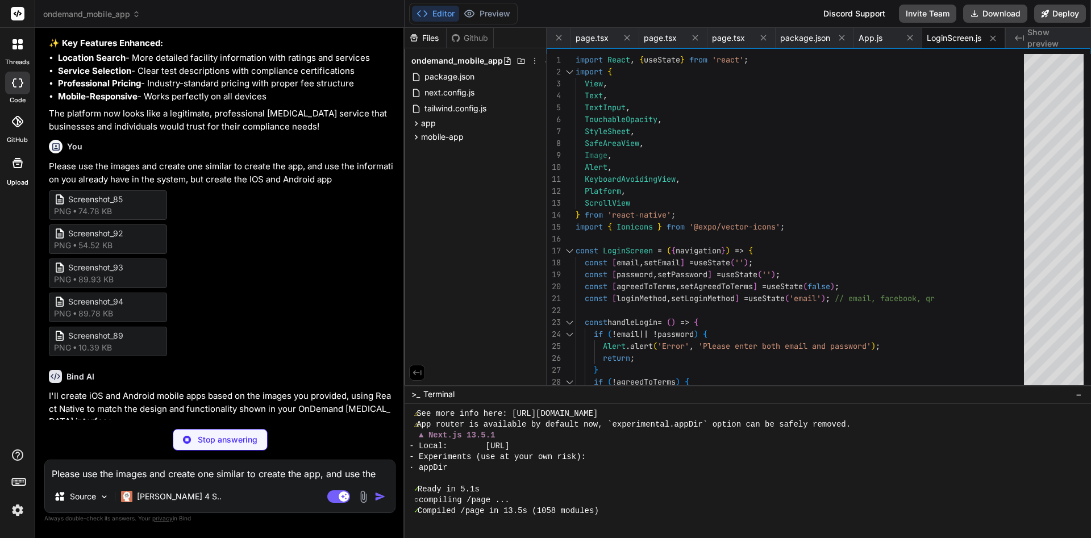
click at [82, 481] on div "Please use the images and create one similar to create the app, and use the inf…" at bounding box center [219, 486] width 351 height 53
click at [248, 463] on textarea "Please use the images and create one similar to create the app, and use the inf…" at bounding box center [220, 470] width 350 height 20
click at [378, 502] on div "Agent Mode. When this toggle is activated, AI automatically makes decisions, re…" at bounding box center [357, 497] width 65 height 14
click at [137, 488] on div "[PERSON_NAME] 4 S.." at bounding box center [172, 496] width 110 height 23
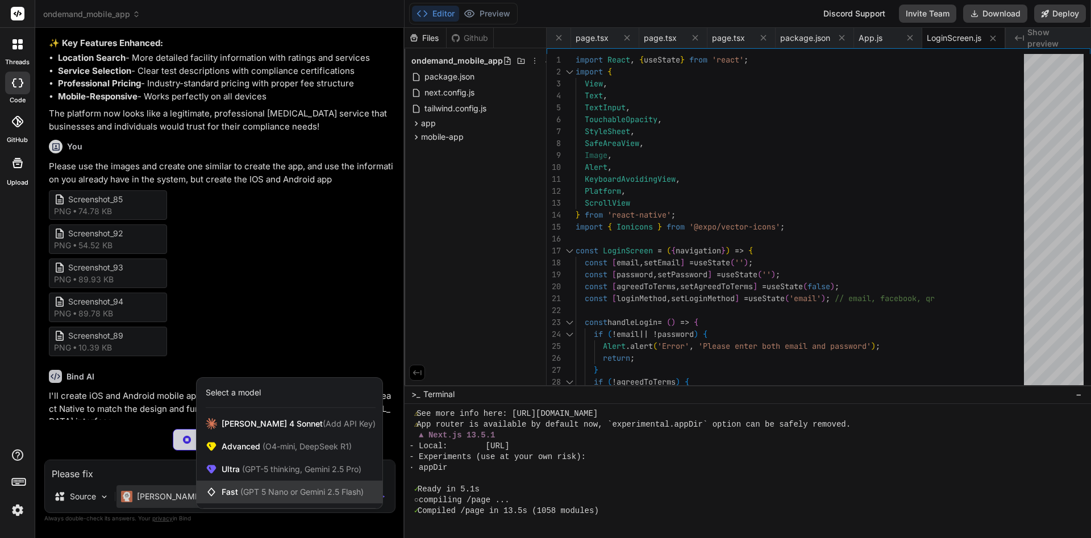
click at [277, 501] on div "Fast (GPT 5 Nano or Gemini 2.5 Flash)" at bounding box center [290, 492] width 186 height 23
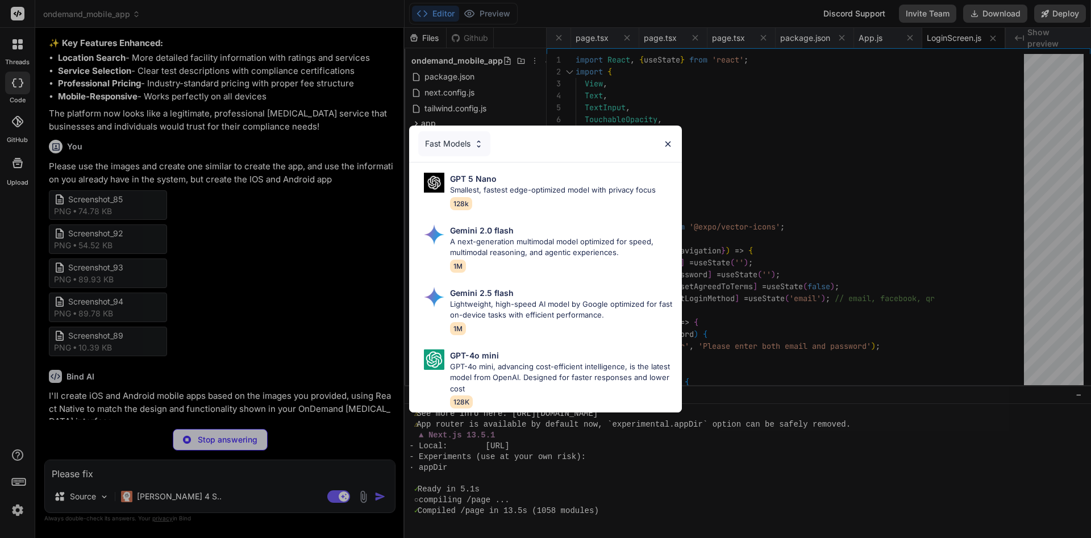
scroll to position [0, 820]
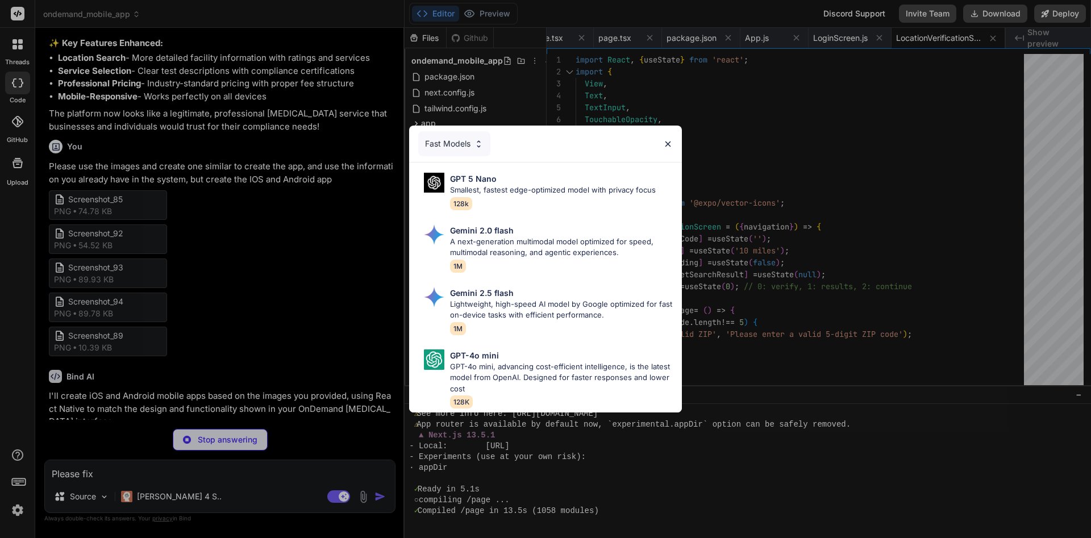
click at [544, 149] on div "Fast Models" at bounding box center [545, 144] width 273 height 36
click at [544, 140] on img at bounding box center [668, 144] width 10 height 10
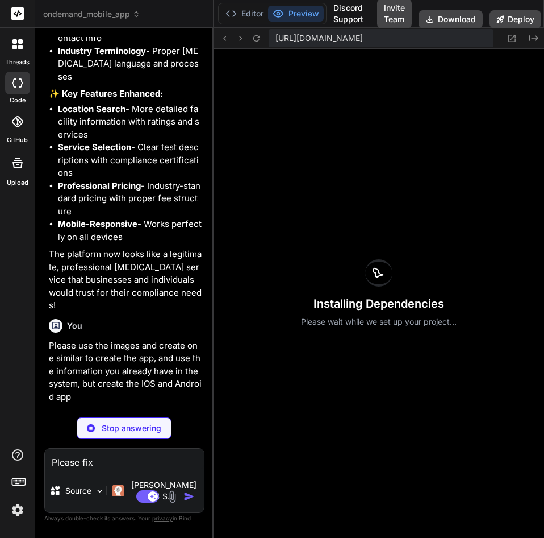
scroll to position [2041, 0]
